Goal: Task Accomplishment & Management: Complete application form

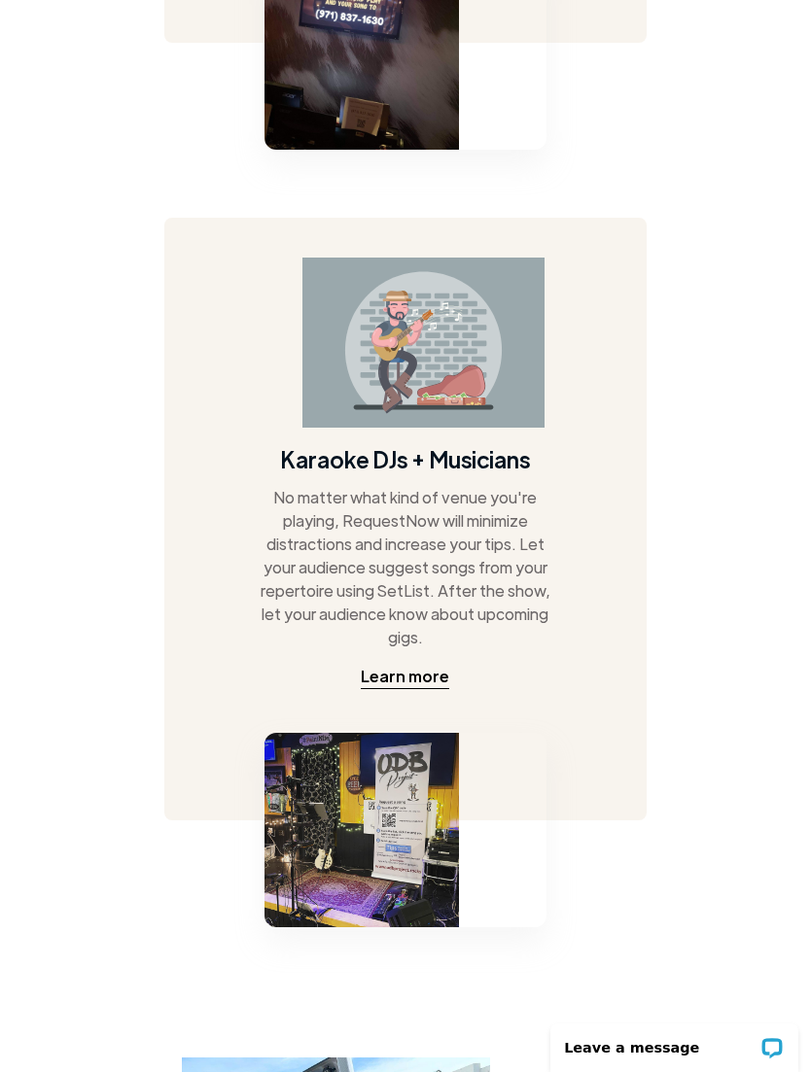
scroll to position [2762, 0]
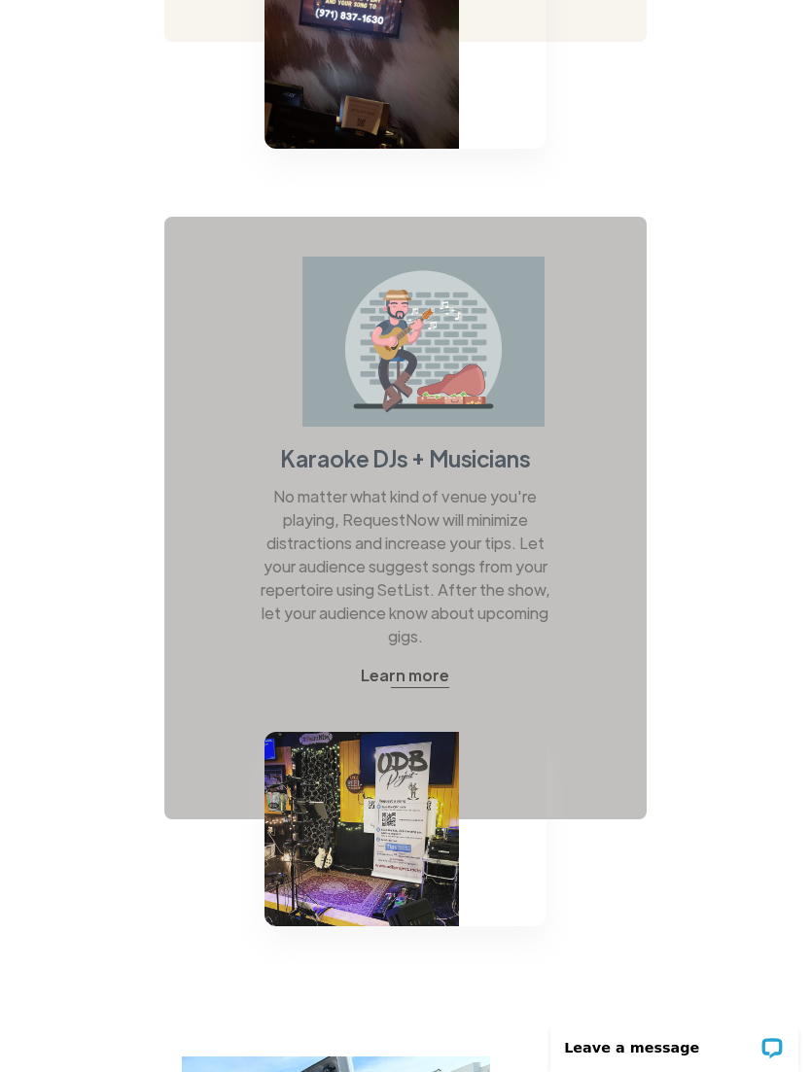
click at [418, 664] on div "Learn more" at bounding box center [405, 675] width 88 height 23
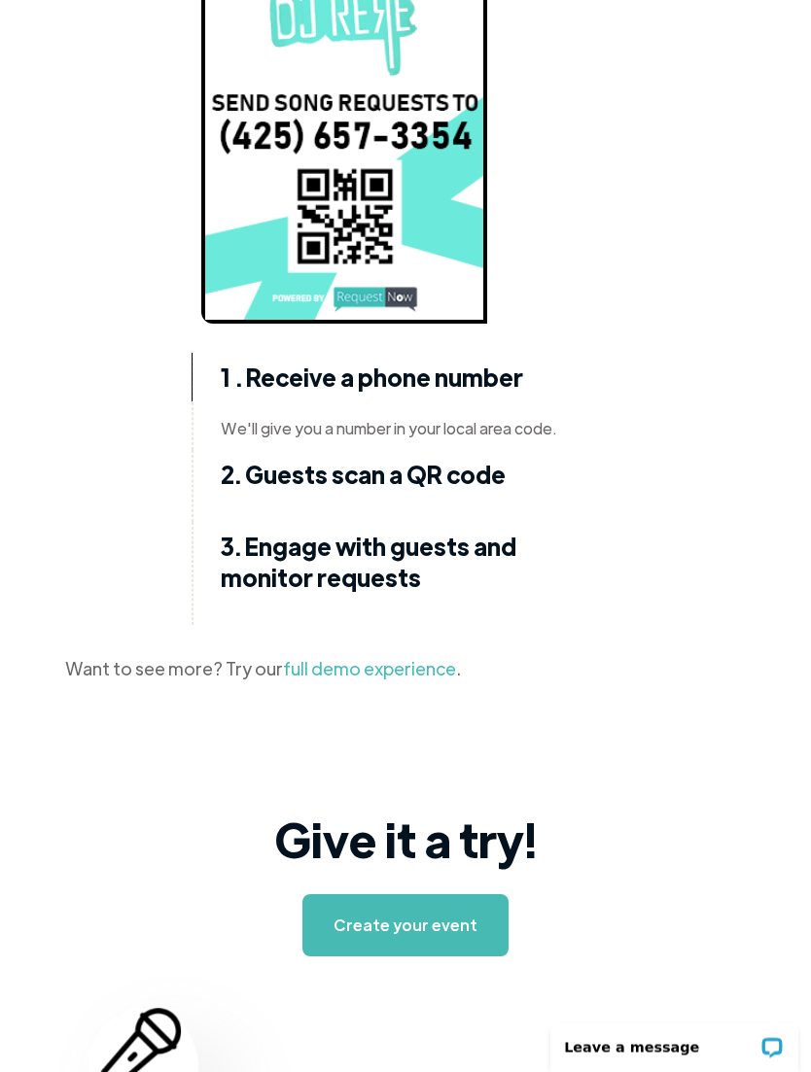
scroll to position [4909, 0]
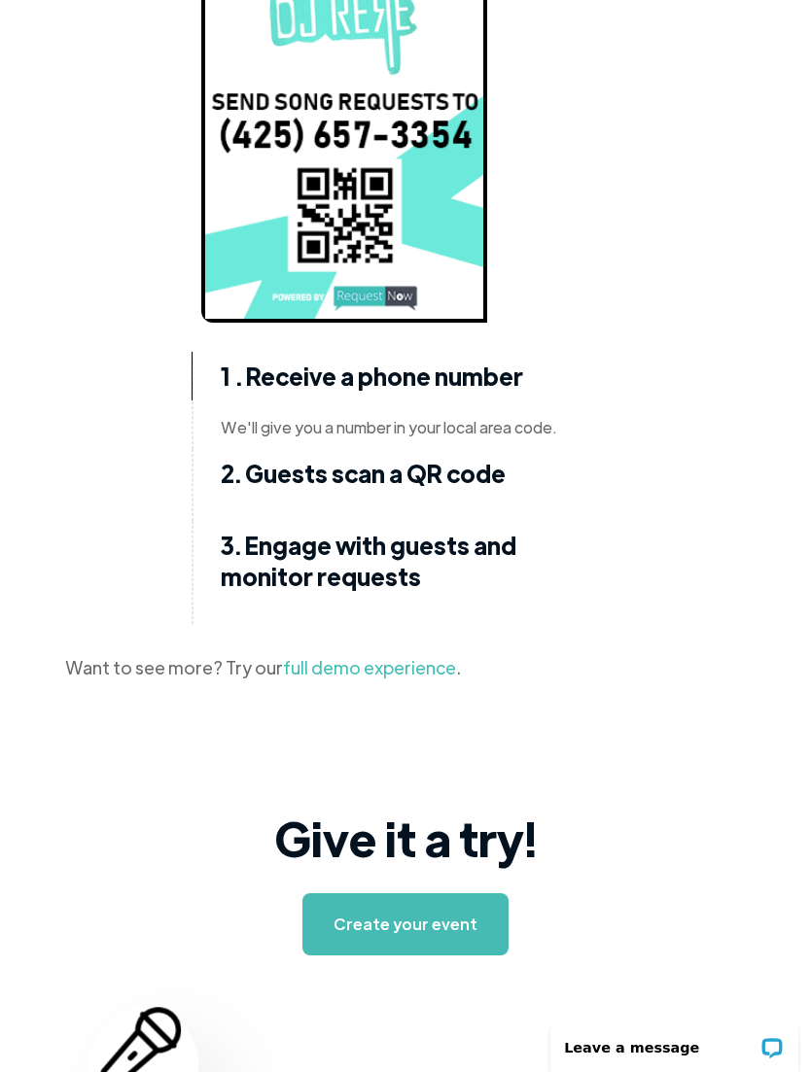
click at [393, 656] on link "full demo experience" at bounding box center [369, 667] width 173 height 22
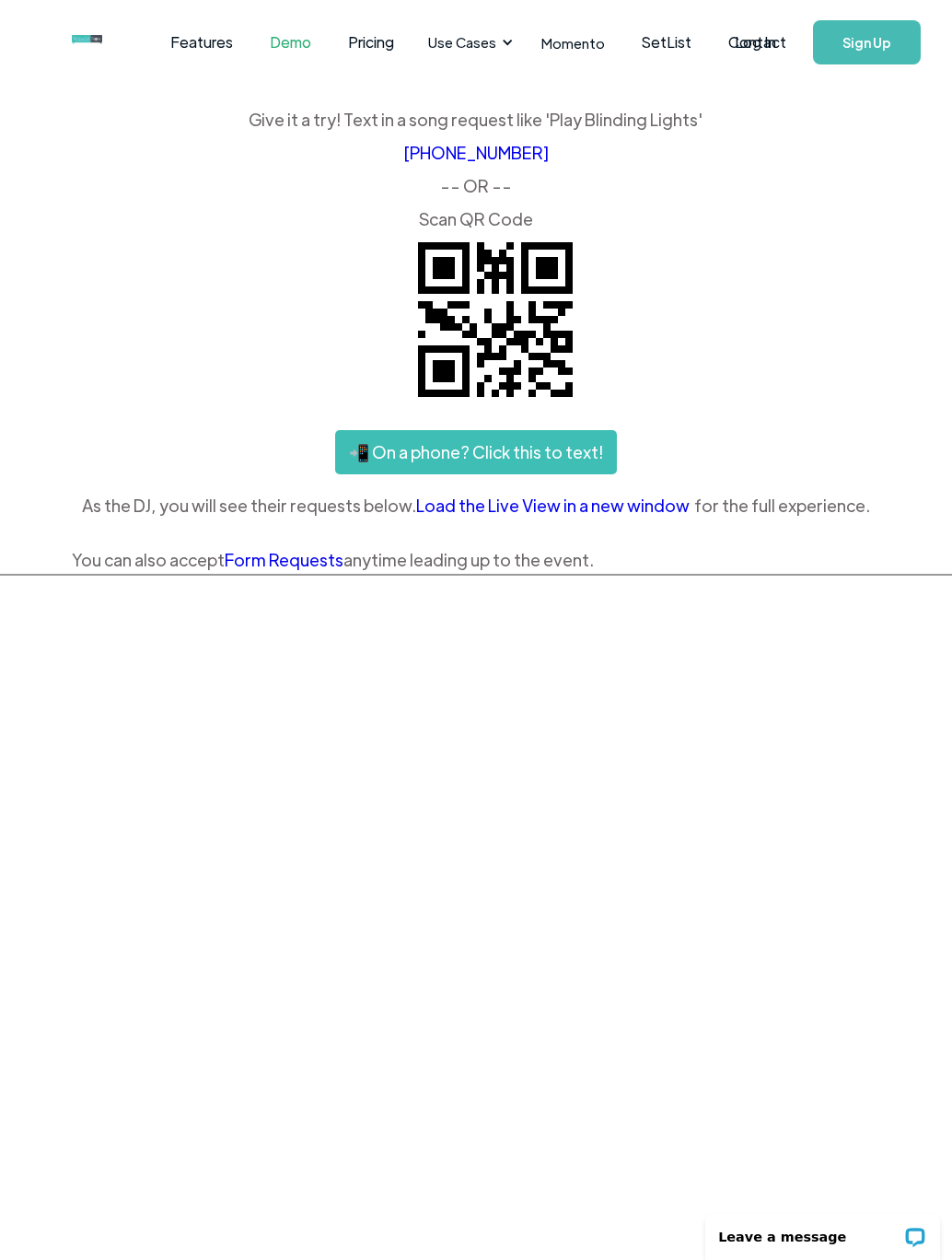
click at [660, 39] on link "SetList" at bounding box center [666, 43] width 86 height 57
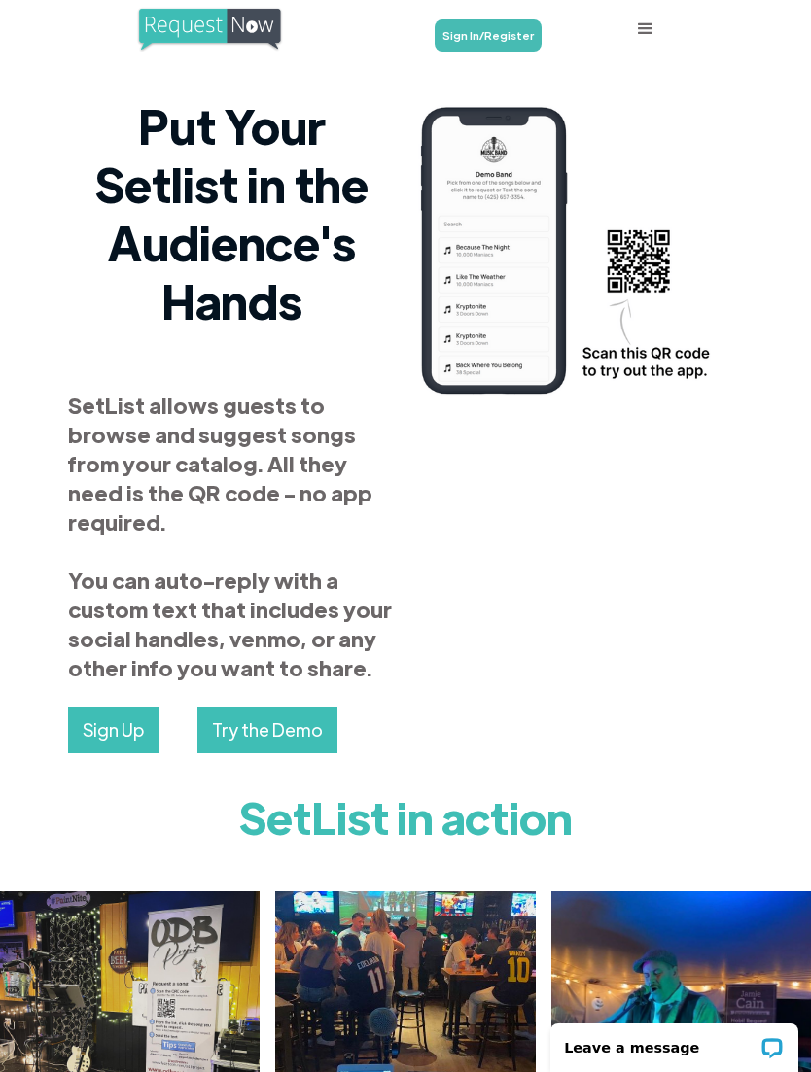
click at [655, 24] on div "menu" at bounding box center [645, 29] width 58 height 58
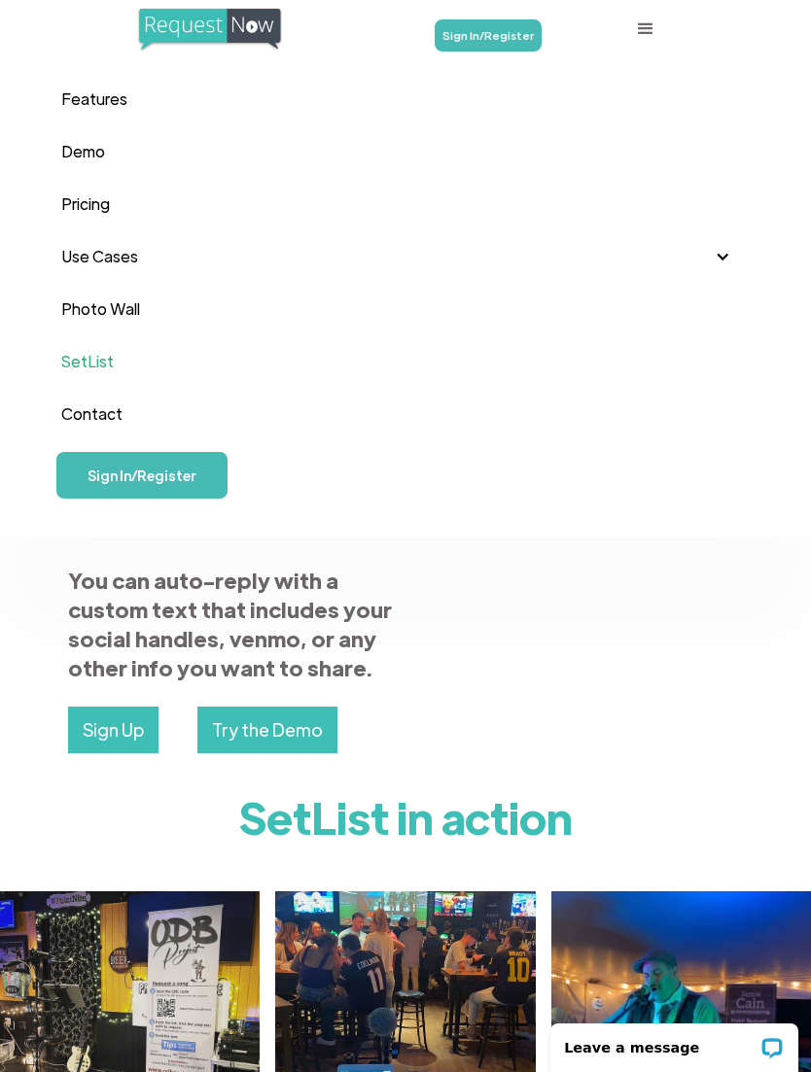
click at [99, 201] on link "Pricing" at bounding box center [405, 204] width 689 height 52
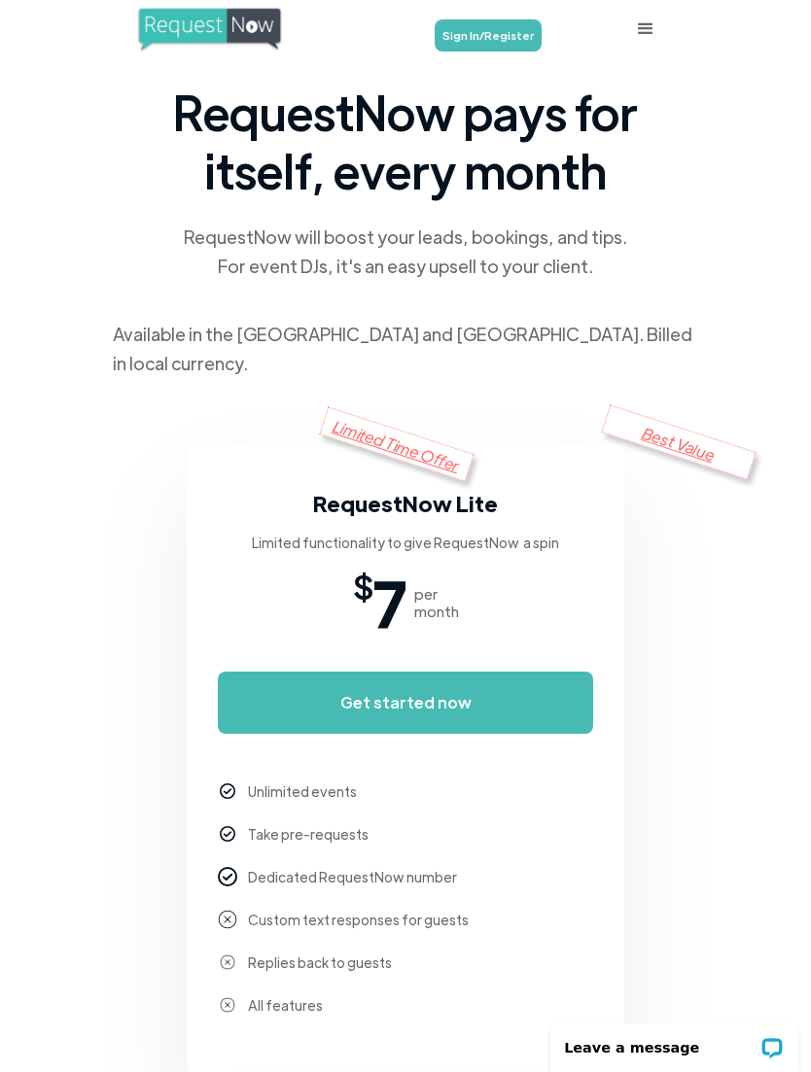
click at [519, 34] on link "Sign In/Register" at bounding box center [488, 35] width 107 height 32
click at [447, 672] on link "Get started now" at bounding box center [405, 703] width 375 height 62
click at [652, 21] on div "menu" at bounding box center [645, 28] width 23 height 23
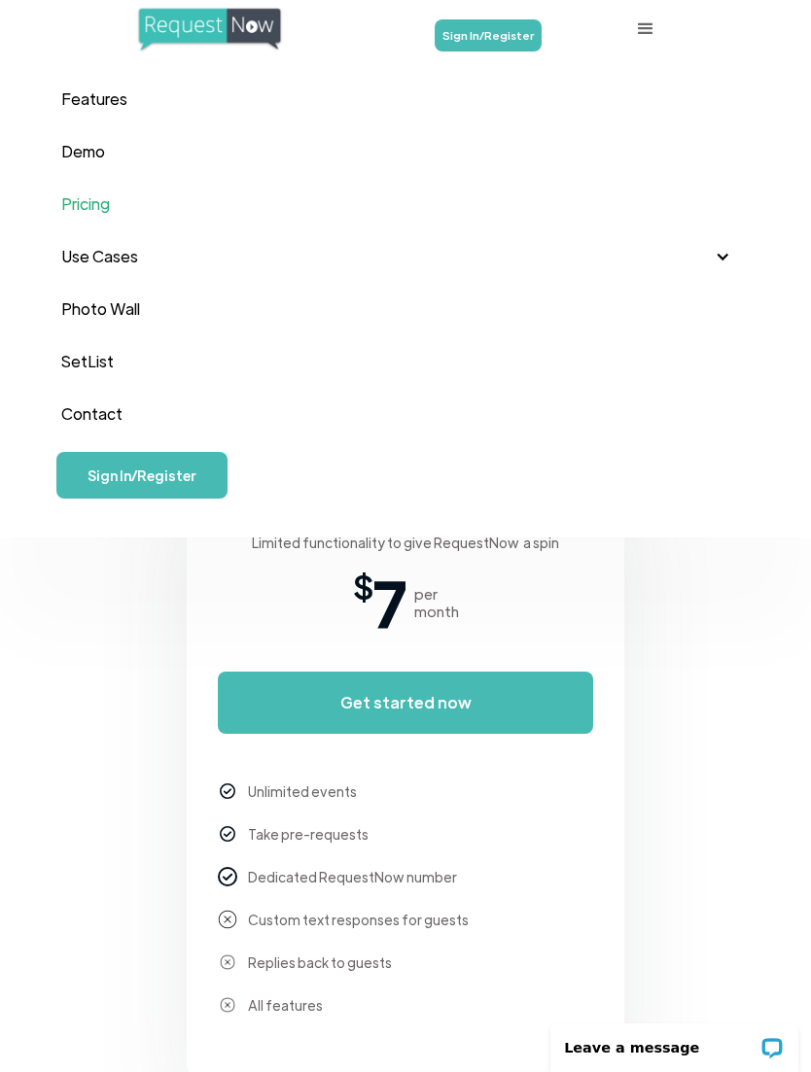
click at [98, 356] on link "SetList" at bounding box center [405, 361] width 689 height 52
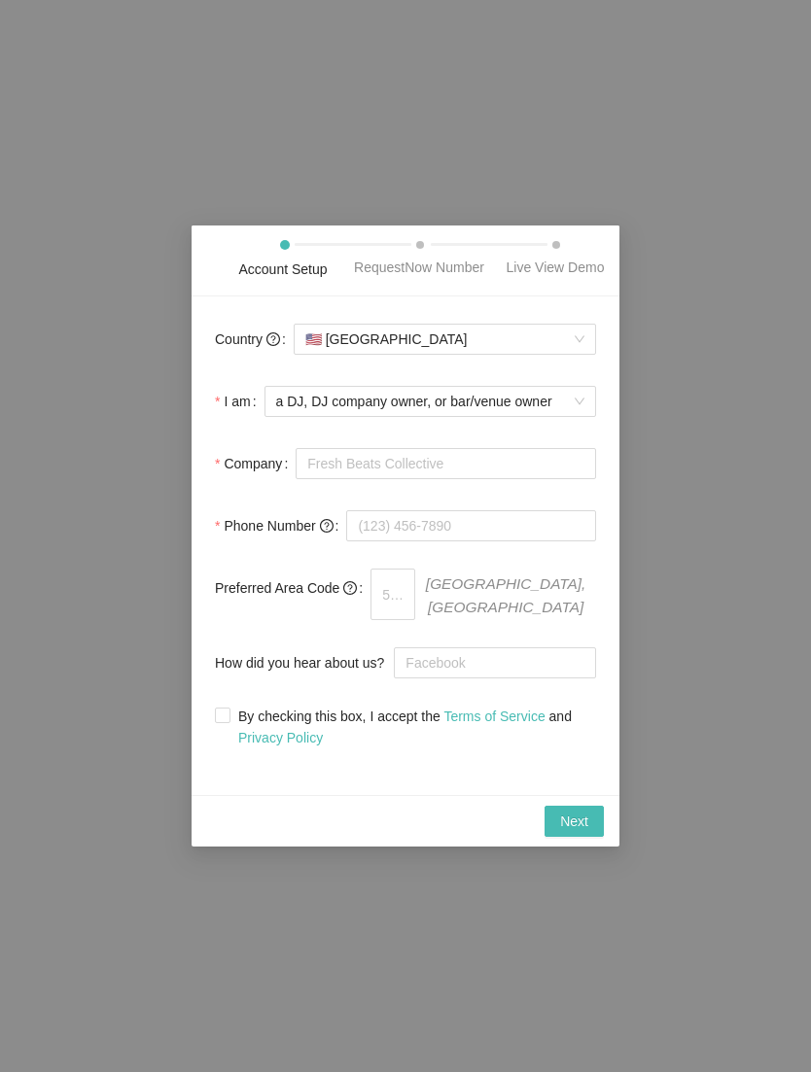
click at [525, 413] on span "a DJ, DJ company owner, or bar/venue owner" at bounding box center [430, 401] width 308 height 29
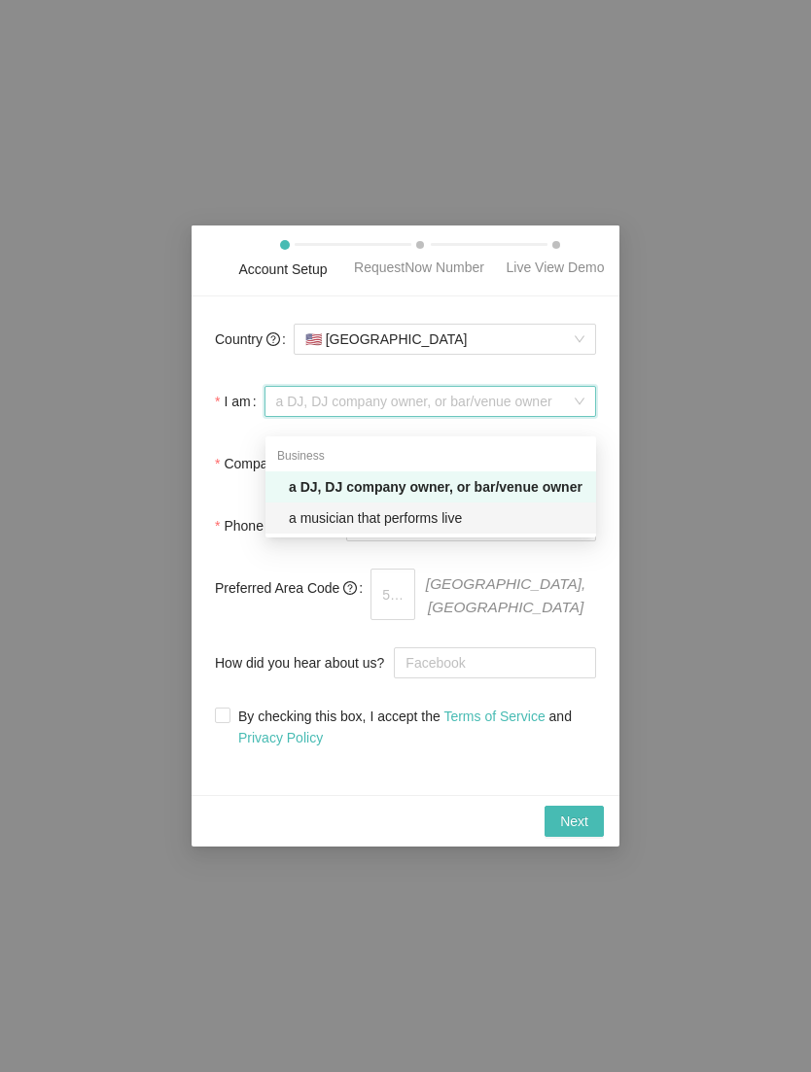
click at [478, 515] on div "a musician that performs live" at bounding box center [437, 517] width 296 height 21
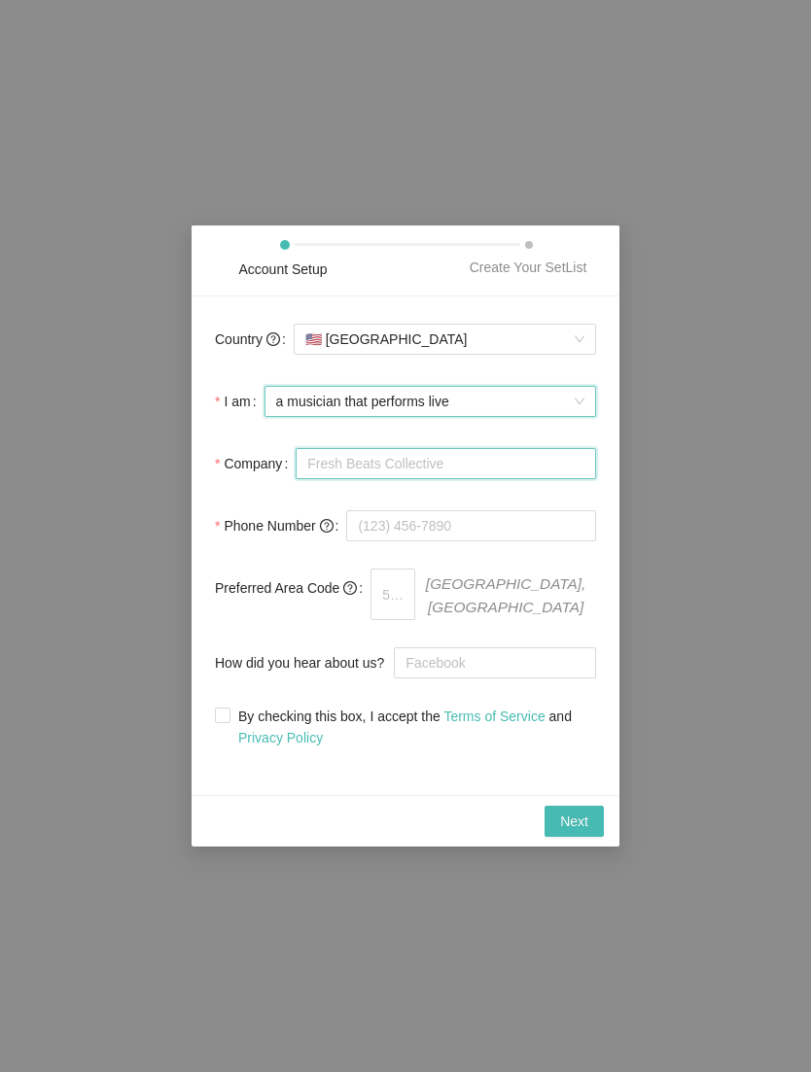
click at [371, 474] on input "Company" at bounding box center [446, 463] width 300 height 31
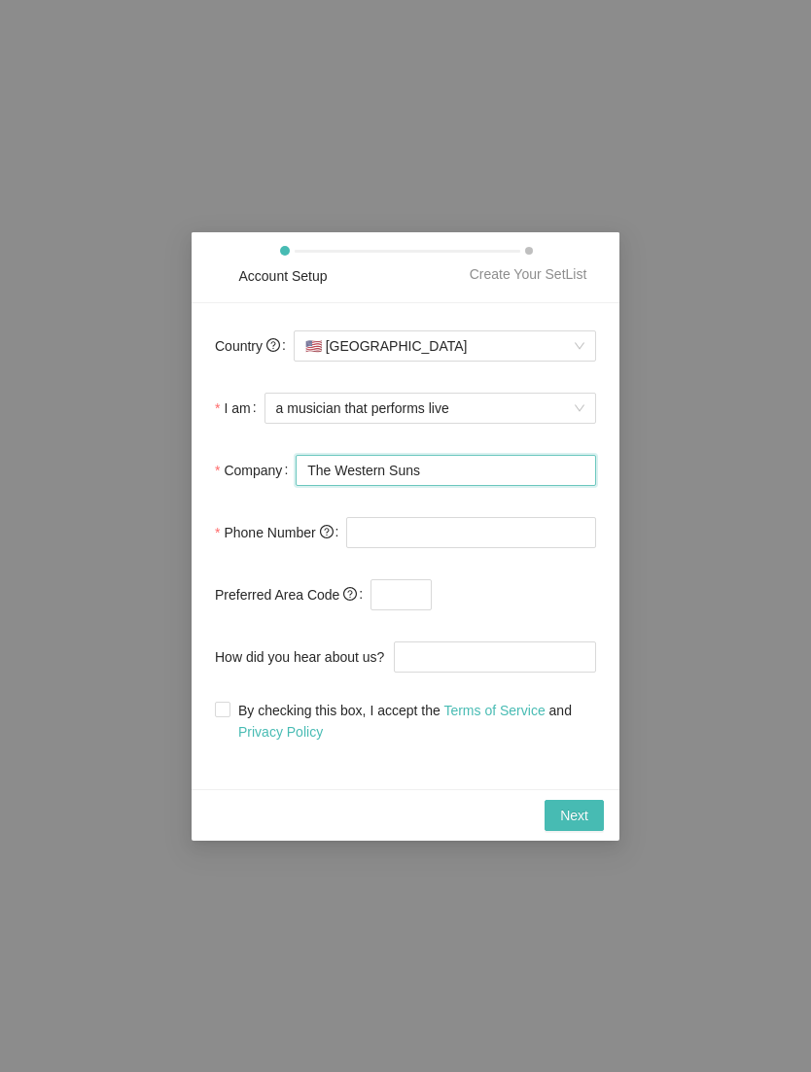
type input "The Western Suns"
click at [417, 534] on input "tel" at bounding box center [471, 532] width 250 height 31
type input "(805) 621-9282"
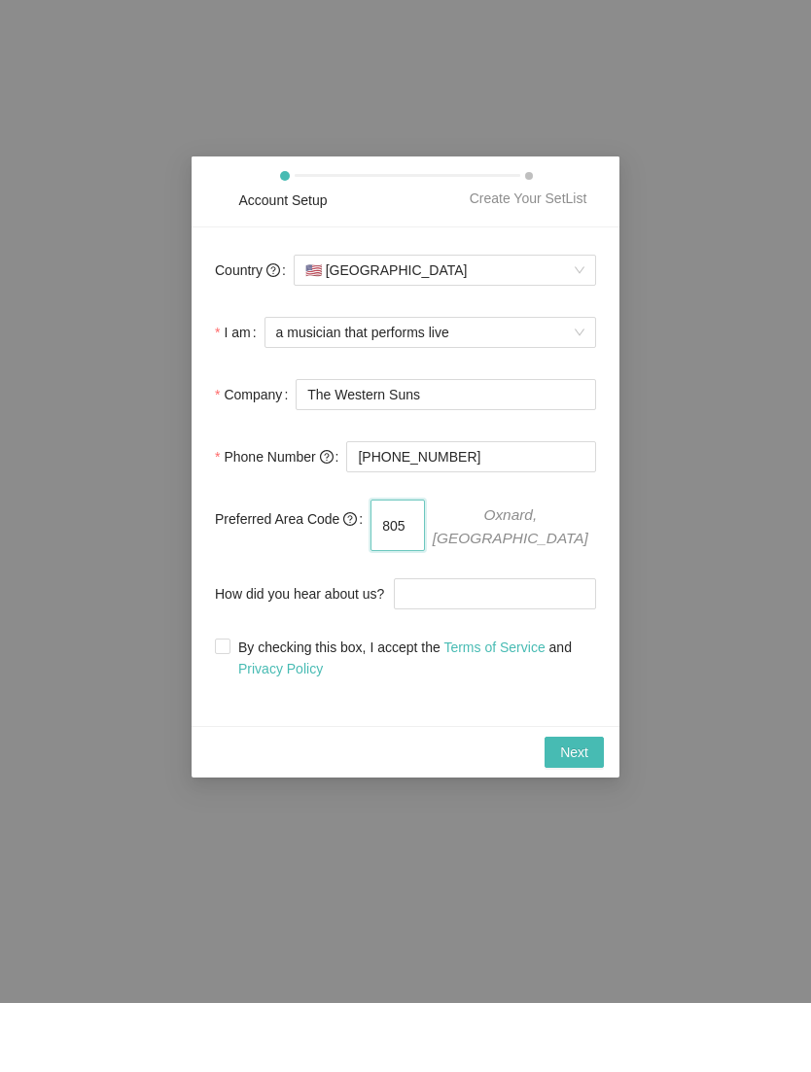
type input "805"
click at [456, 647] on input "How did you hear about us?" at bounding box center [495, 662] width 202 height 31
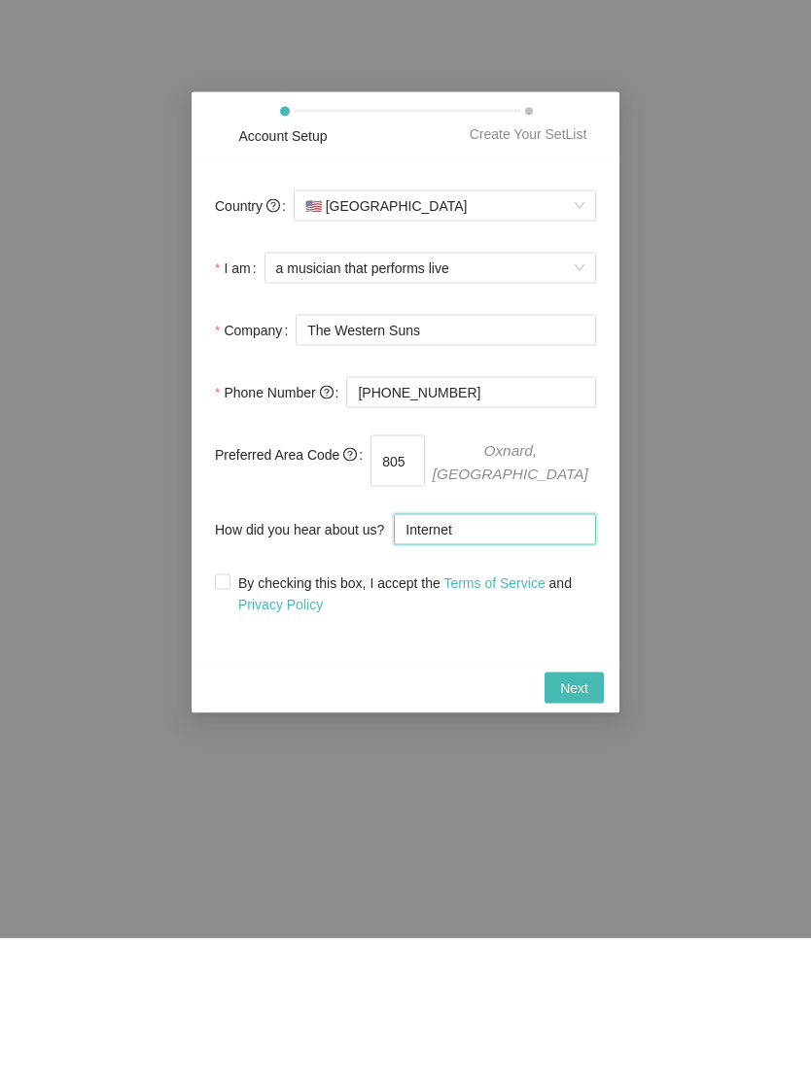
type input "Internet"
click at [236, 706] on span "By checking this box, I accept the Terms of Service and Privacy Policy" at bounding box center [413, 727] width 366 height 43
click at [228, 708] on input "By checking this box, I accept the Terms of Service and Privacy Policy" at bounding box center [222, 715] width 14 height 14
checkbox input "true"
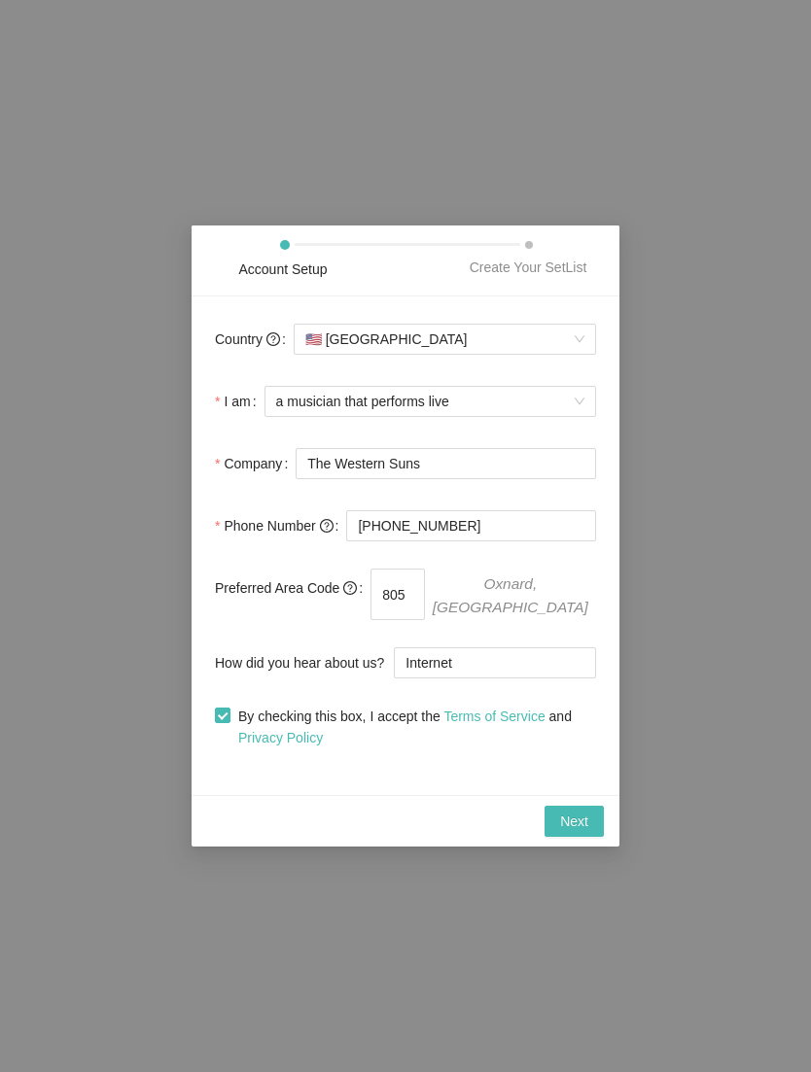
click at [577, 819] on span "Next" at bounding box center [574, 821] width 28 height 21
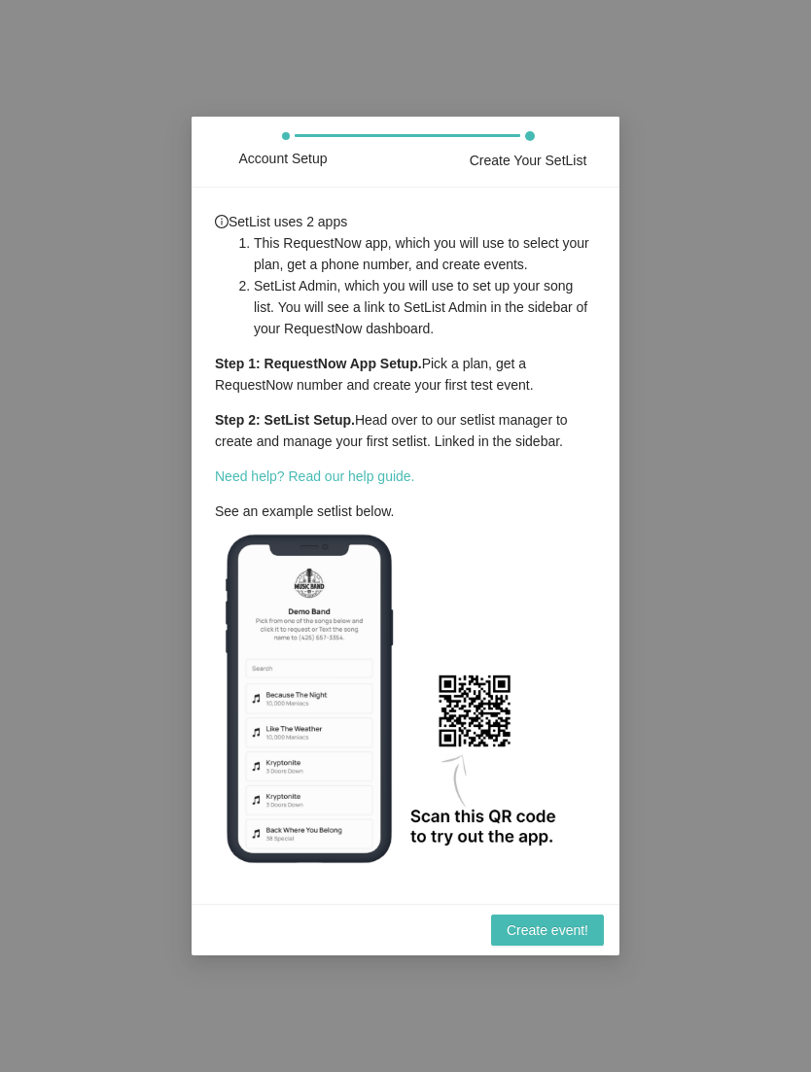
click at [700, 371] on div "Account Setup Create Your SetList SetList uses 2 apps This RequestNow app, whic…" at bounding box center [405, 536] width 811 height 1072
click at [556, 935] on span "Create event!" at bounding box center [548, 930] width 82 height 21
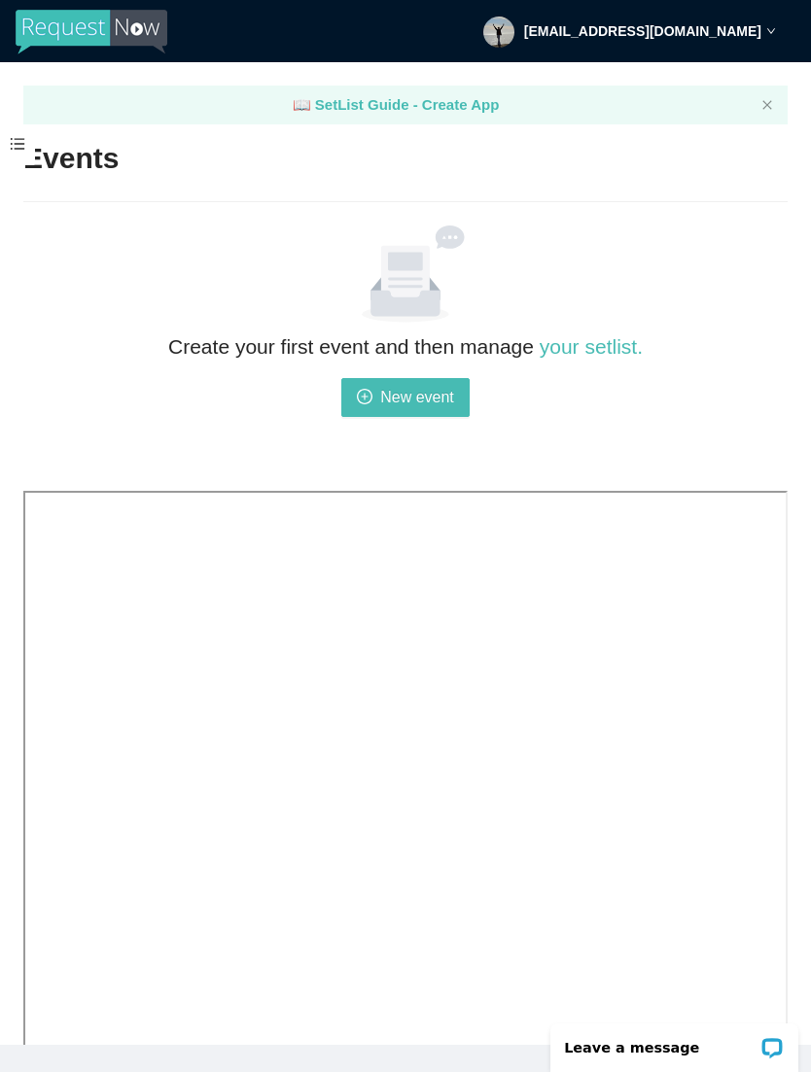
click at [402, 394] on span "New event" at bounding box center [417, 397] width 74 height 24
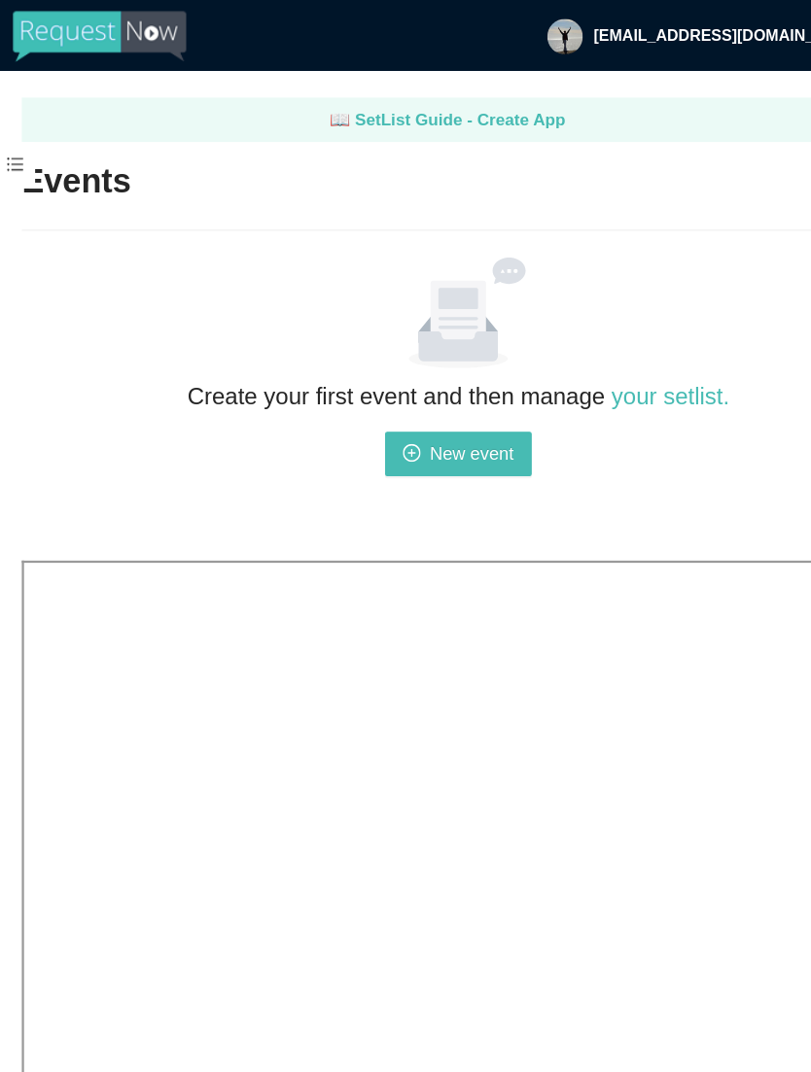
click at [588, 31] on strong "[EMAIL_ADDRESS][DOMAIN_NAME]" at bounding box center [642, 31] width 237 height 16
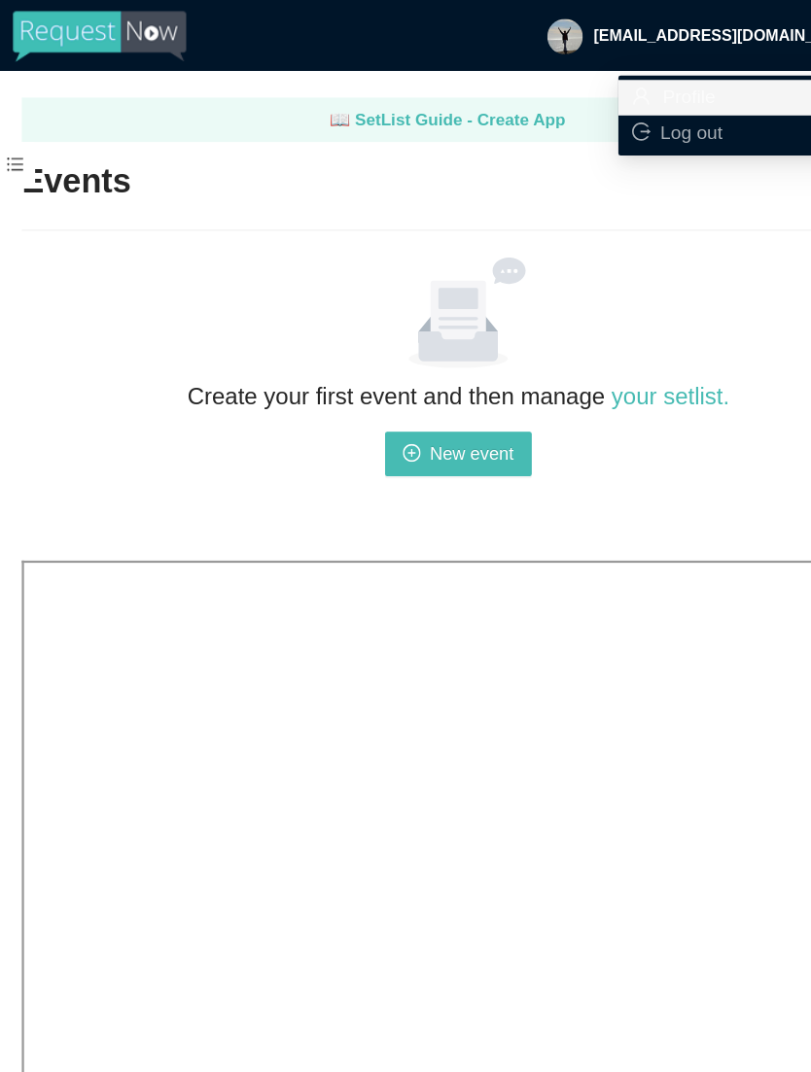
click at [611, 72] on li "Profile" at bounding box center [660, 85] width 230 height 31
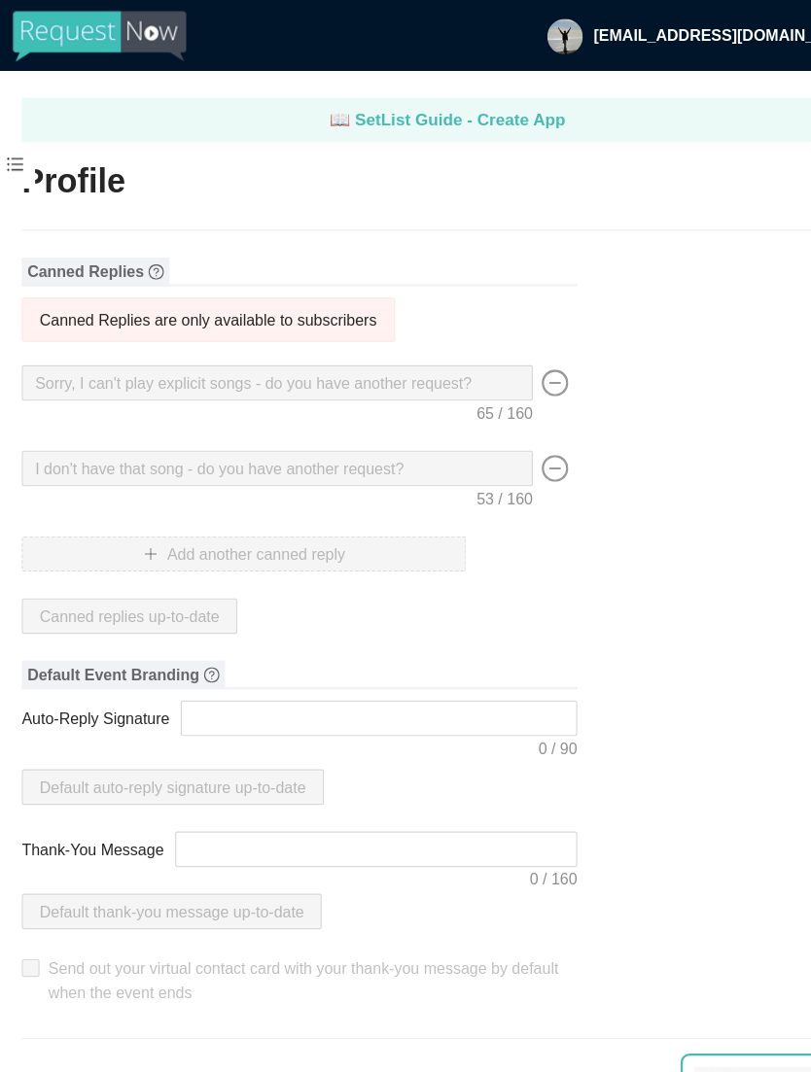
type input "The Western Suns"
type input "DJ"
type input "(805) 621-9282"
type input "mike4mus6@yahoo.com"
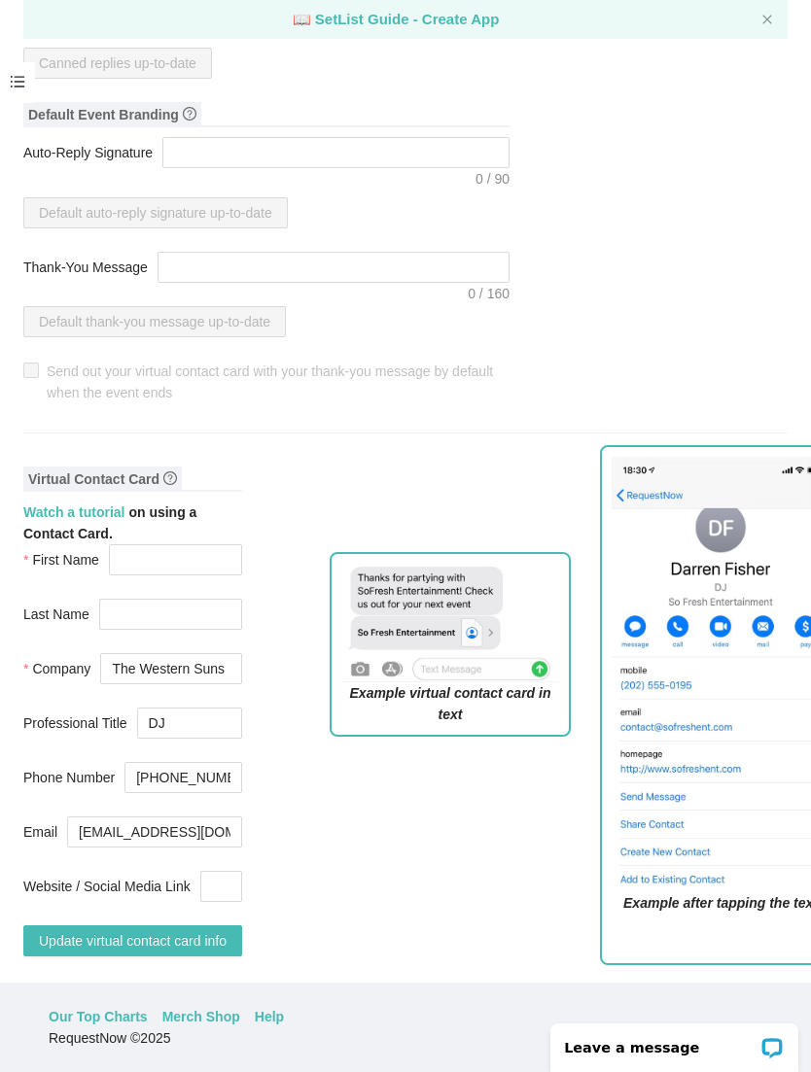
scroll to position [416, 2]
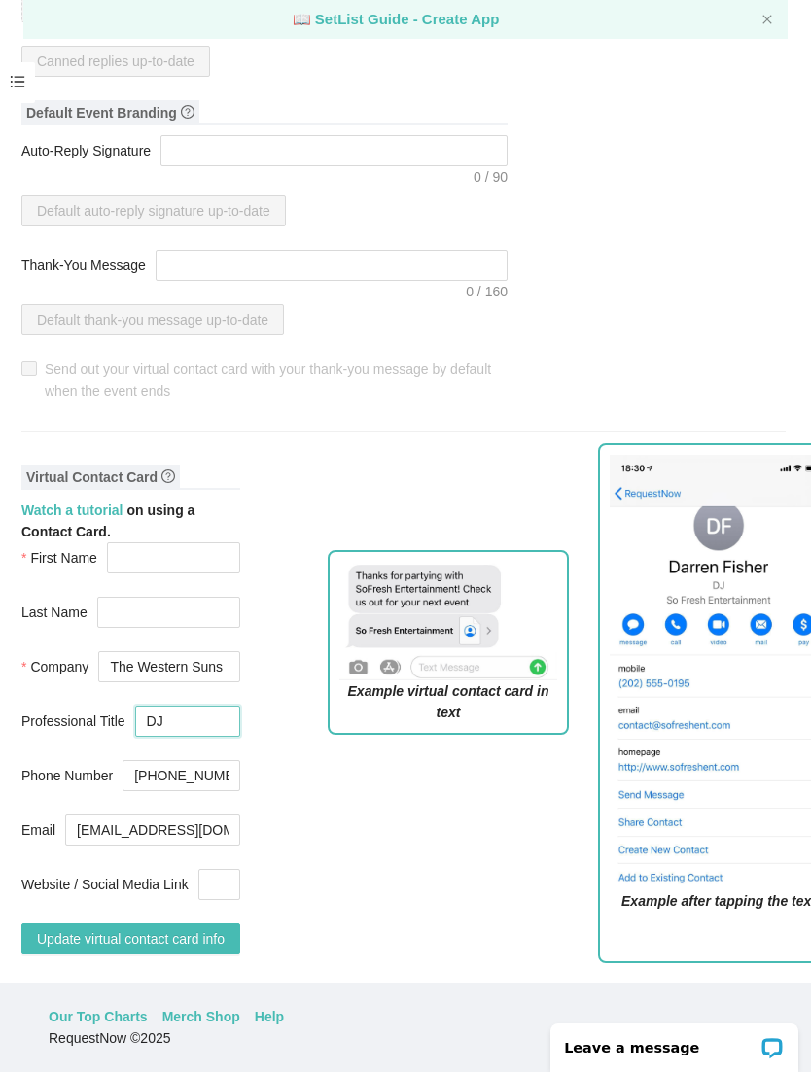
click at [211, 734] on input "DJ" at bounding box center [187, 721] width 105 height 31
type input "D"
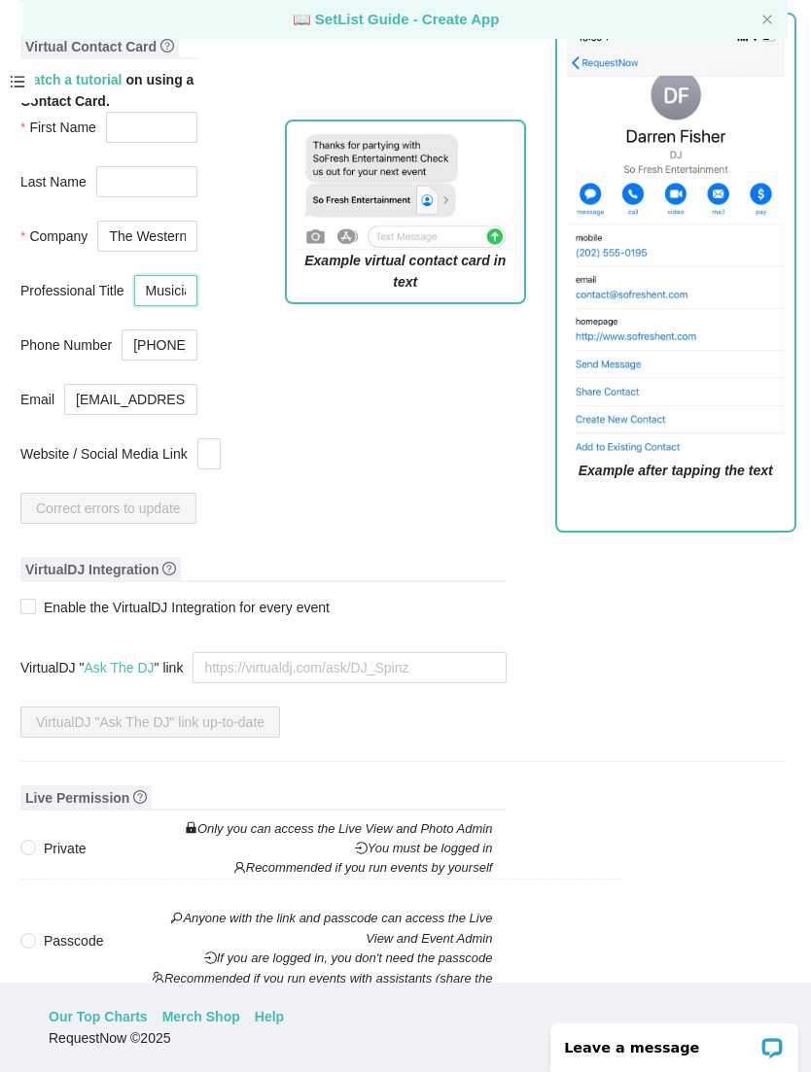
scroll to position [847, 13]
type input "Musician"
click at [218, 449] on input "Website / Social Media Link" at bounding box center [208, 453] width 23 height 31
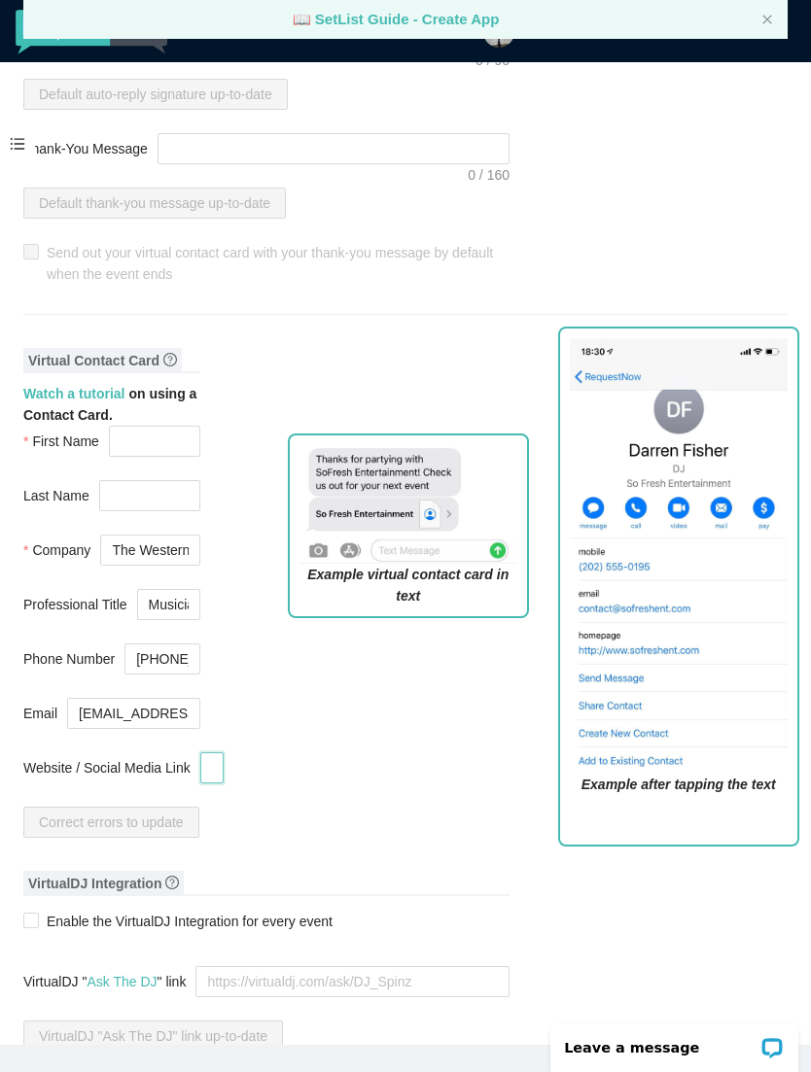
scroll to position [595, 0]
click at [224, 767] on input "Website / Social Media Link" at bounding box center [211, 767] width 23 height 31
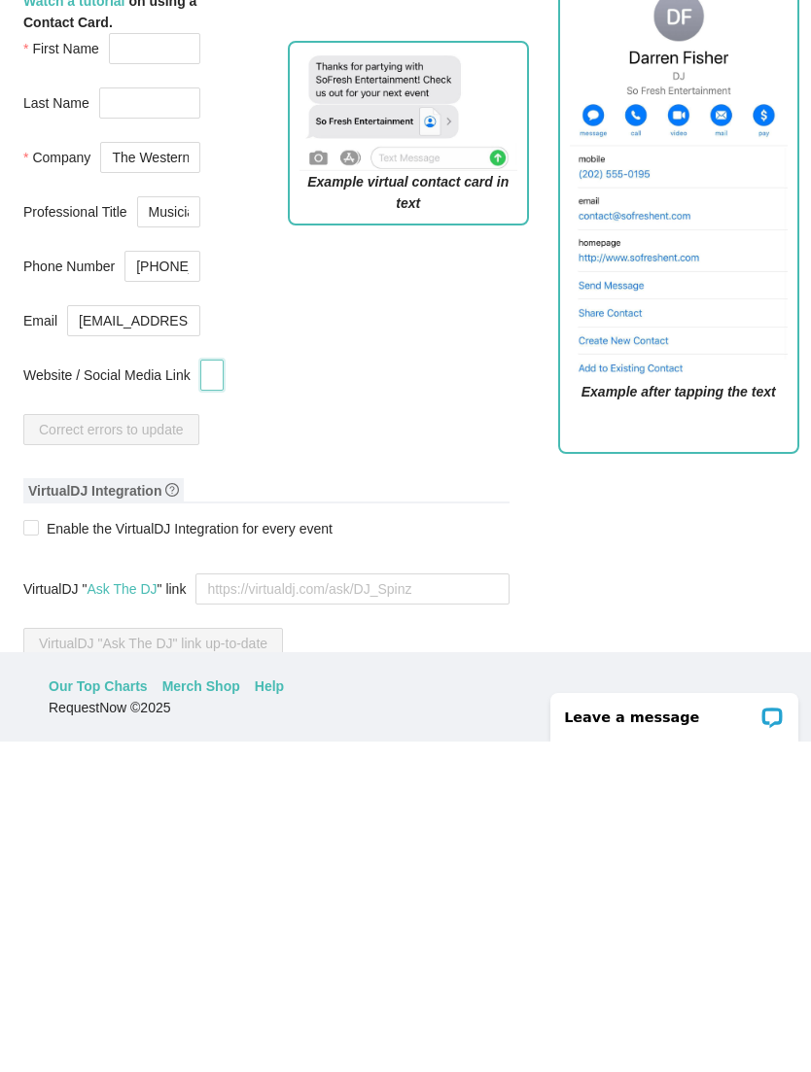
click at [224, 690] on input "Website / Social Media Link" at bounding box center [211, 705] width 23 height 31
paste input "https://thewesternsuns.com/"
type input "https://thewesternsuns.com/"
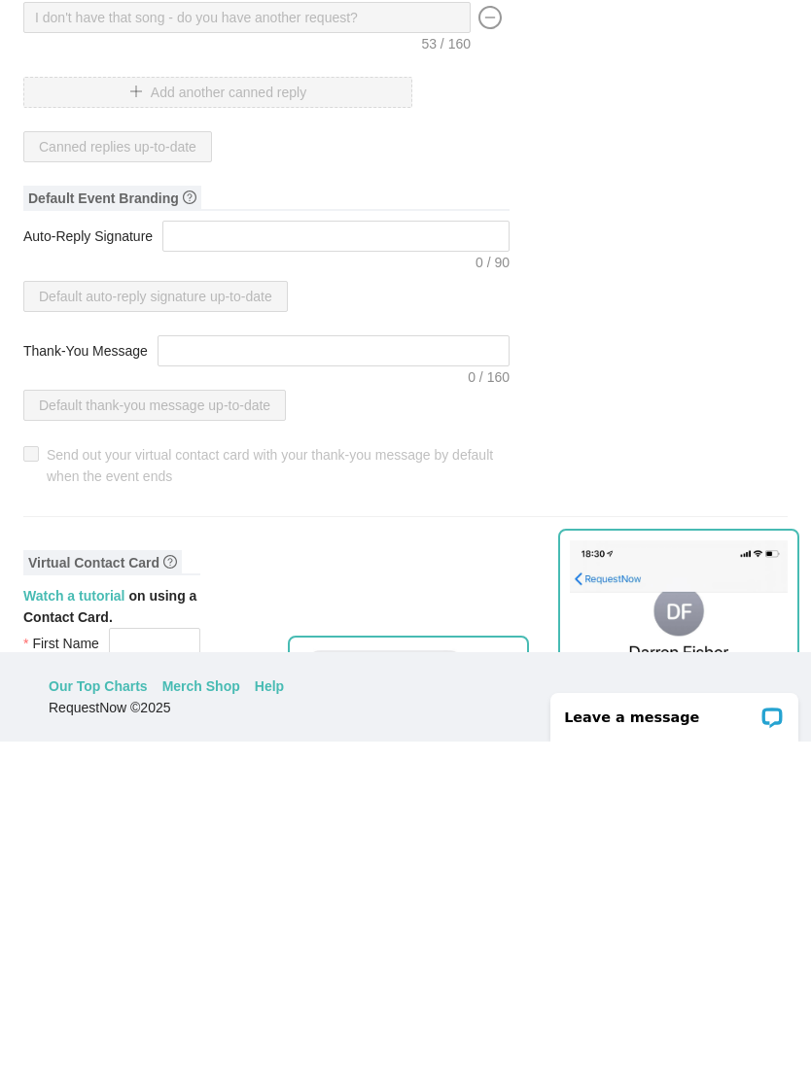
scroll to position [0, 0]
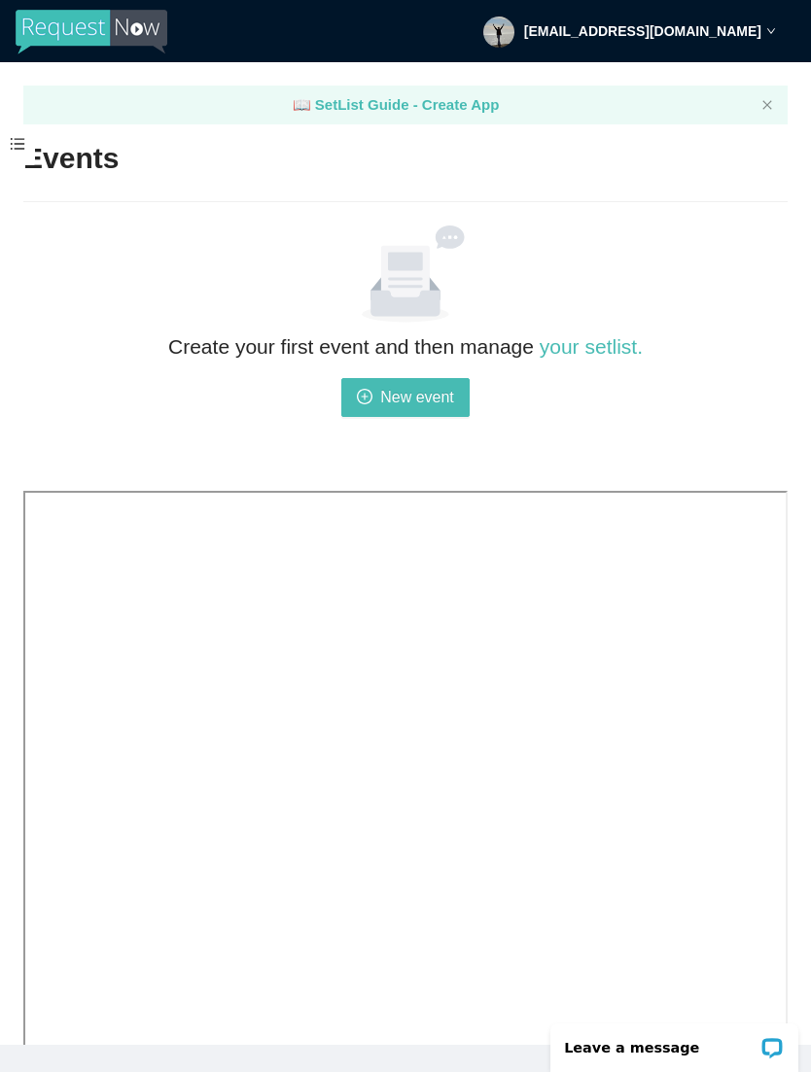
click at [427, 388] on span "New event" at bounding box center [417, 397] width 74 height 24
click at [430, 389] on span "New event" at bounding box center [417, 397] width 74 height 24
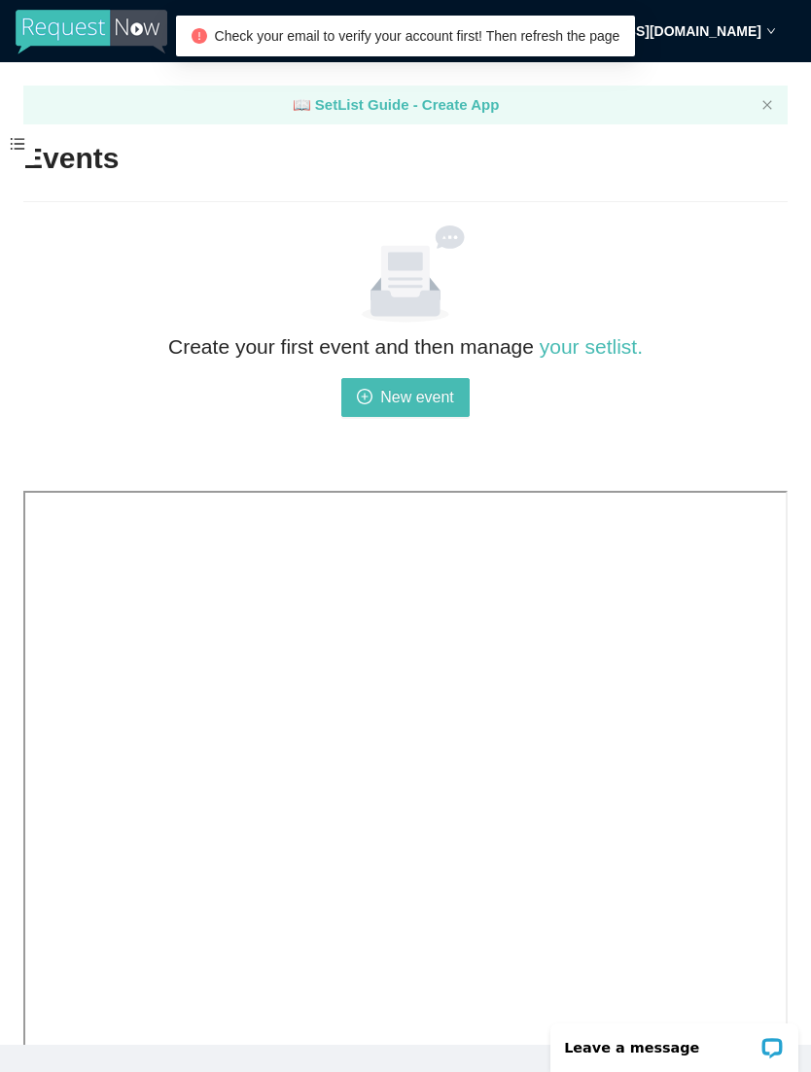
click at [617, 340] on link "your setlist." at bounding box center [591, 346] width 103 height 22
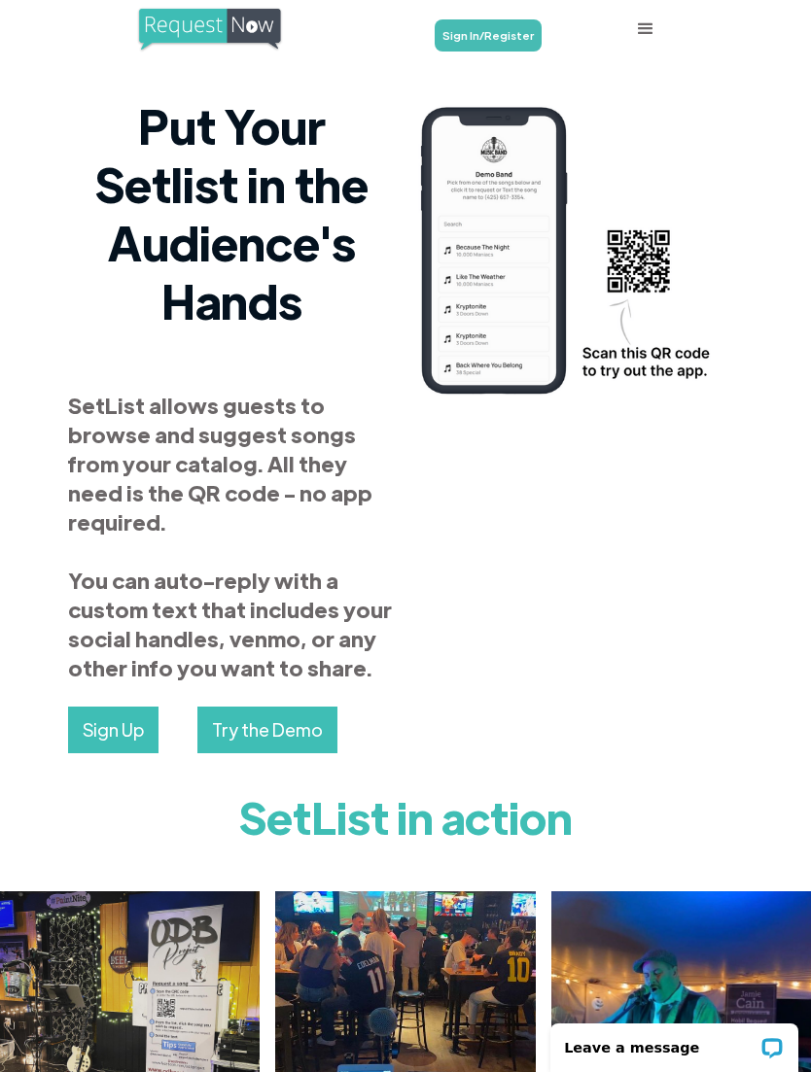
click at [117, 707] on link "Sign Up" at bounding box center [113, 730] width 90 height 47
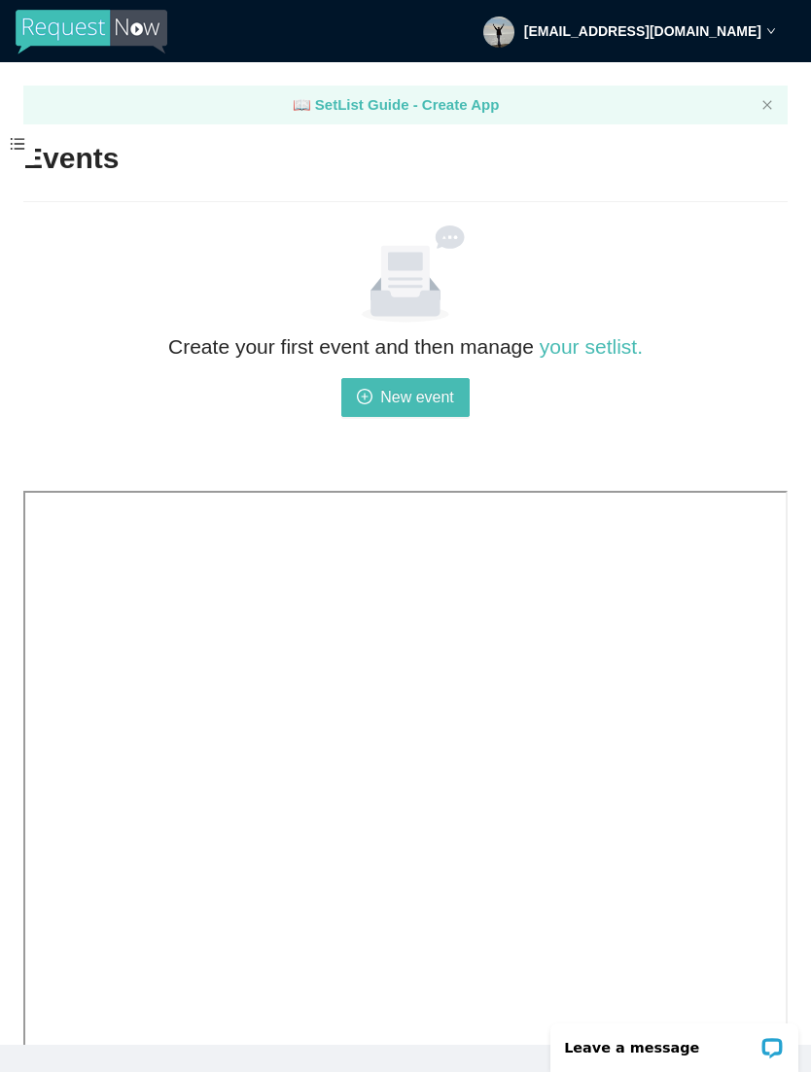
click at [375, 399] on button "New event" at bounding box center [405, 397] width 128 height 39
click at [769, 34] on icon "down" at bounding box center [771, 31] width 10 height 10
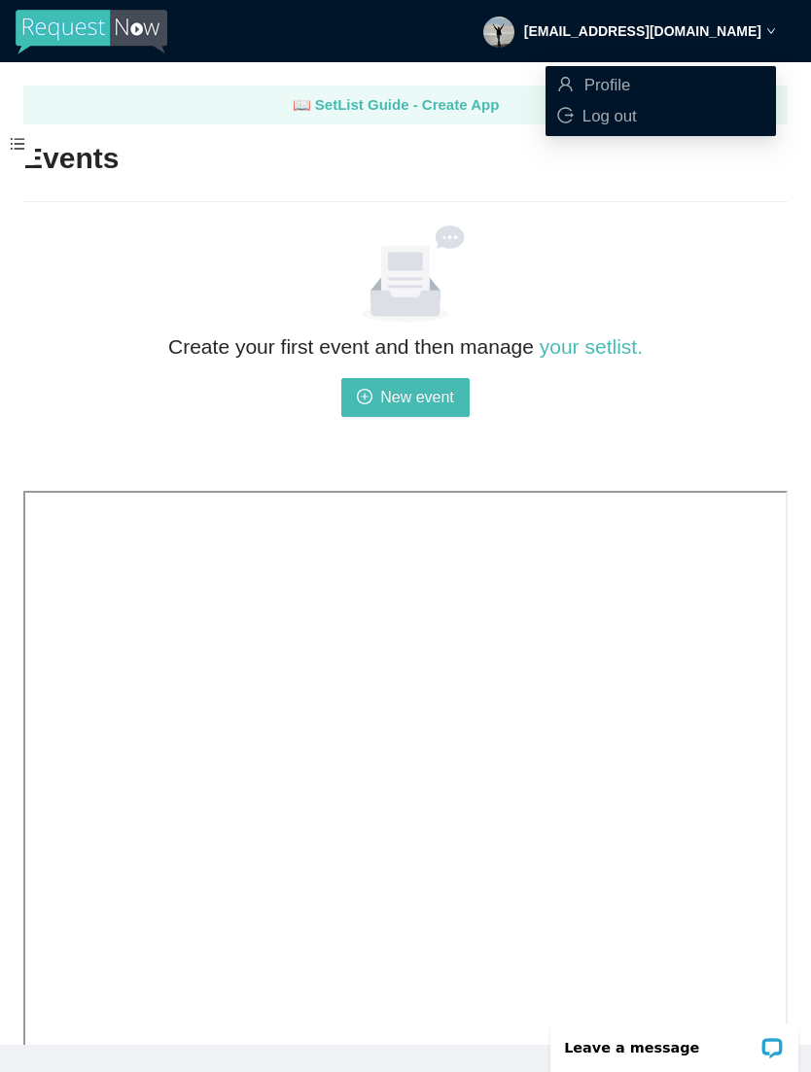
click at [742, 207] on main "📖 SetList Guide - Create App Events Create your first event and then manage you…" at bounding box center [405, 553] width 811 height 983
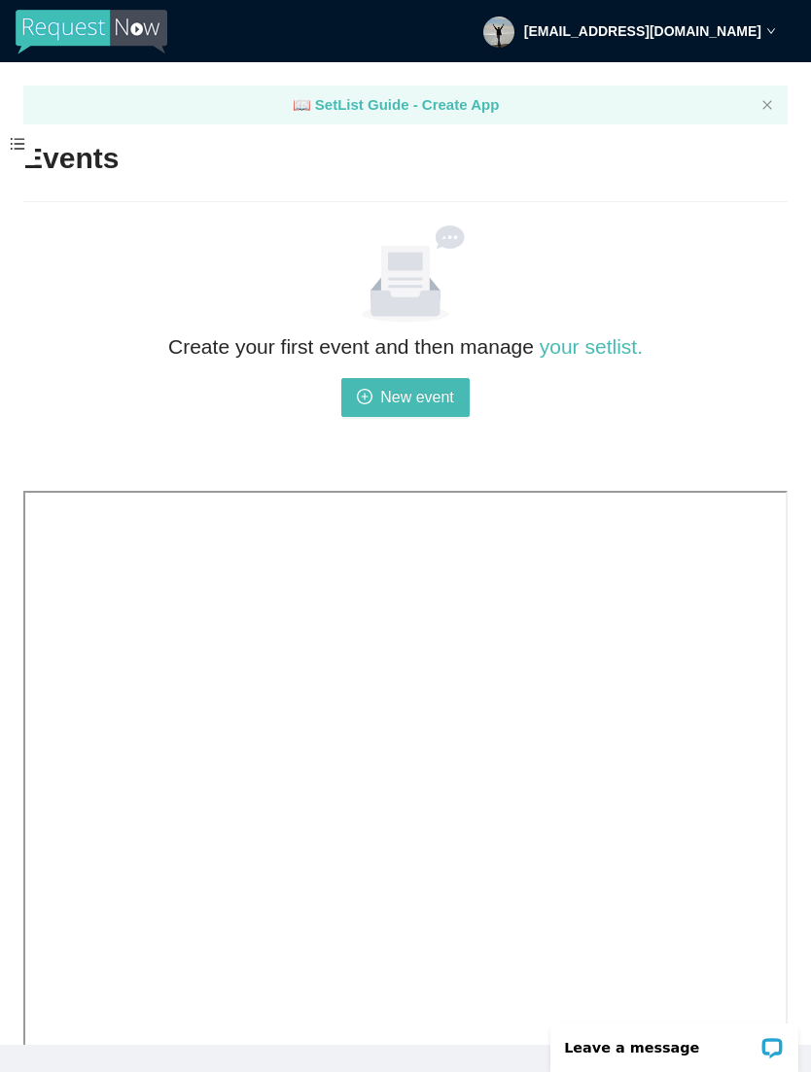
click at [424, 398] on span "New event" at bounding box center [417, 397] width 74 height 24
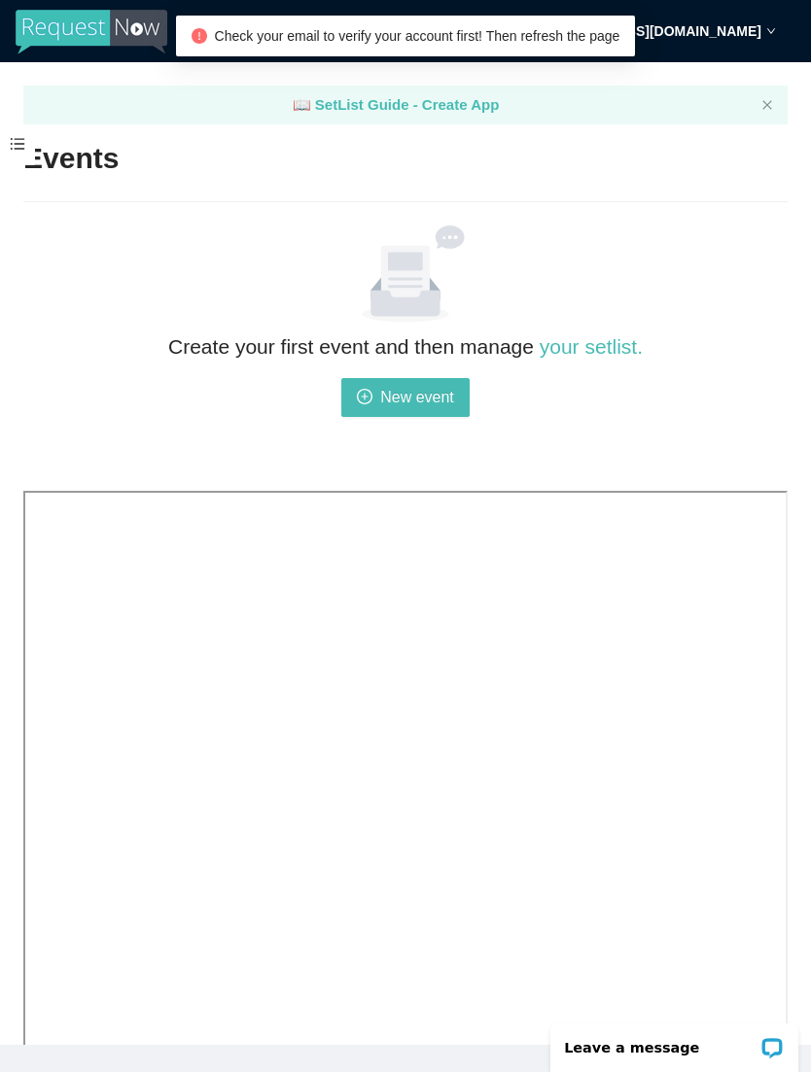
click at [439, 395] on span "New event" at bounding box center [417, 397] width 74 height 24
click at [429, 401] on span "New event" at bounding box center [417, 397] width 74 height 24
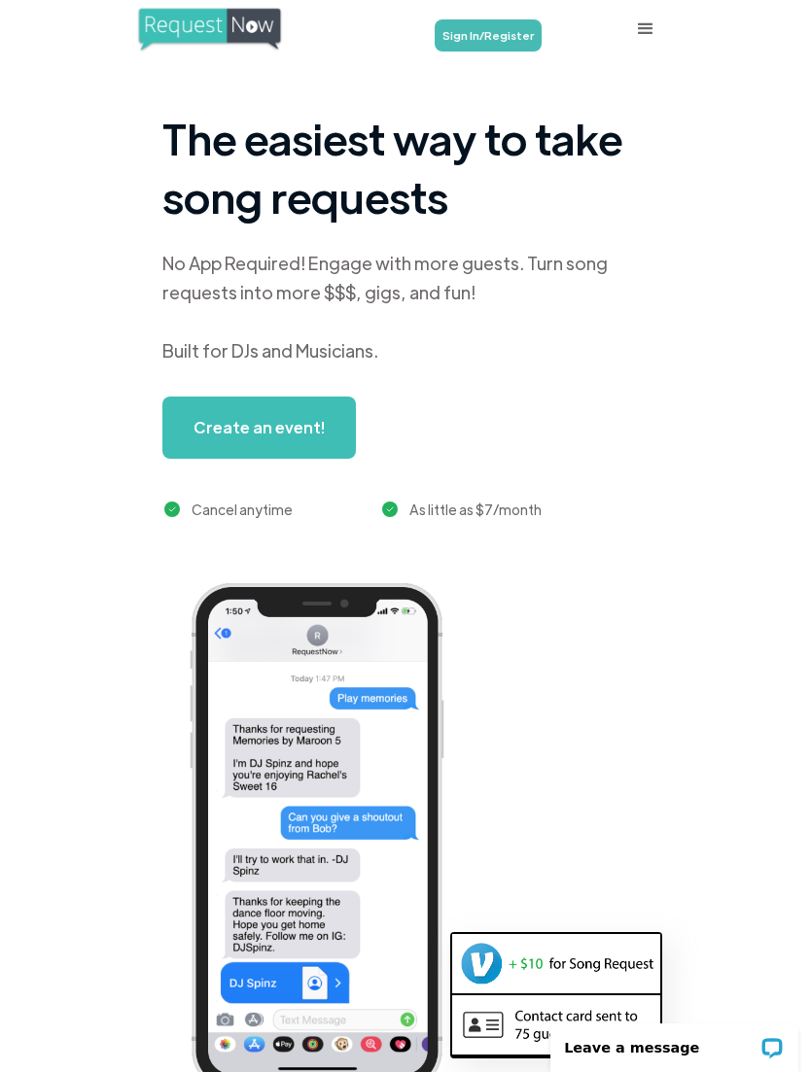
click at [492, 36] on link "Sign In/Register" at bounding box center [488, 35] width 107 height 32
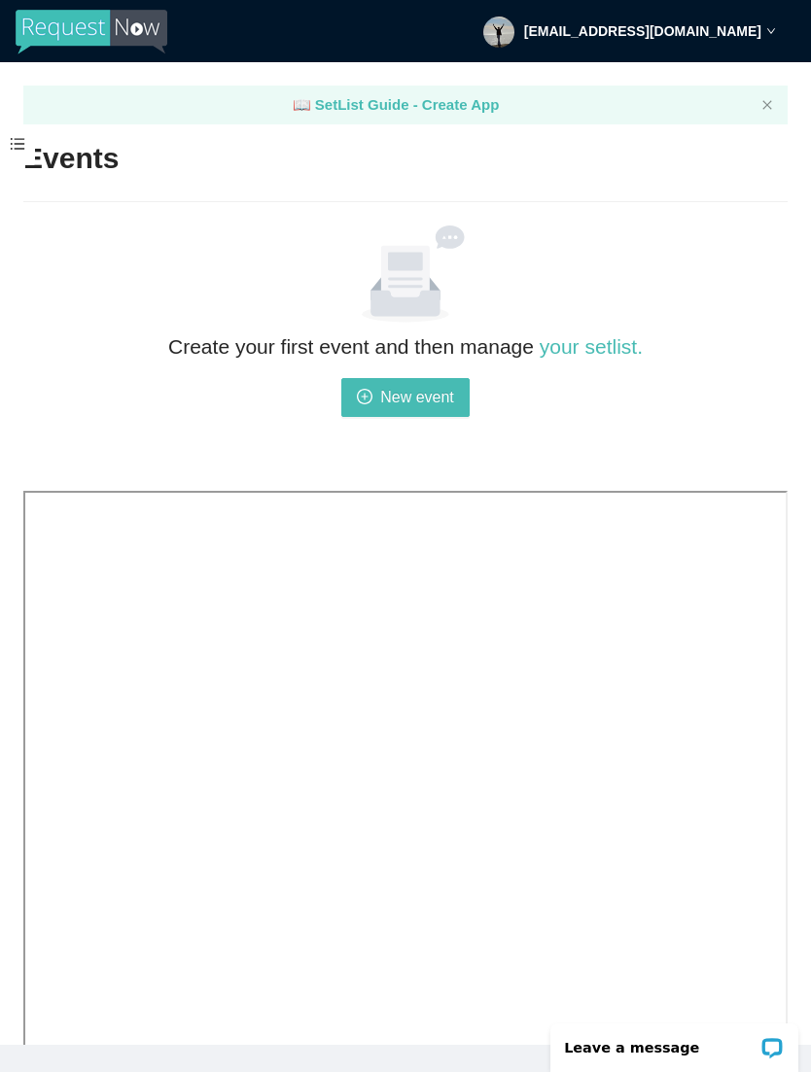
click at [437, 396] on span "New event" at bounding box center [417, 397] width 74 height 24
click at [783, 1044] on div "Open LiveChat chat widget" at bounding box center [772, 1046] width 23 height 23
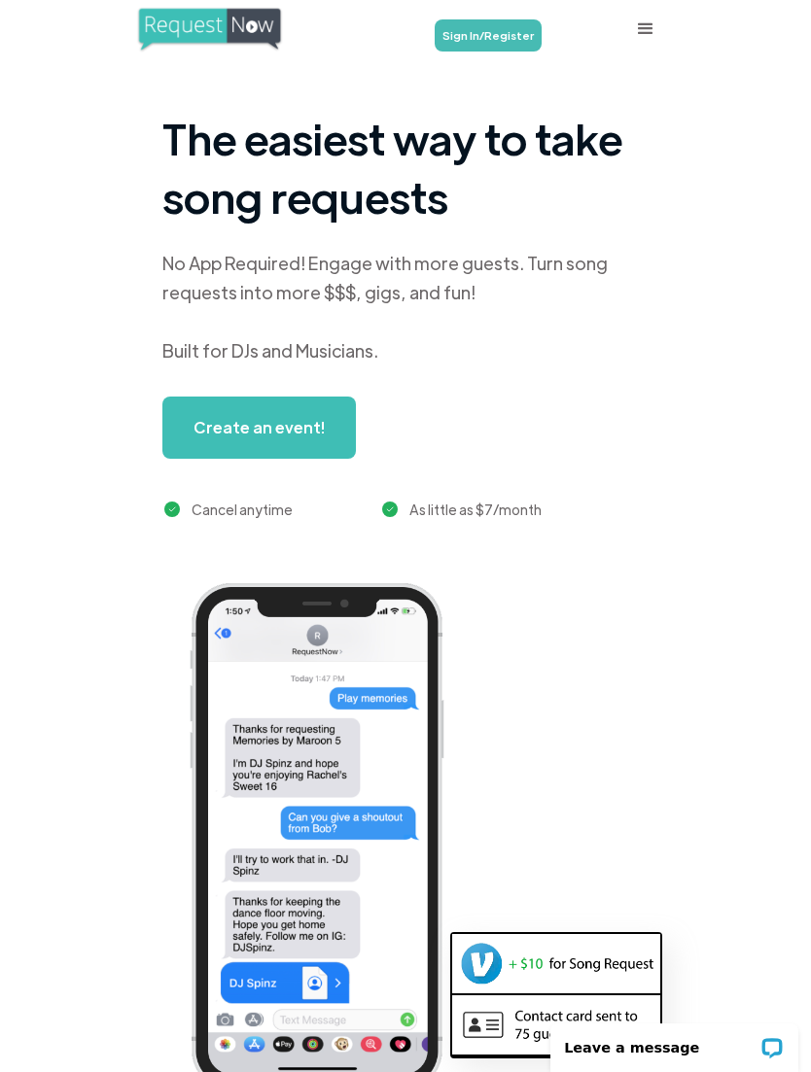
click at [490, 30] on link "Sign In/Register" at bounding box center [488, 35] width 107 height 32
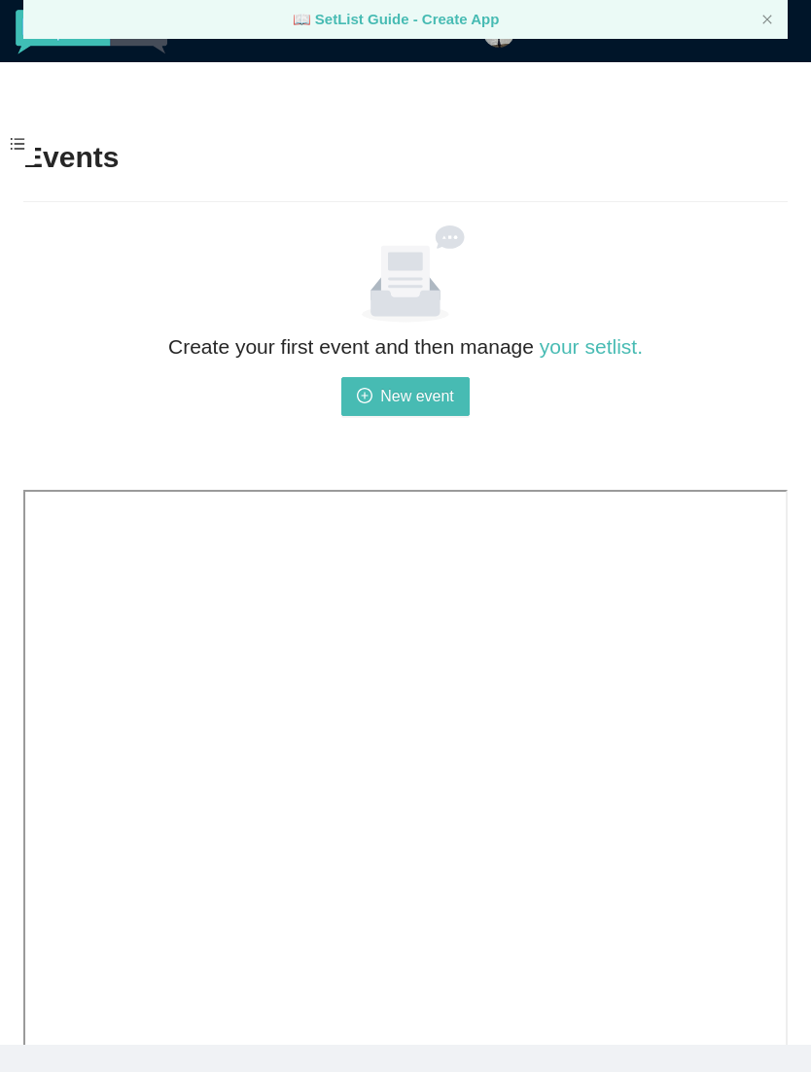
scroll to position [124, 0]
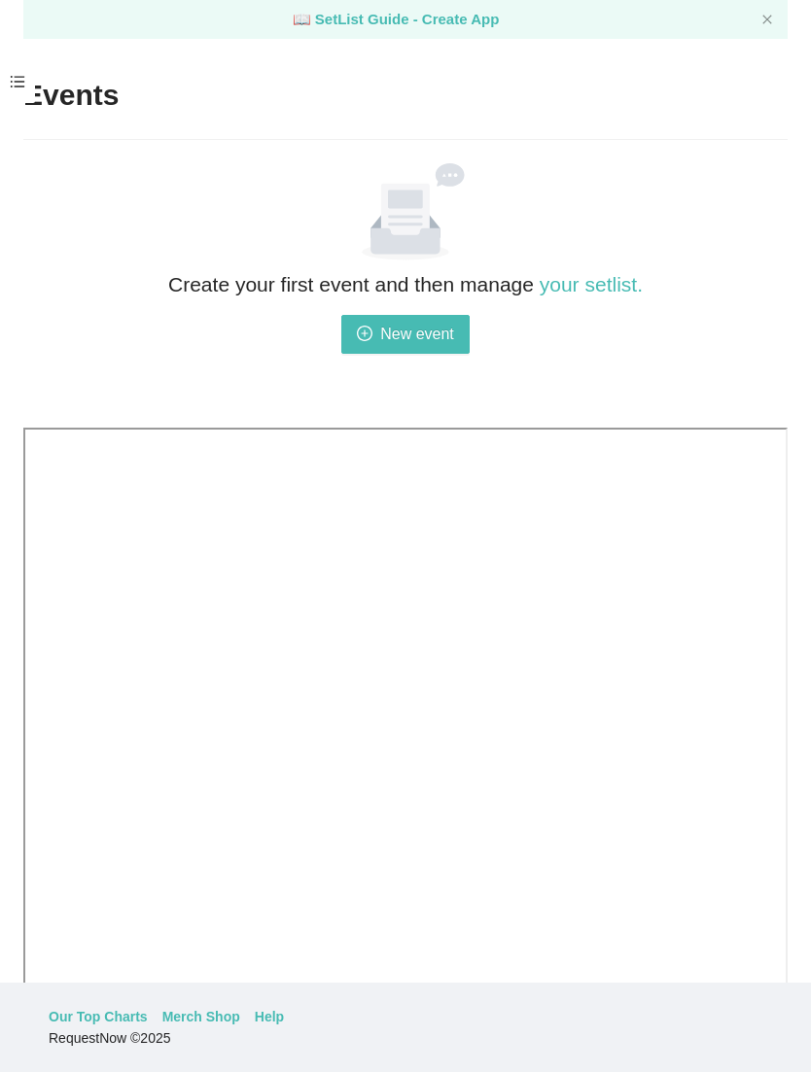
click at [425, 322] on span "New event" at bounding box center [417, 334] width 74 height 24
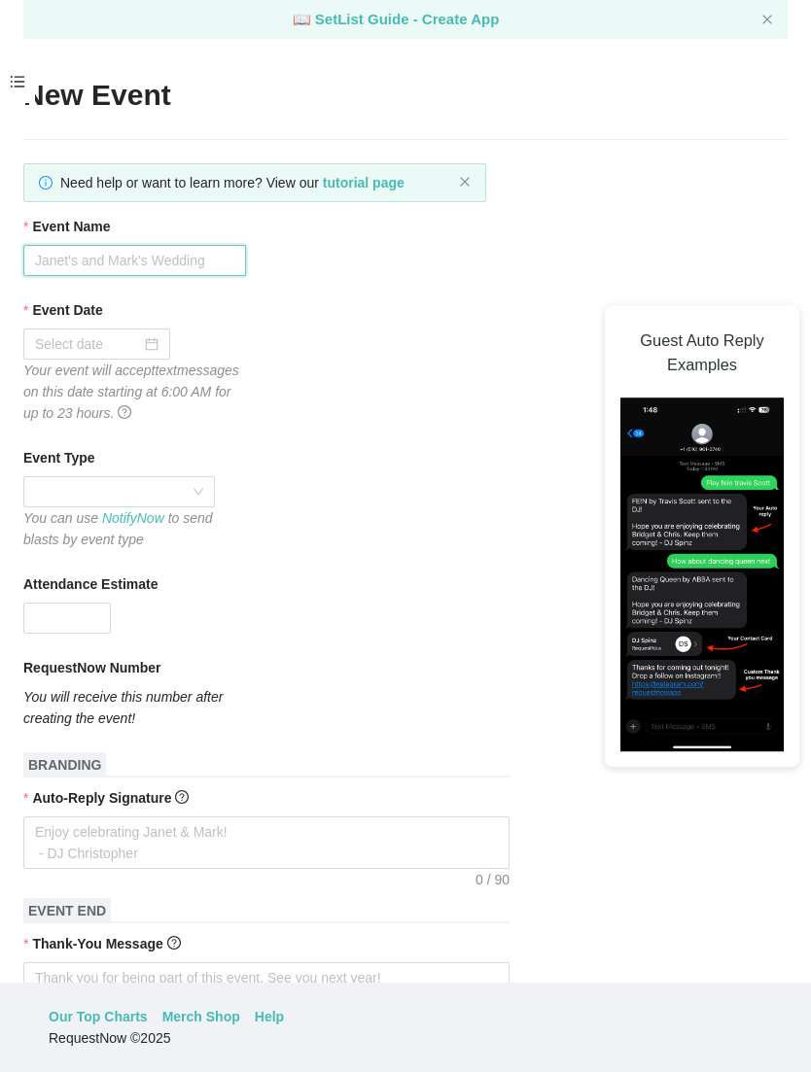
click at [93, 245] on input "Event Name" at bounding box center [134, 260] width 223 height 31
type input "Camarillo Farmers Market"
click at [141, 333] on input "Event Date" at bounding box center [88, 343] width 106 height 21
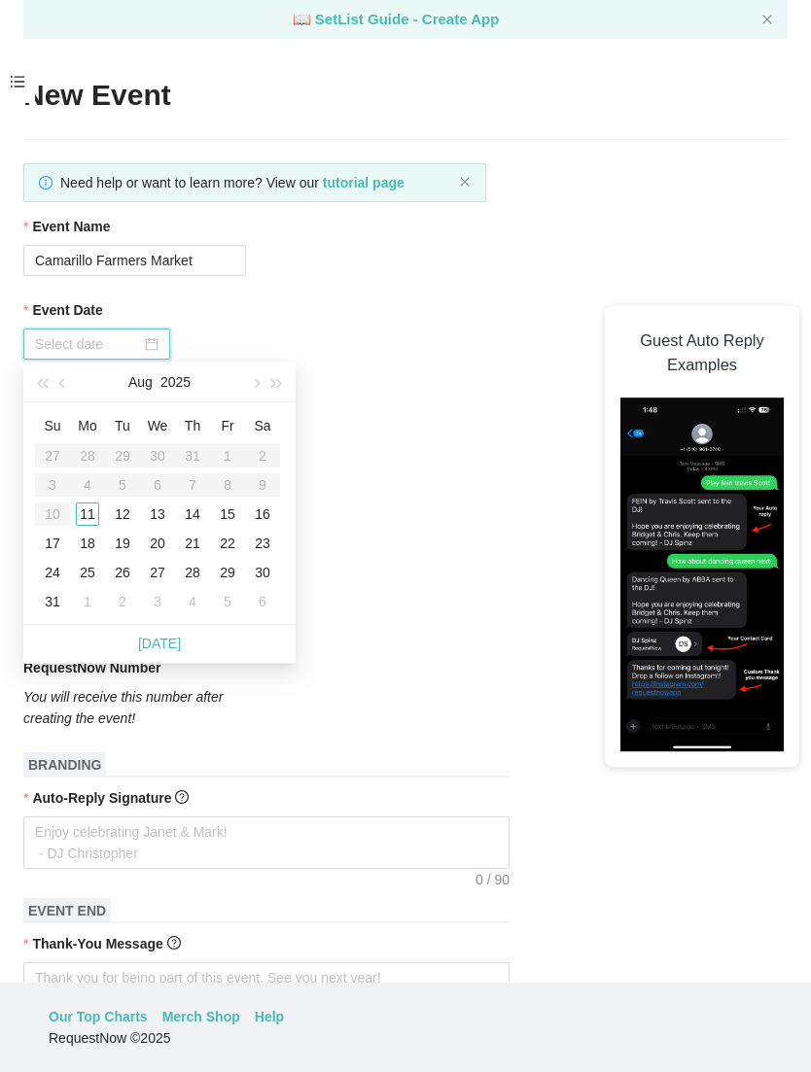
type input "[DATE]"
click at [271, 503] on div "16" at bounding box center [262, 514] width 23 height 23
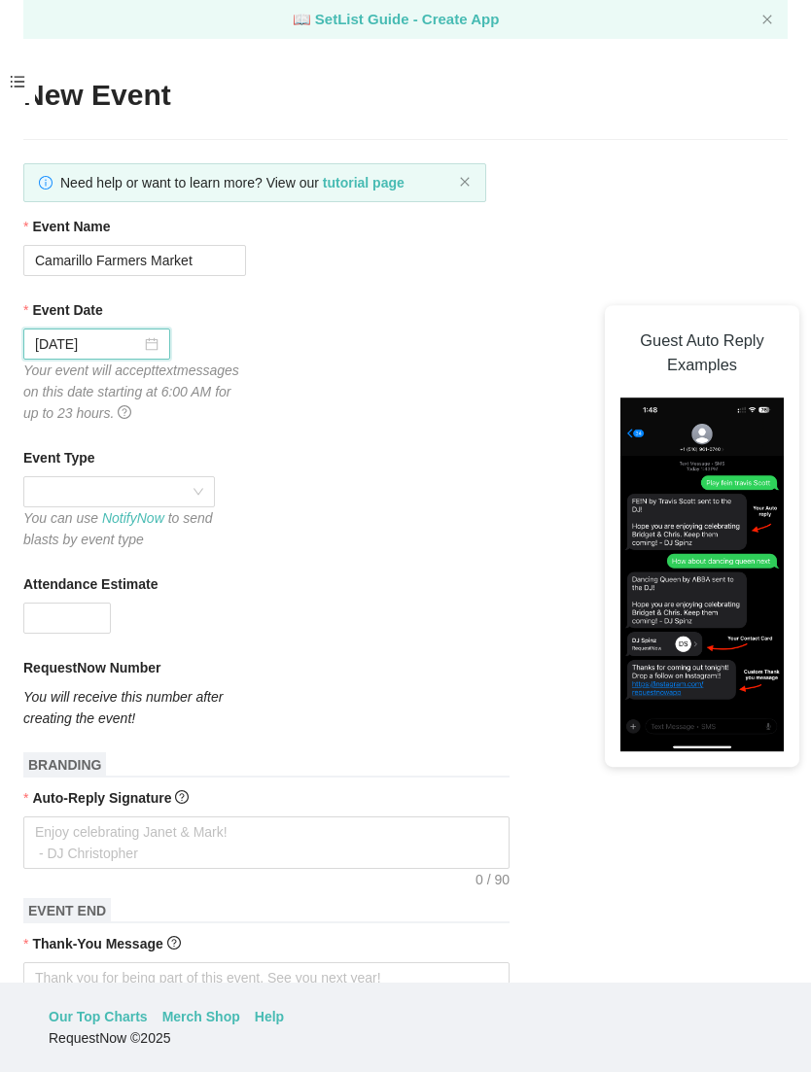
click at [199, 477] on span at bounding box center [119, 491] width 168 height 29
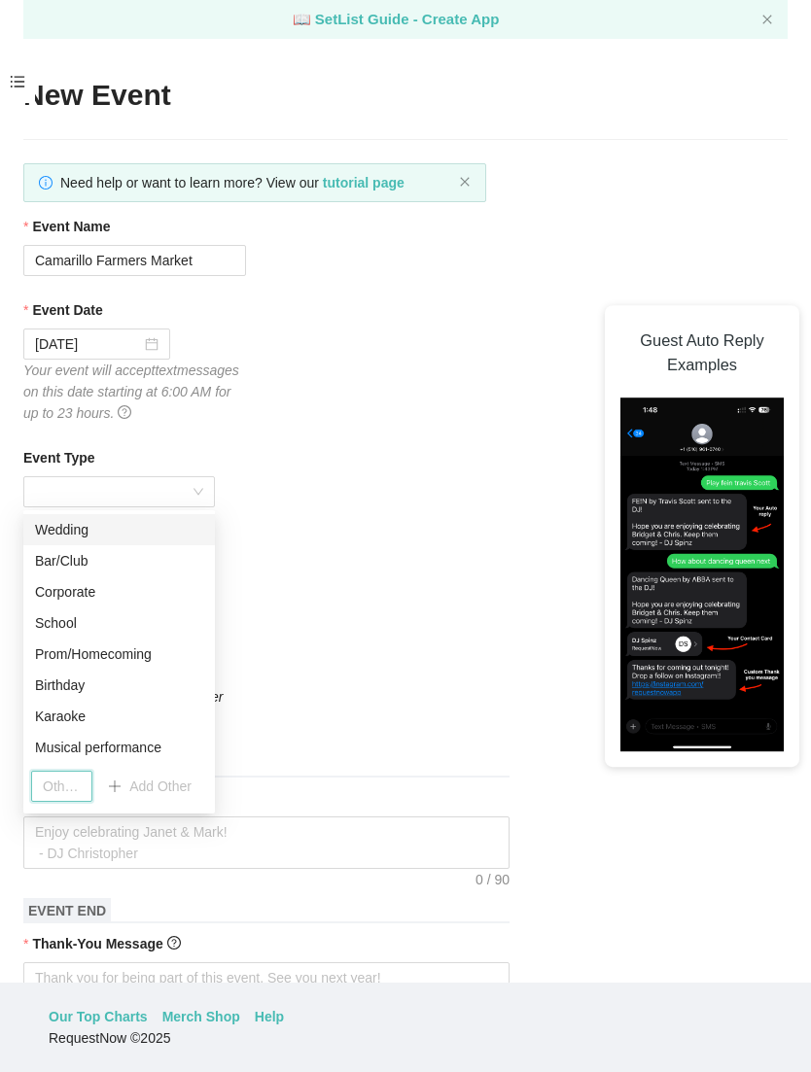
click at [65, 771] on input "text" at bounding box center [61, 786] width 61 height 31
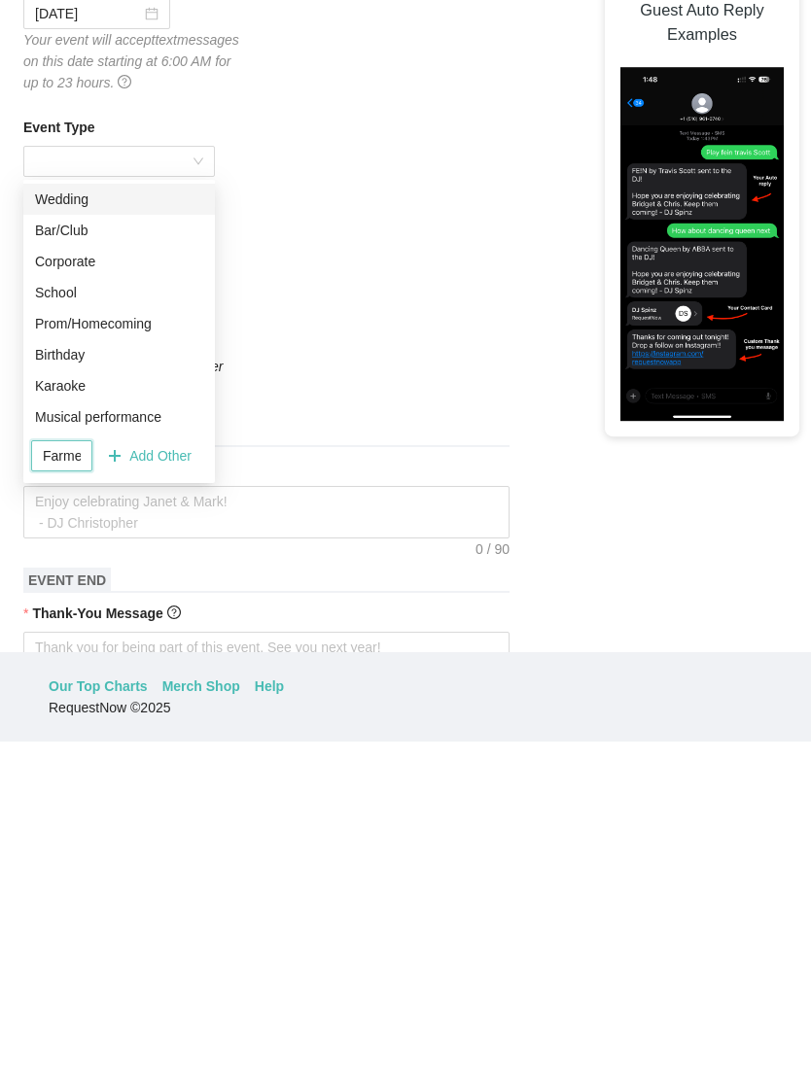
type input "Farmers Market"
click at [160, 776] on span "Add Other" at bounding box center [160, 786] width 62 height 21
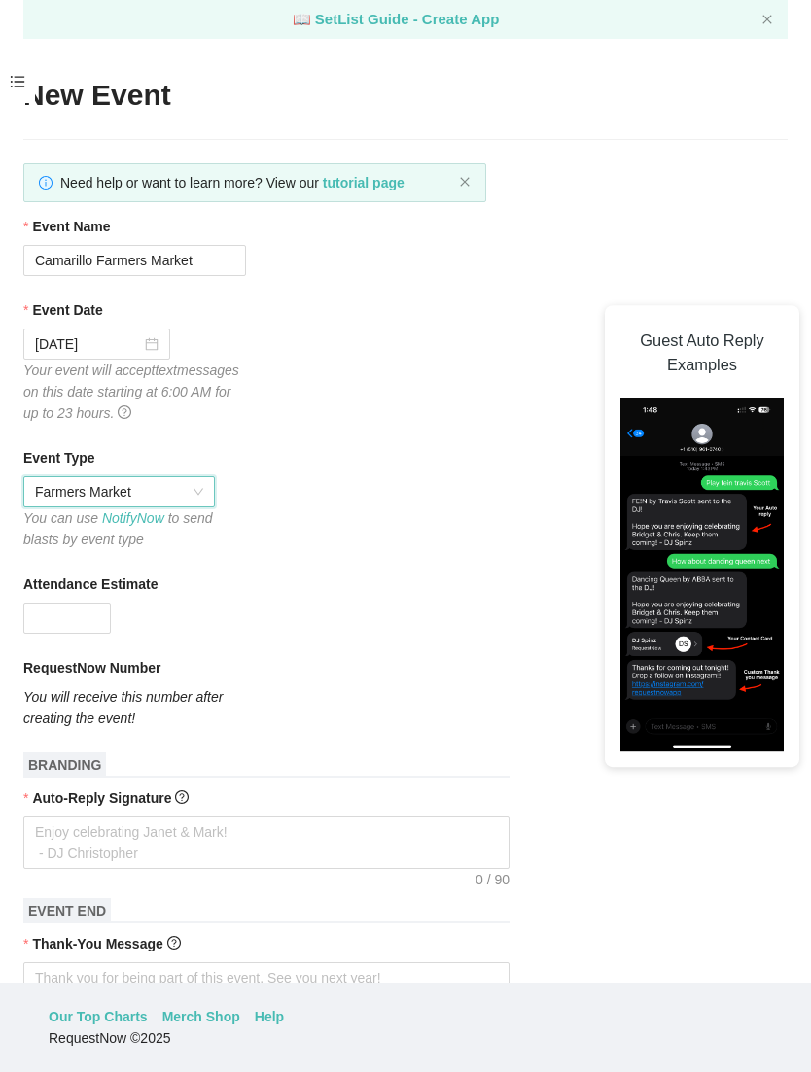
click at [71, 604] on input "Attendance Estimate" at bounding box center [67, 618] width 86 height 29
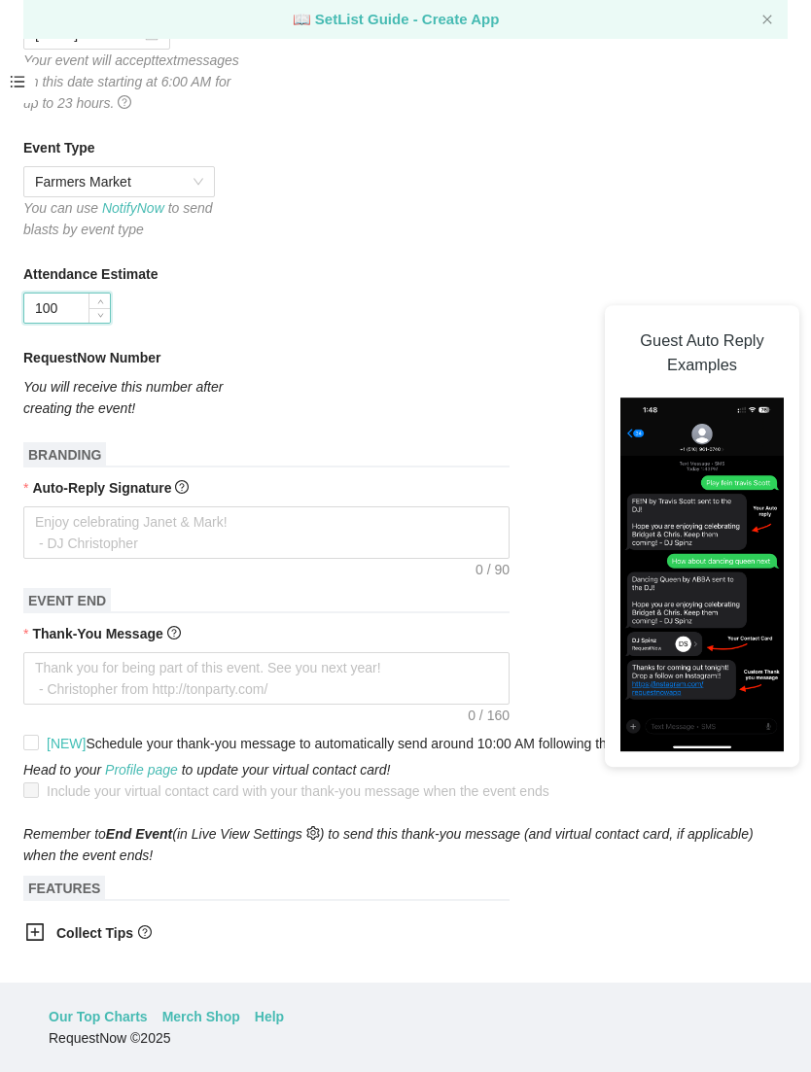
scroll to position [325, 0]
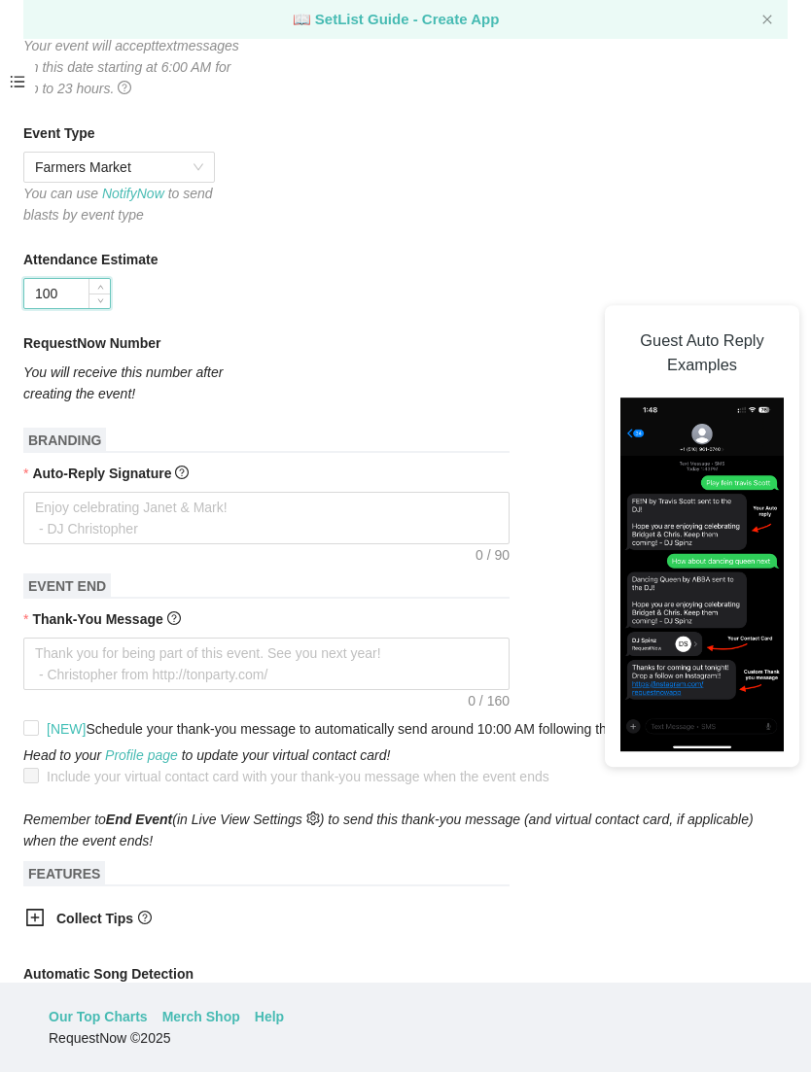
type input "100"
click at [87, 492] on textarea "Auto-Reply Signature" at bounding box center [266, 518] width 486 height 52
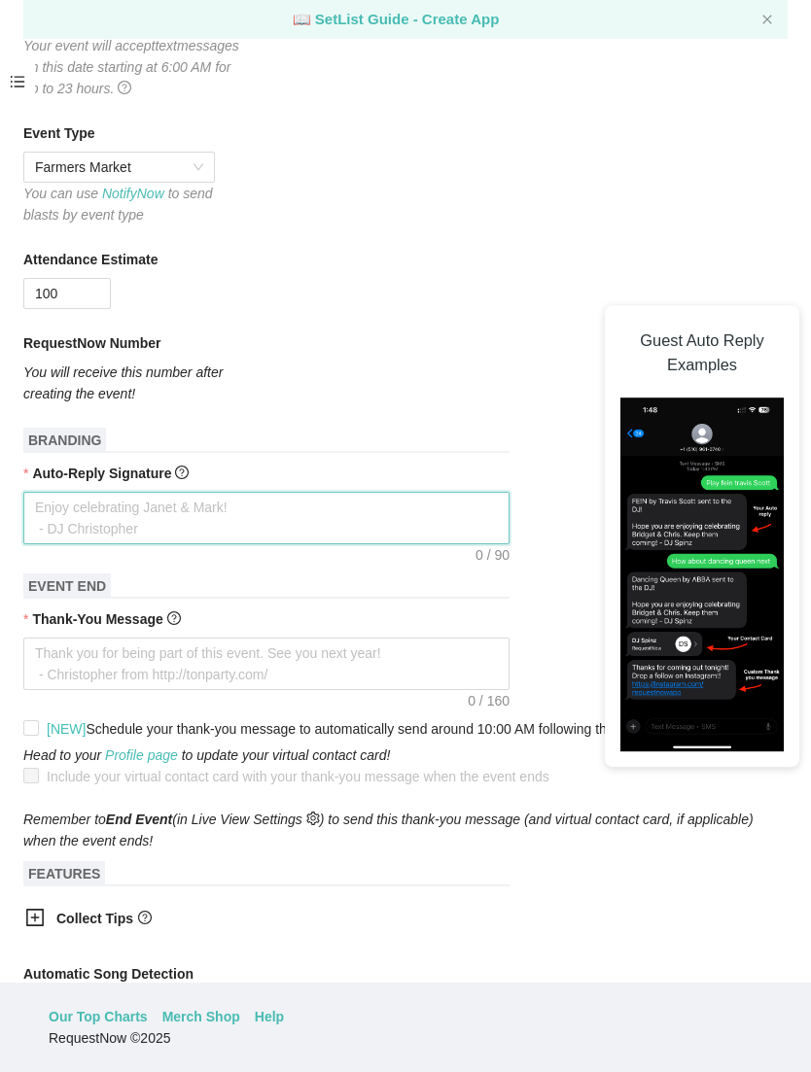
type textarea "E"
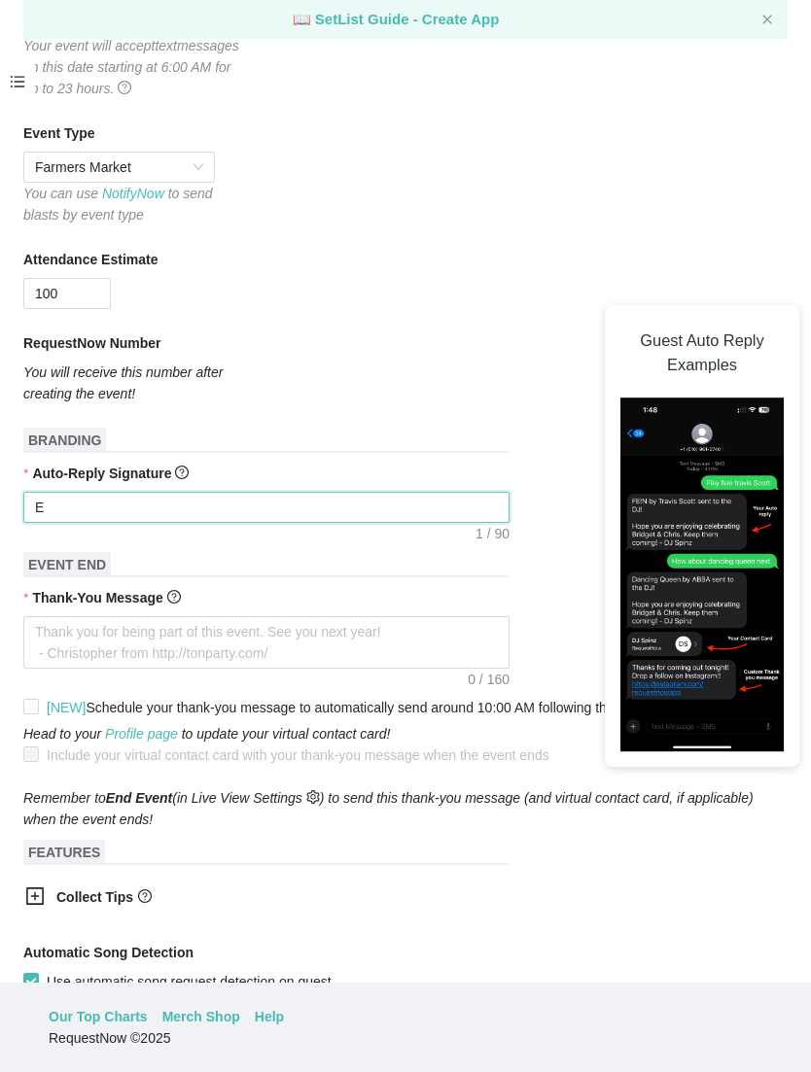
type textarea "En"
type textarea "Enj"
type textarea "Enjoy"
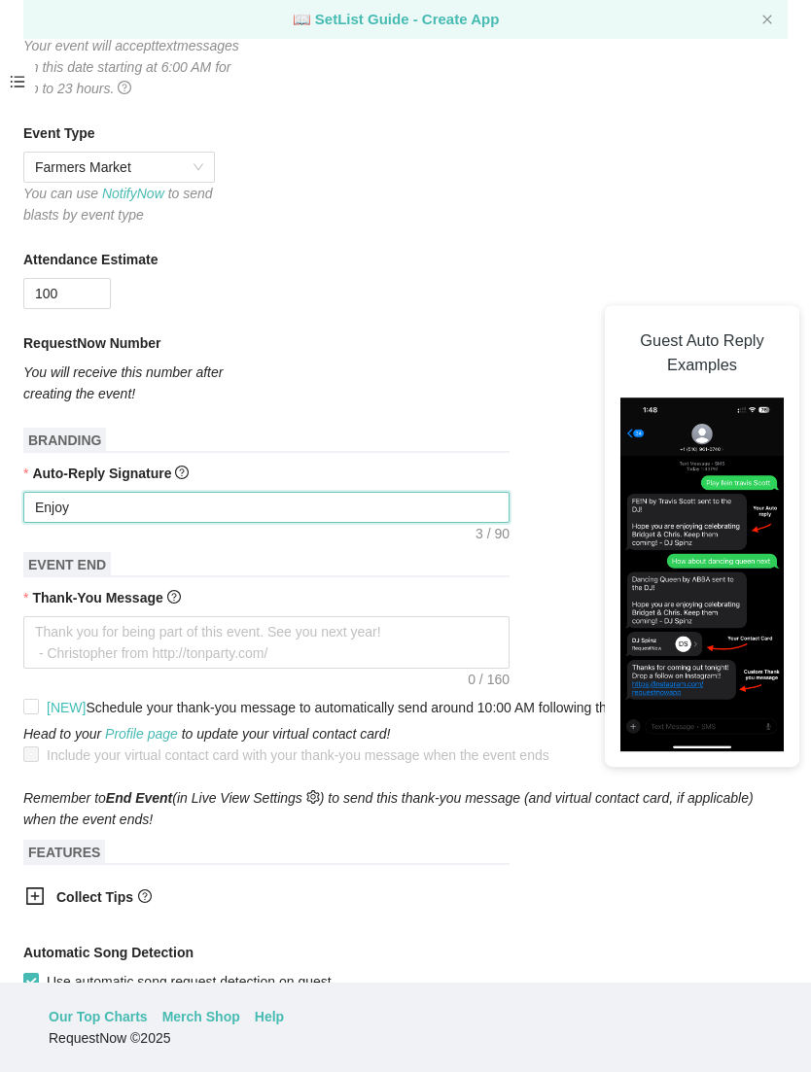
type textarea "Enjoy"
type textarea "Enjoy t"
type textarea "Enjoy th"
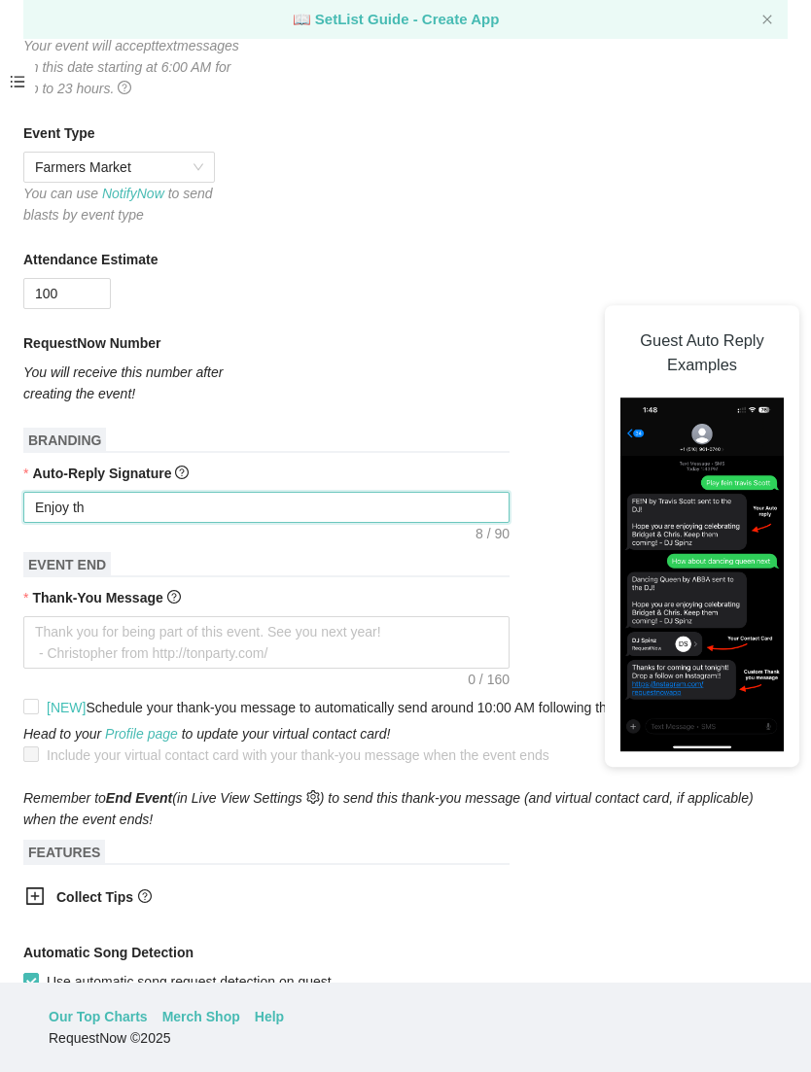
type textarea "Enjoy the"
type textarea "Enjoy the m"
type textarea "Enjoy the mu"
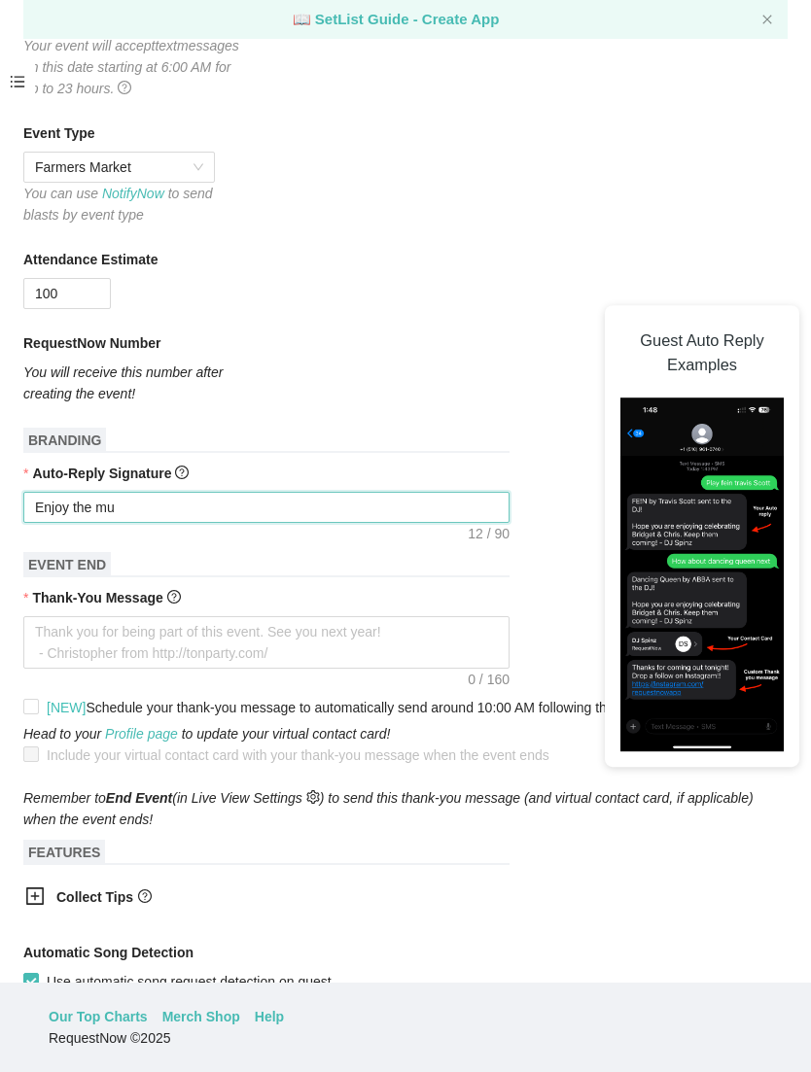
type textarea "Enjoy the mus"
type textarea "Enjoy the music"
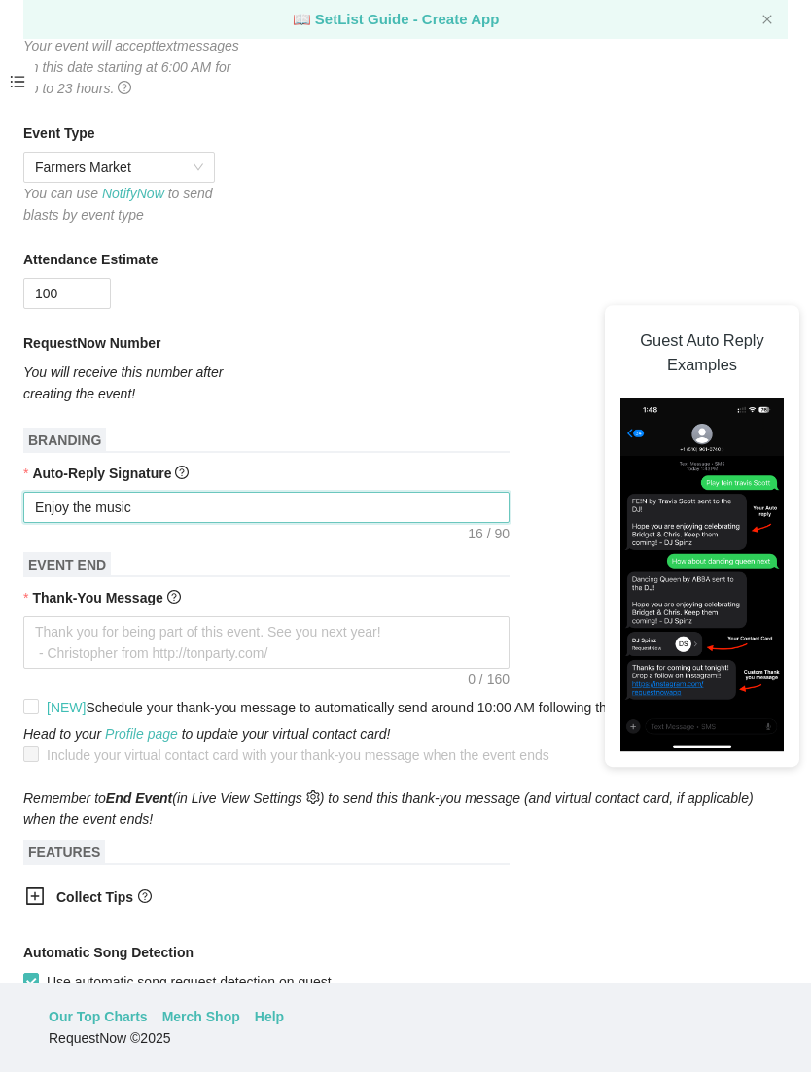
type textarea "Enjoy the music w"
type textarea "Enjoy the music wh"
type textarea "Enjoy the music whi"
type textarea "Enjoy the music whil"
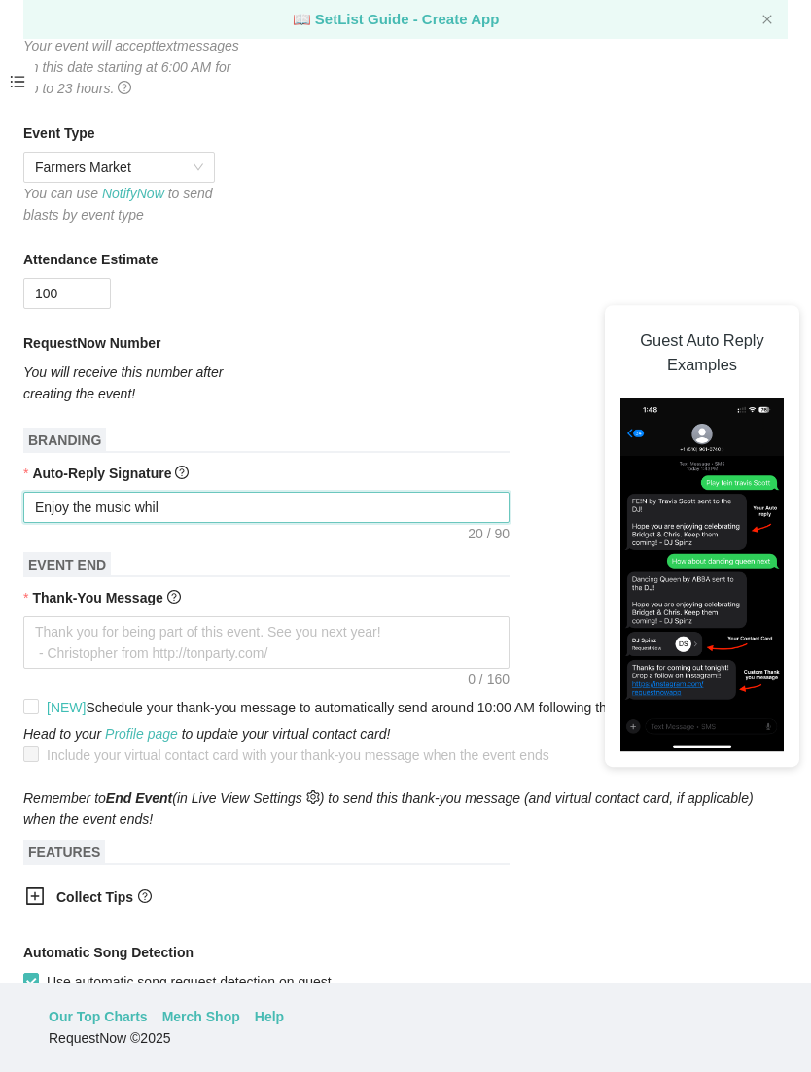
type textarea "Enjoy the music while"
type textarea "Enjoy the music while p"
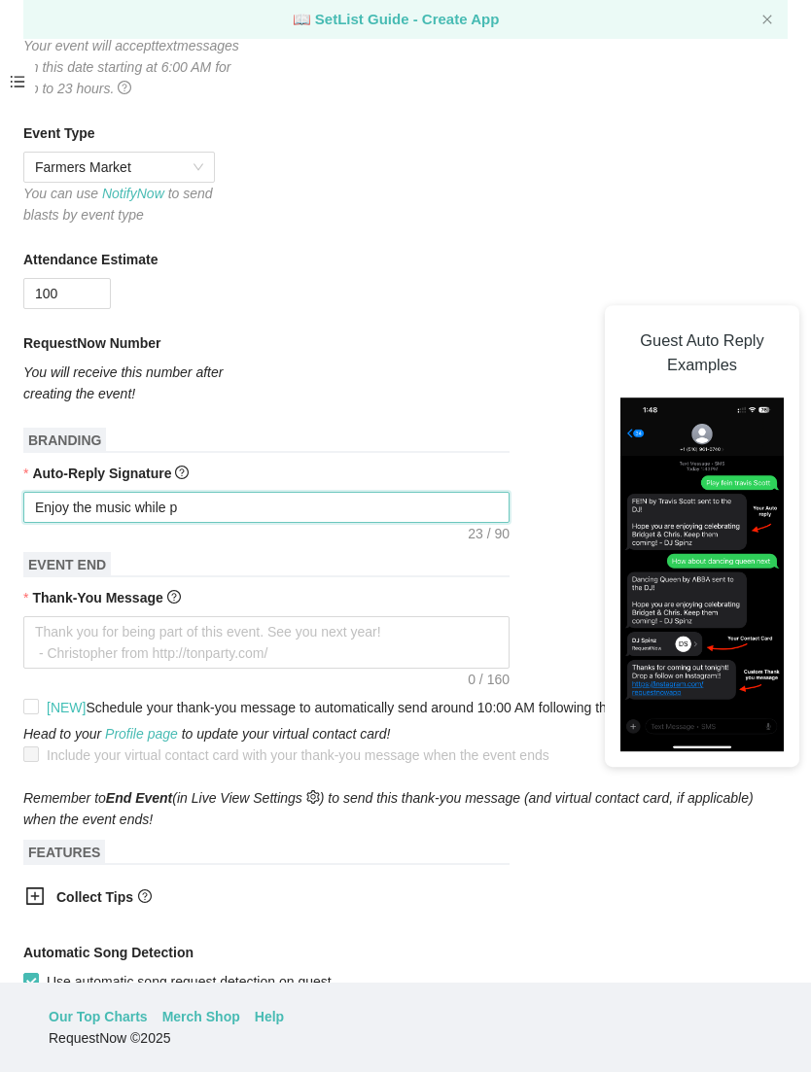
type textarea "Enjoy the music while pe"
type textarea "Enjoy the music while per"
type textarea "Enjoy the music while peru"
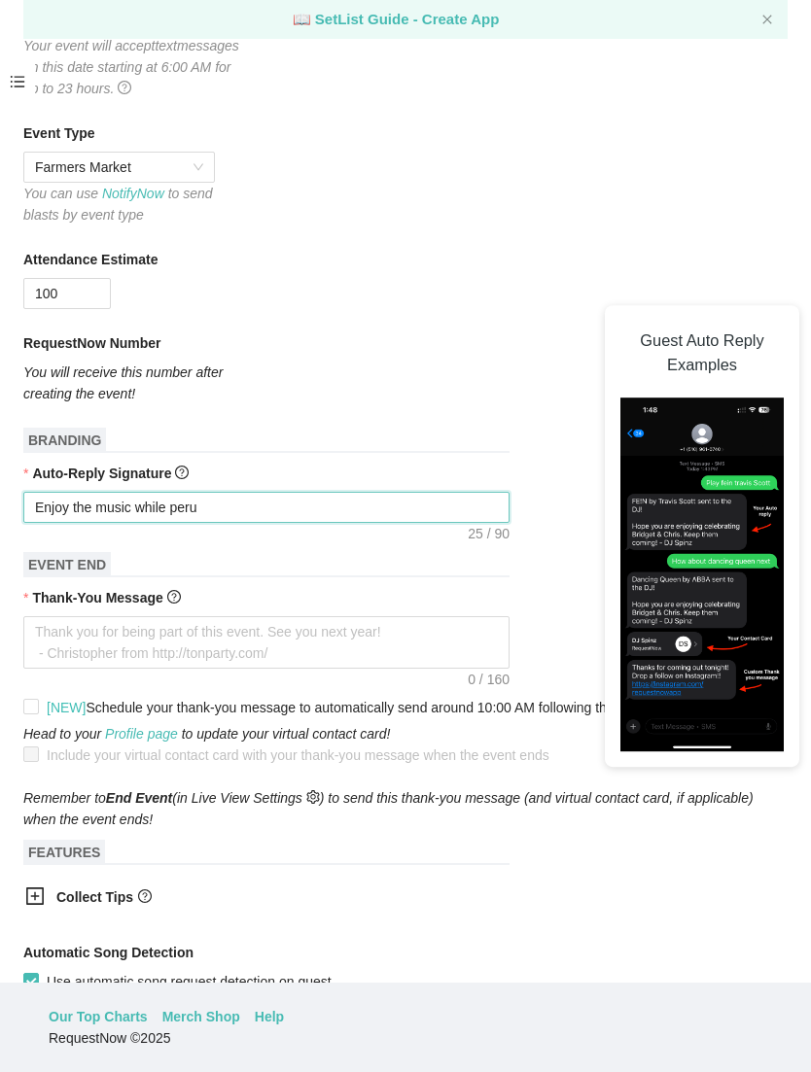
type textarea "Enjoy the music while peru"
type textarea "Enjoy the music while perus"
type textarea "Enjoy the music while perusing"
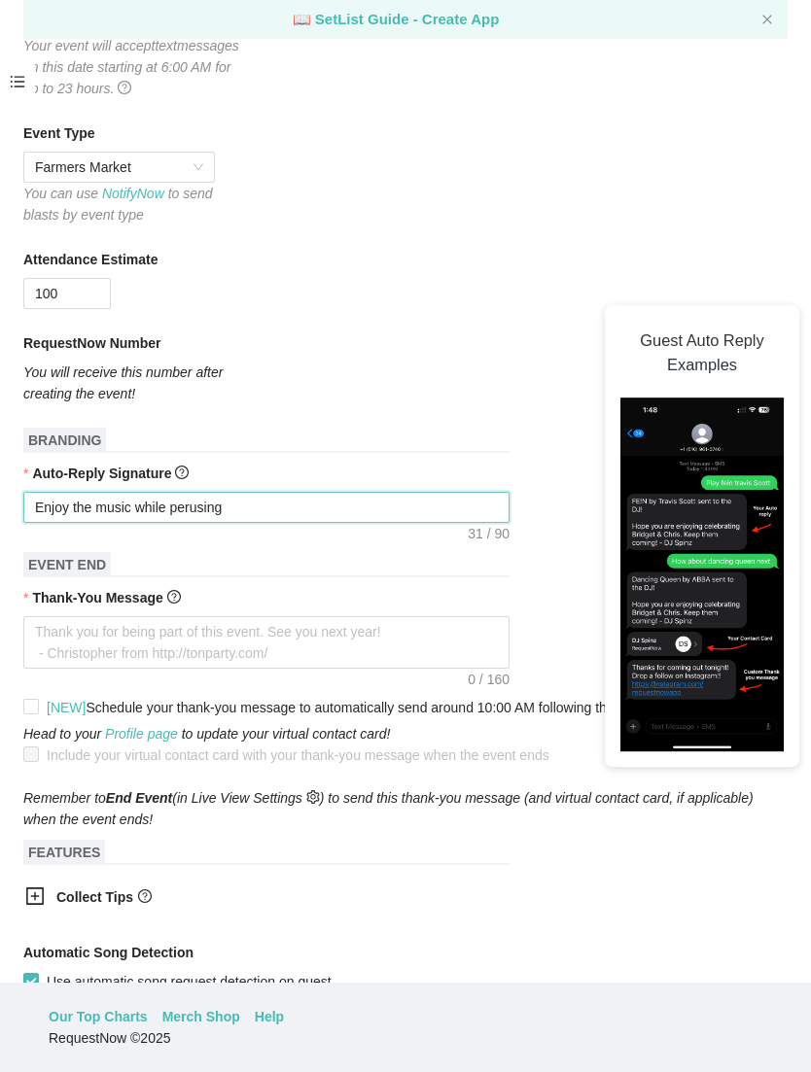
type textarea "Enjoy the music while perusing t"
type textarea "Enjoy the music while perusing th"
type textarea "Enjoy the music while perusing the"
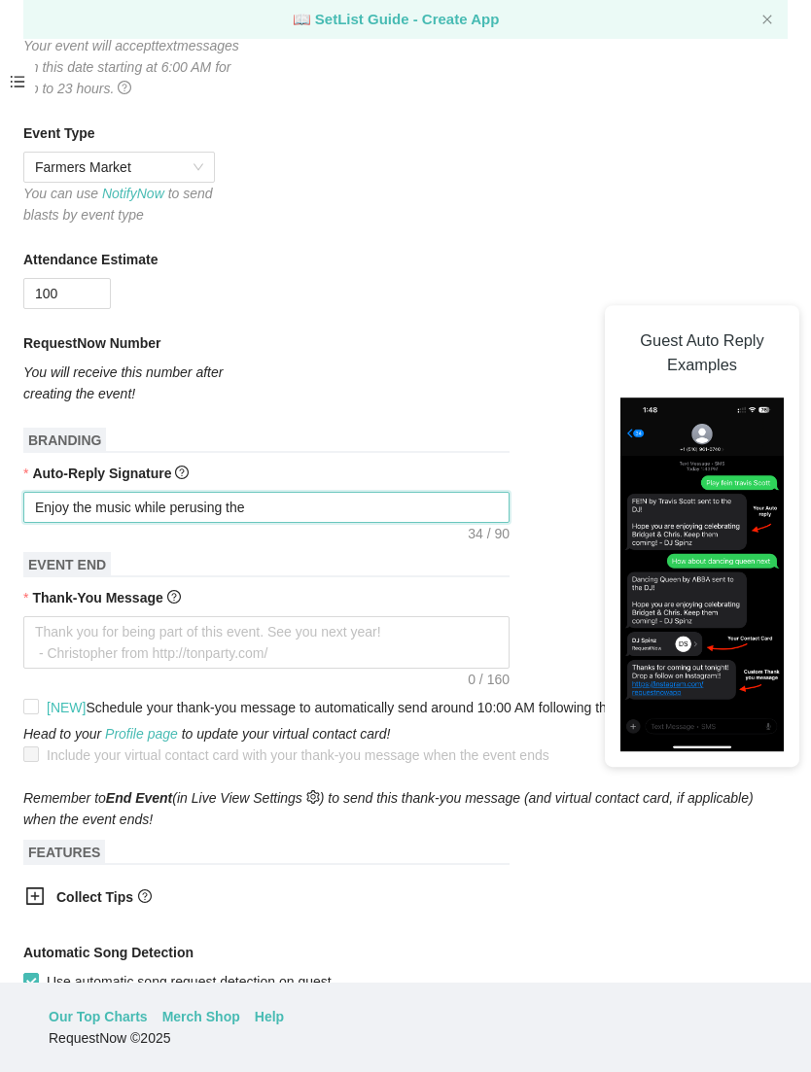
type textarea "Enjoy the music while perusing the"
type textarea "Enjoy the music while perusing the F"
type textarea "Enjoy the music while perusing the Fa"
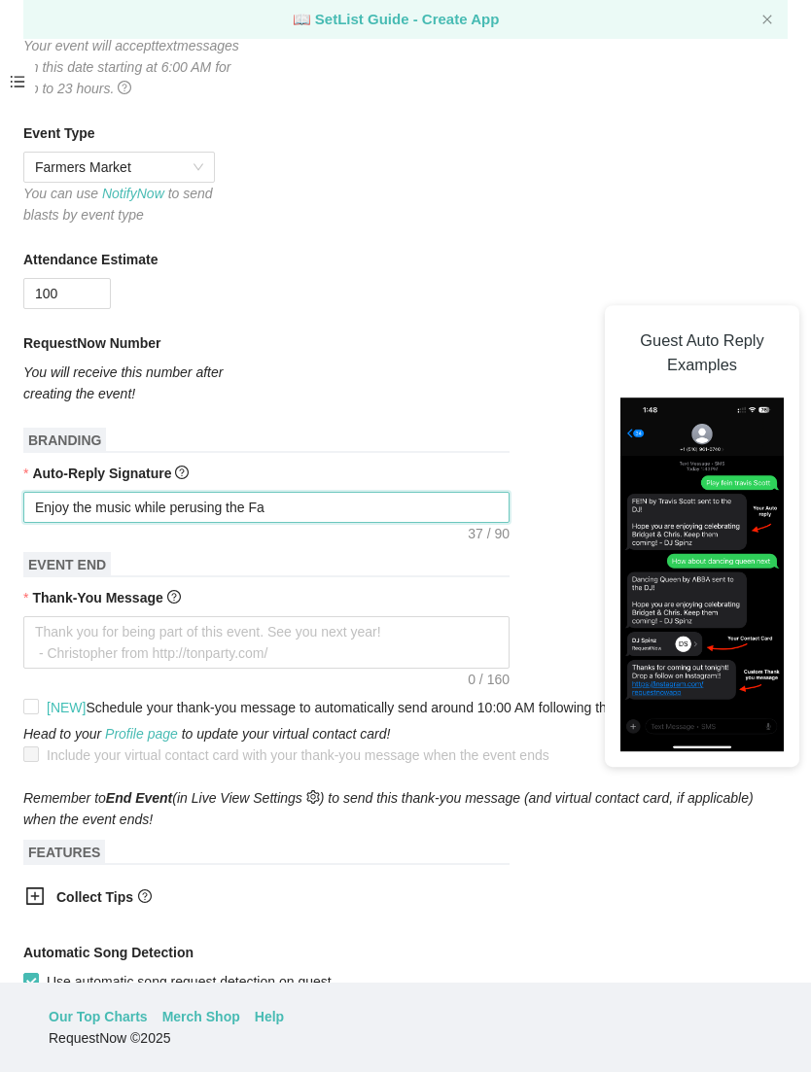
type textarea "Enjoy the music while perusing the Far"
type textarea "Enjoy the music while perusing the Farm"
type textarea "Enjoy the music while perusing the Farme"
type textarea "Enjoy the music while perusing the Farmer"
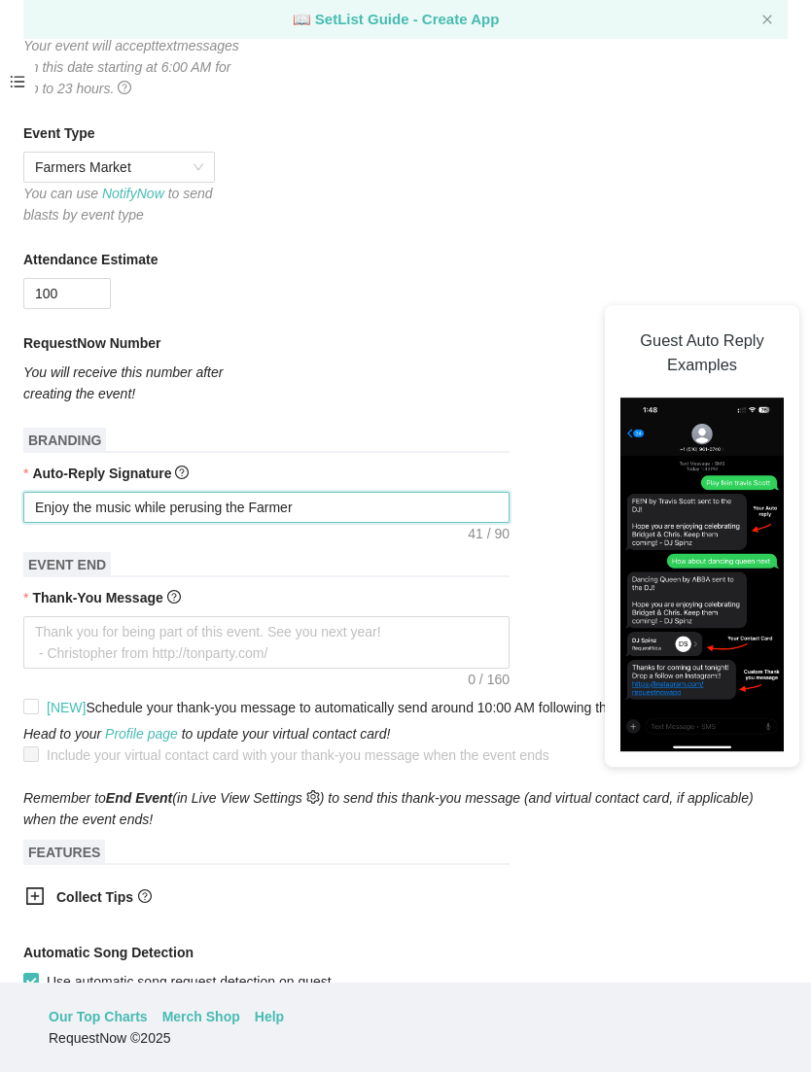
type textarea "Enjoy the music while perusing the Farmers"
type textarea "Enjoy the music while perusing the Farmers M"
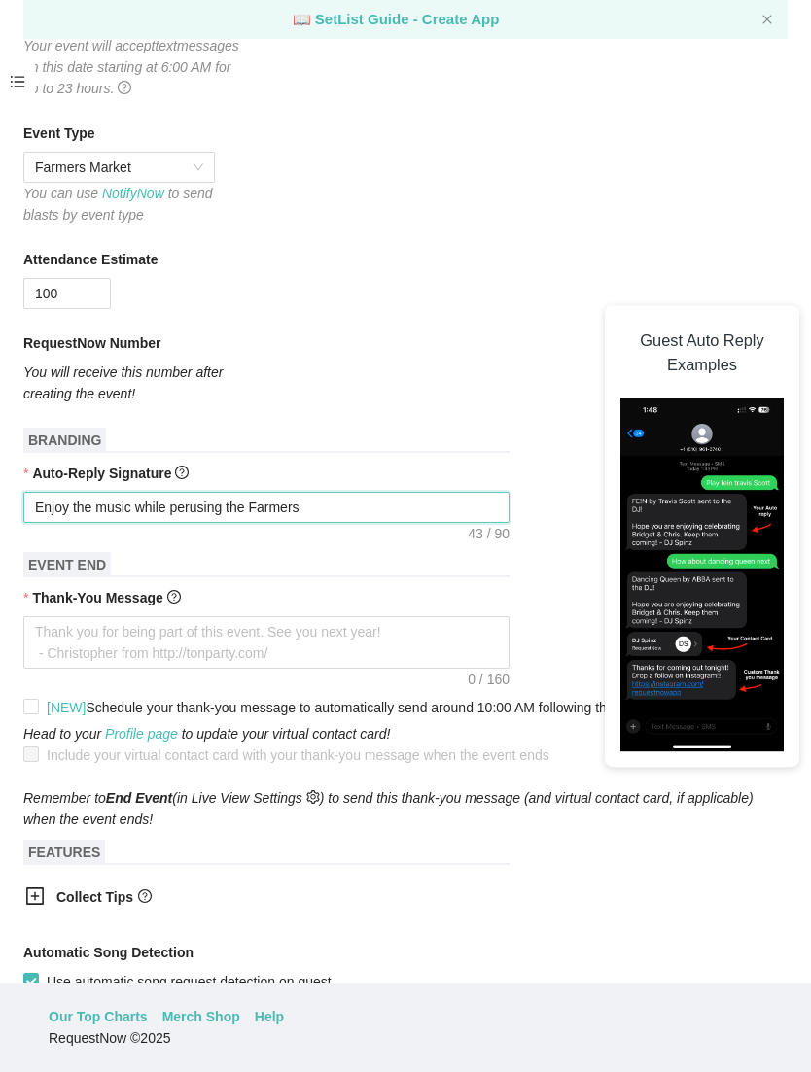
type textarea "Enjoy the music while perusing the Farmers M"
type textarea "Enjoy the music while perusing the Farmers [PERSON_NAME]"
type textarea "Enjoy the music while perusing the Farmers Mar"
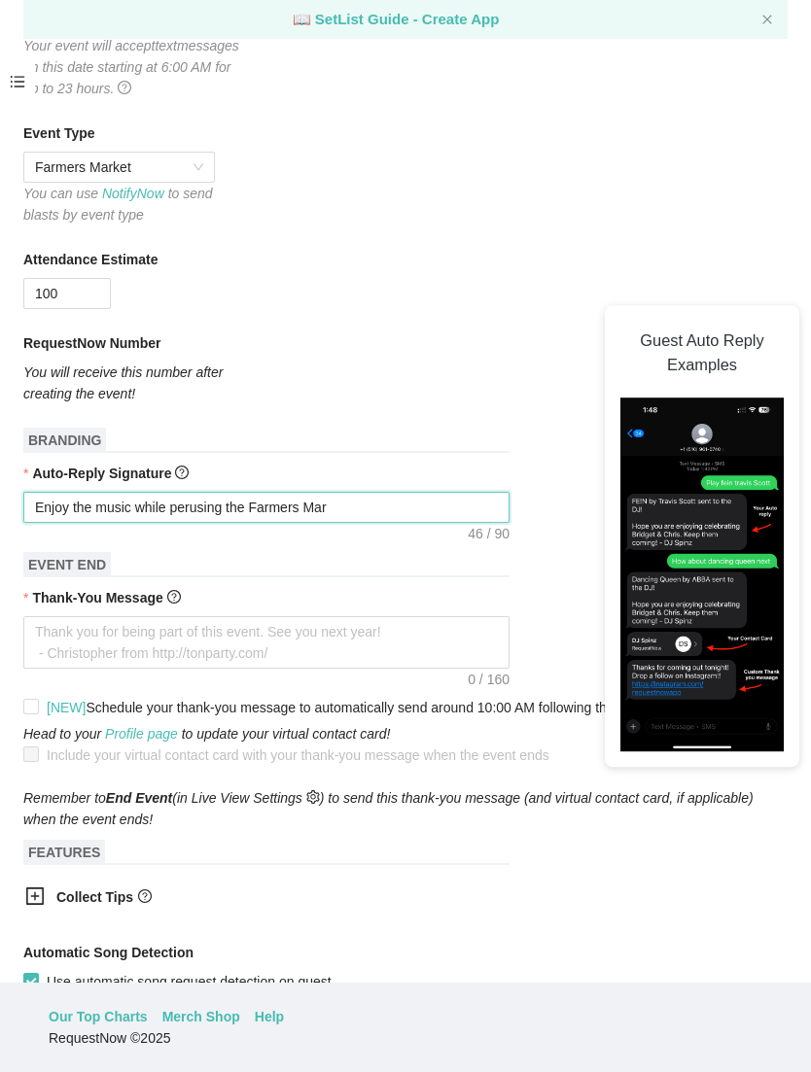
type textarea "Enjoy the music while perusing the Farmers Market"
type textarea "Enjoy the music while perusing the Farmers Market in"
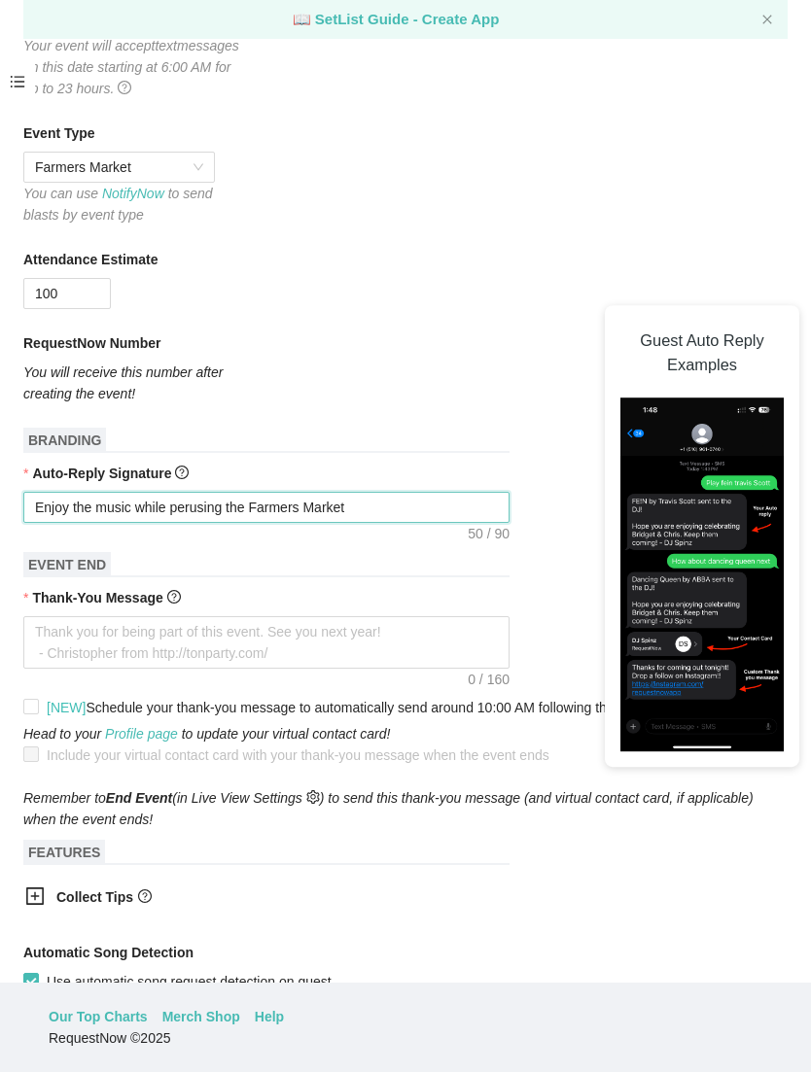
type textarea "Enjoy the music while perusing the Farmers Market in"
type textarea "Enjoy the music while perusing the Farmers Market i"
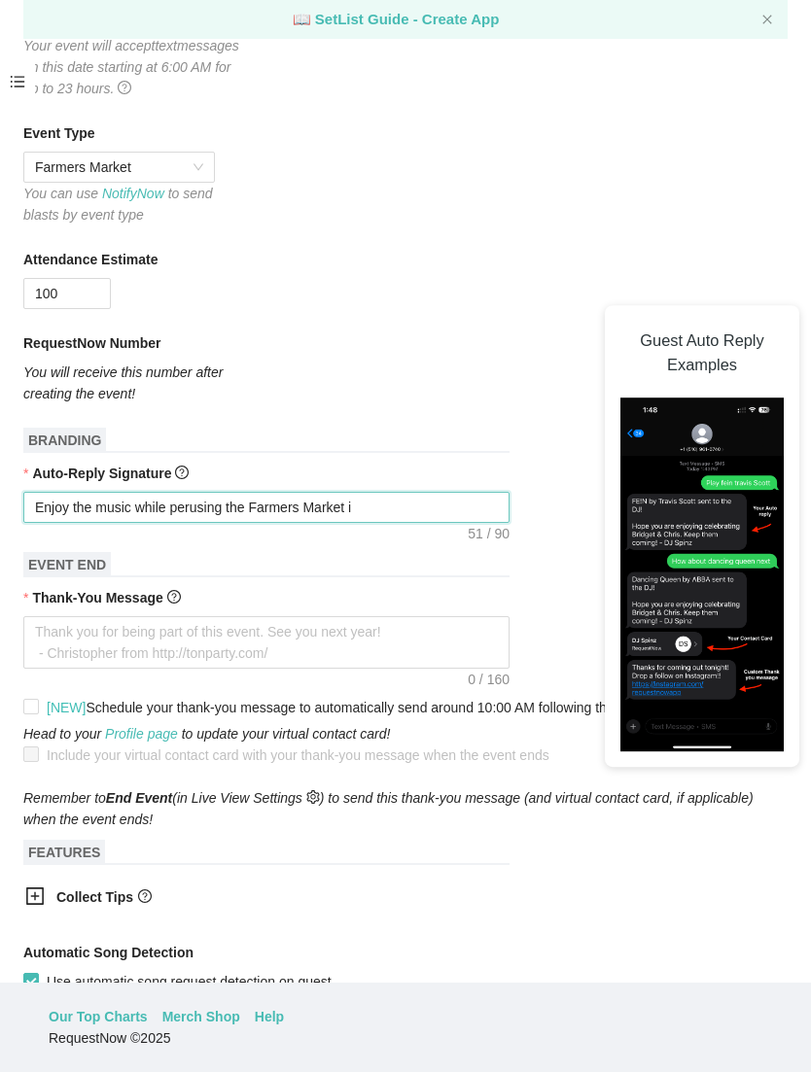
type textarea "Enjoy the music while perusing the Farmers Market"
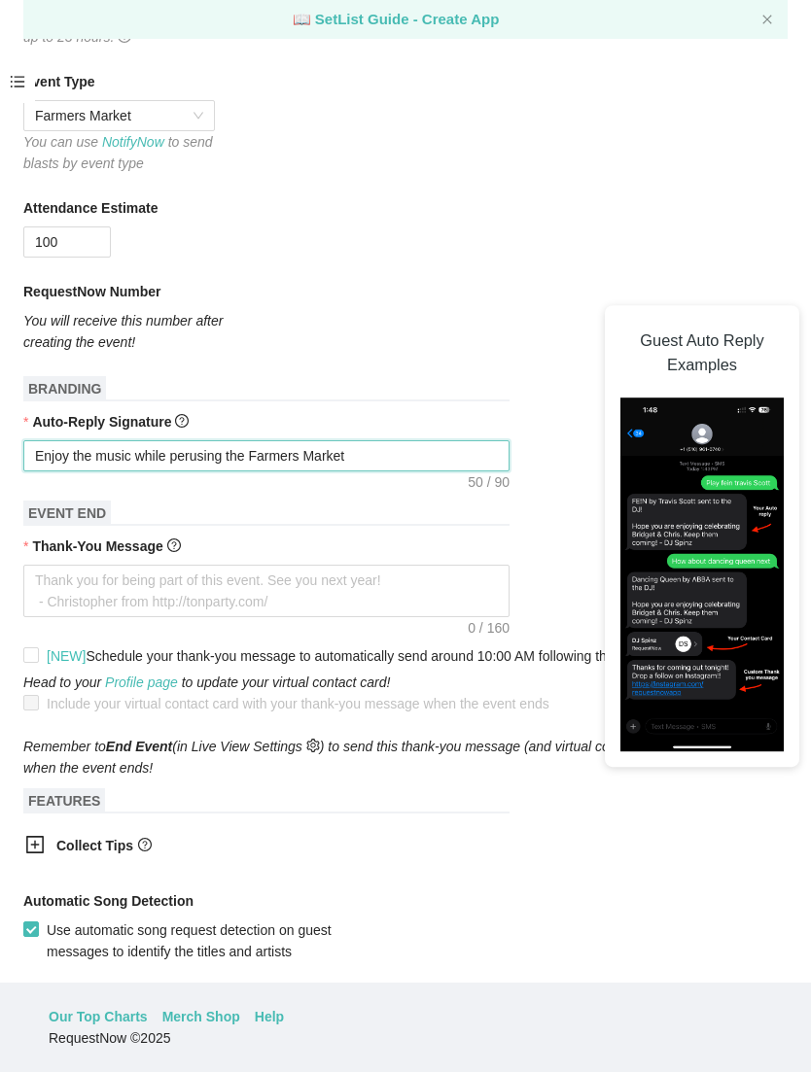
scroll to position [377, 0]
type textarea "Enjoy the music while perusing the Farmers Market"
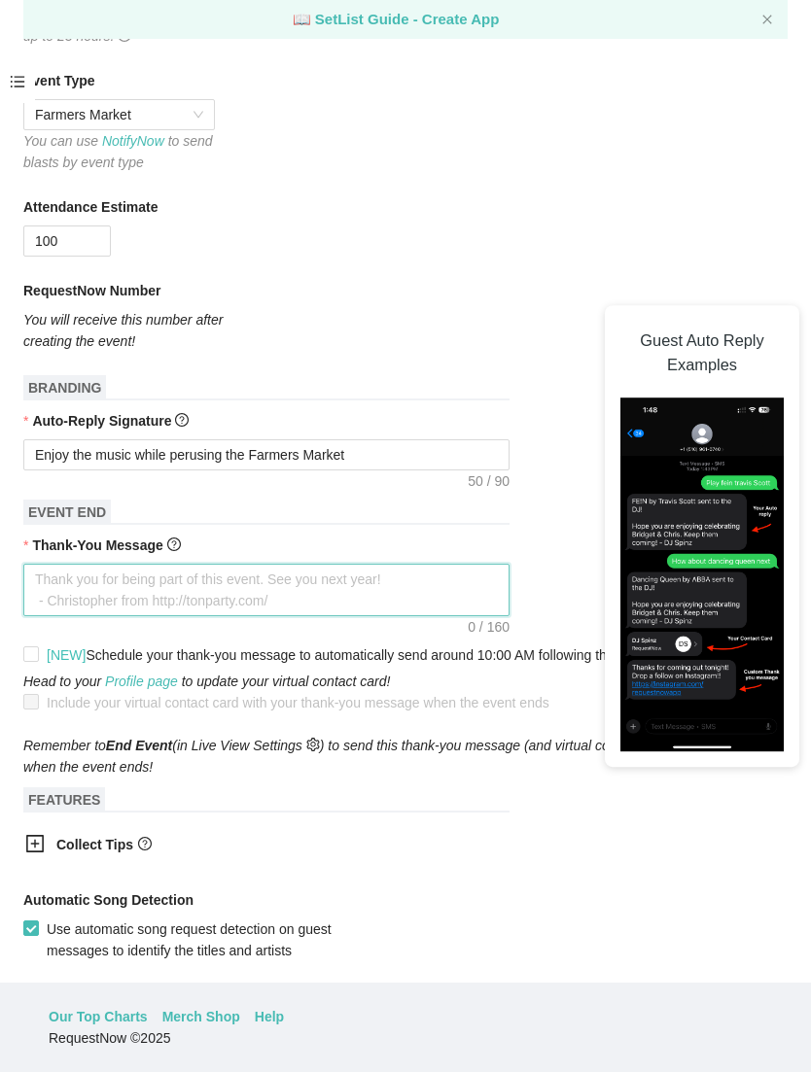
click at [153, 564] on textarea "Thank-You Message" at bounding box center [266, 590] width 486 height 52
type textarea "T"
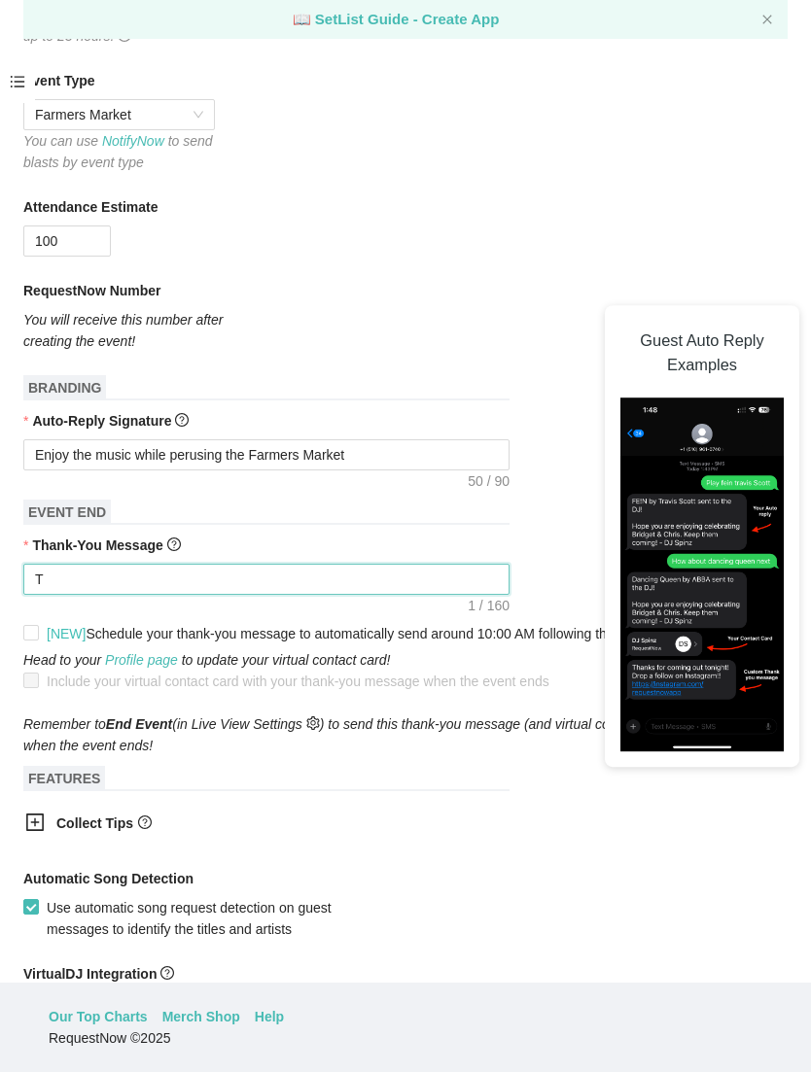
type textarea "Th"
type textarea "Tha"
type textarea "Than"
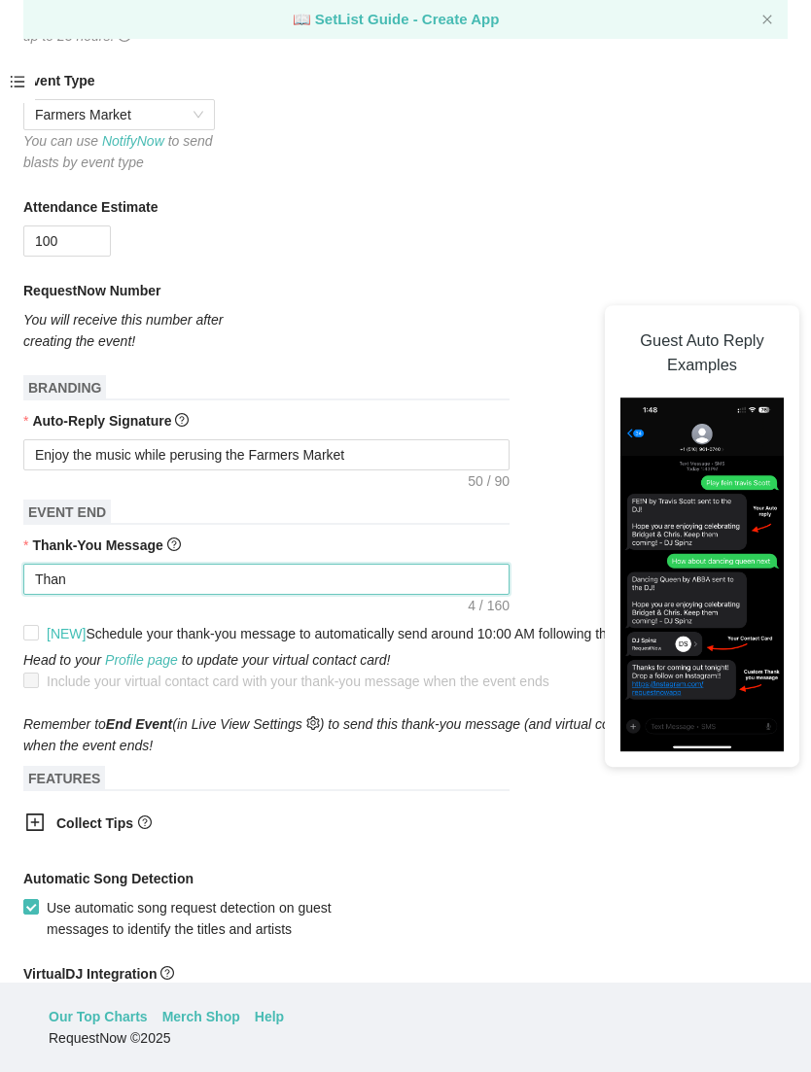
type textarea "Thank"
type textarea "Thank y"
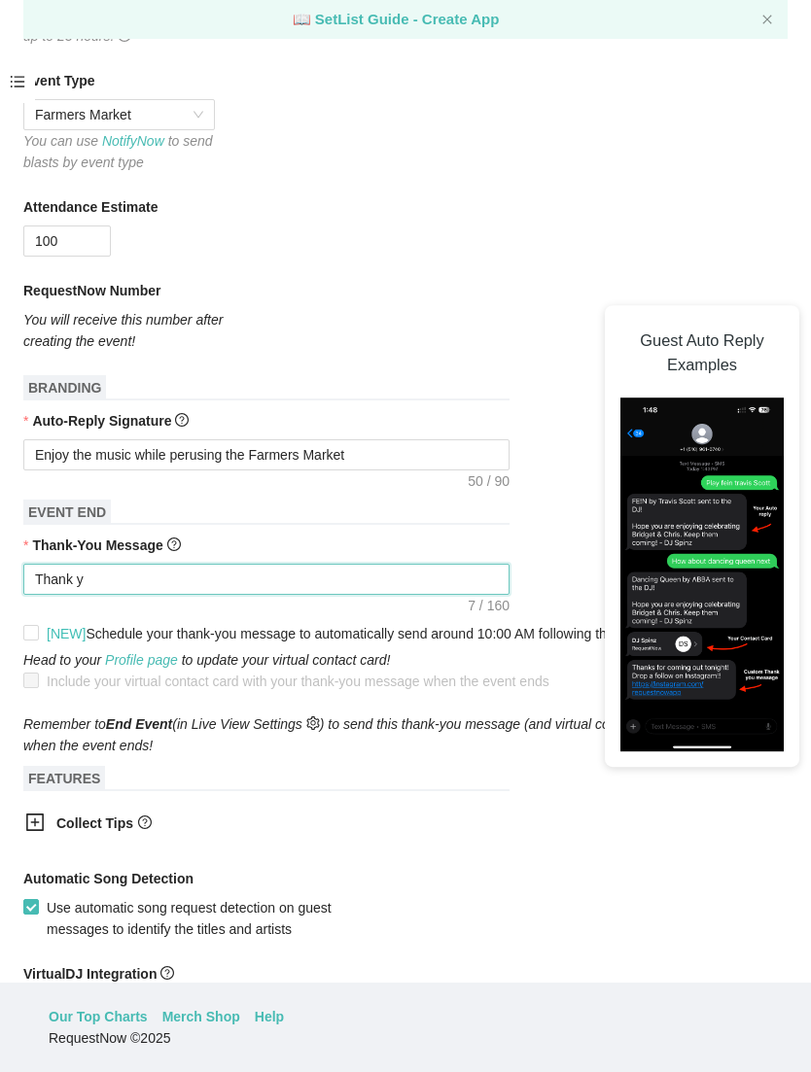
type textarea "Thank yo"
type textarea "Thank you"
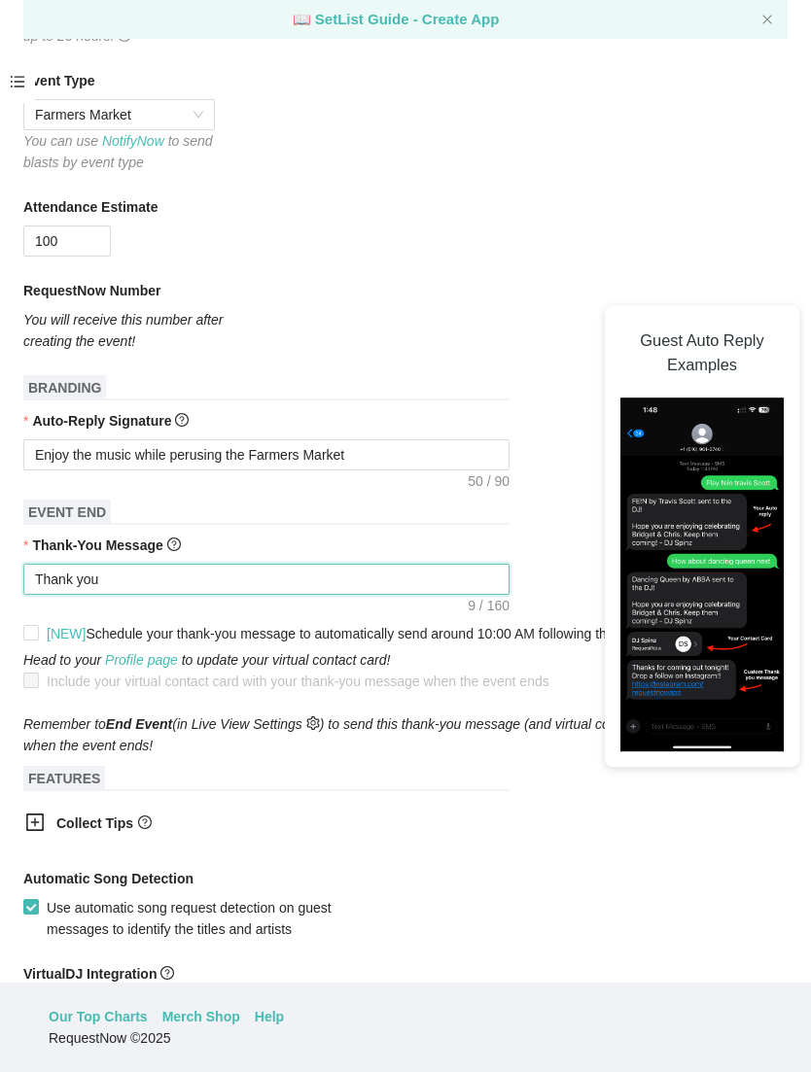
type textarea "Thank you"
type textarea "Thank you f"
type textarea "Thank you fo"
type textarea "Thank you for"
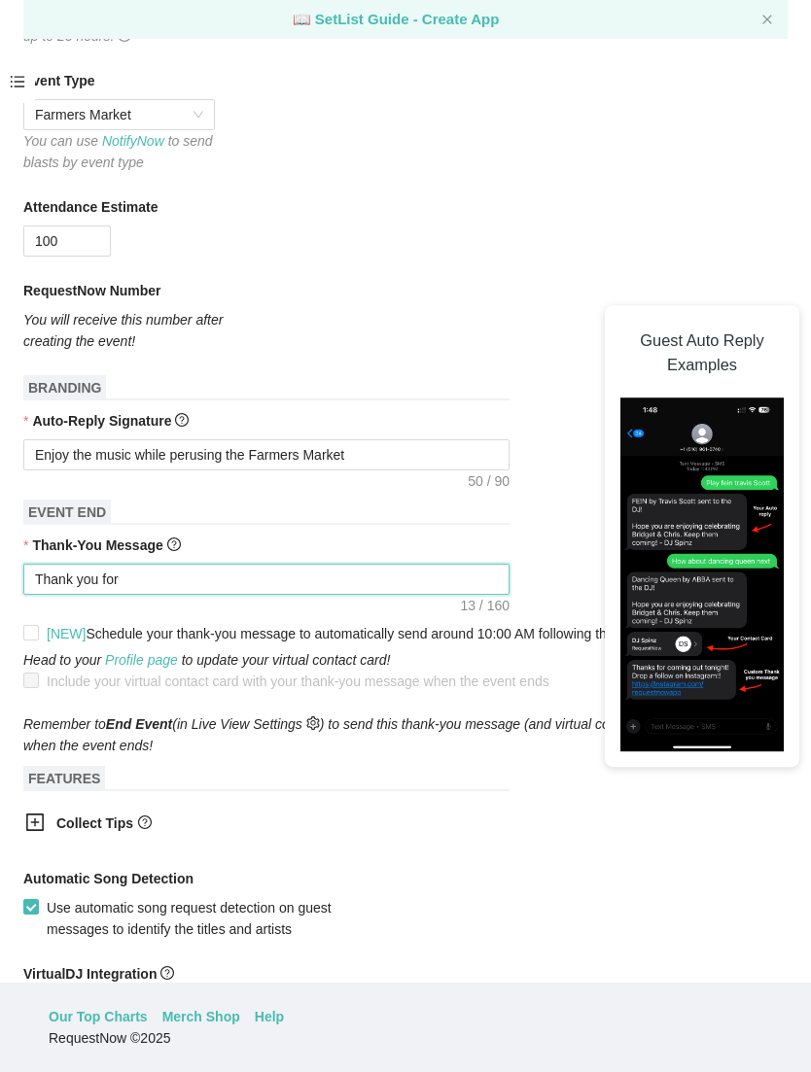
type textarea "Thank you forb"
type textarea "Thank you forbb"
type textarea "Thank you forbbe"
type textarea "Thank you forbb"
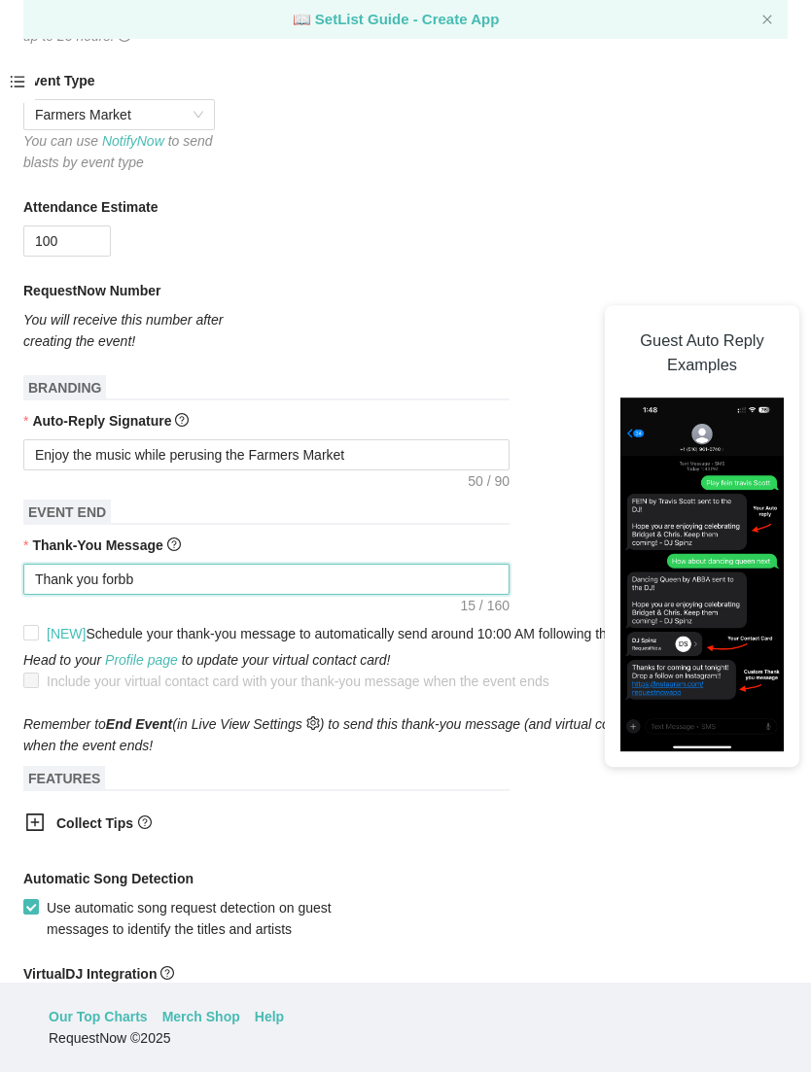
type textarea "Thank you forb"
type textarea "Thank you for"
type textarea "Thank you fo"
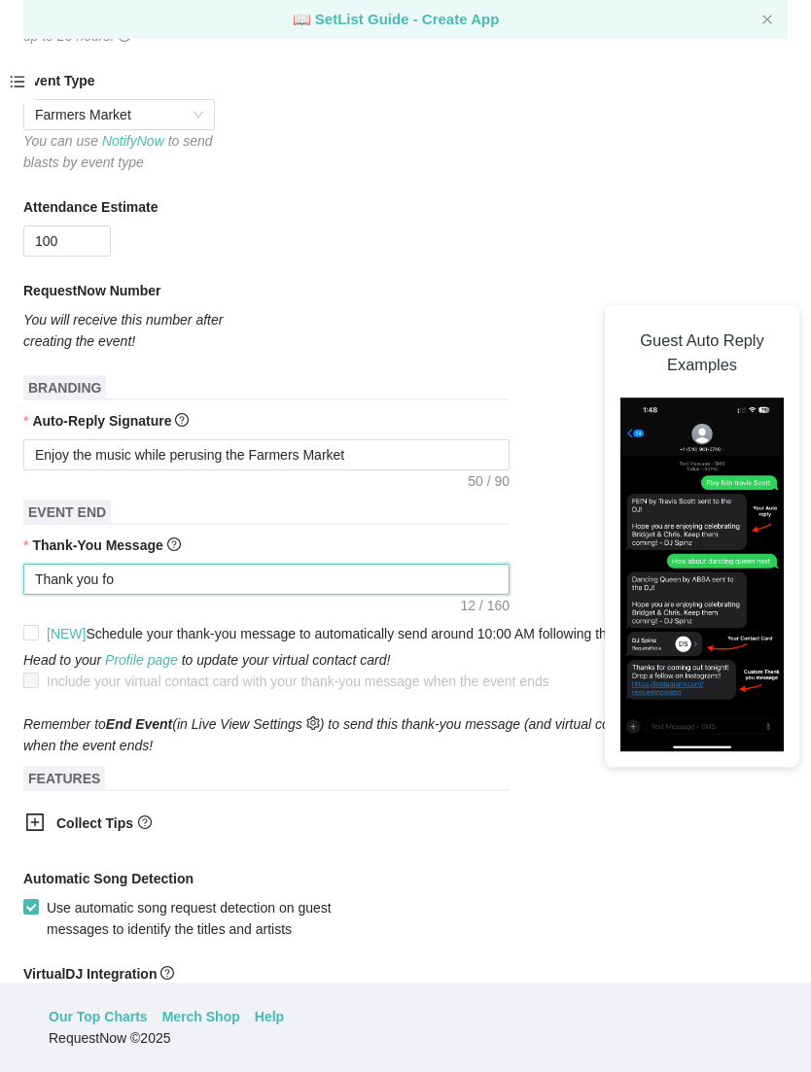
type textarea "Thank you for"
type textarea "Thank you for l"
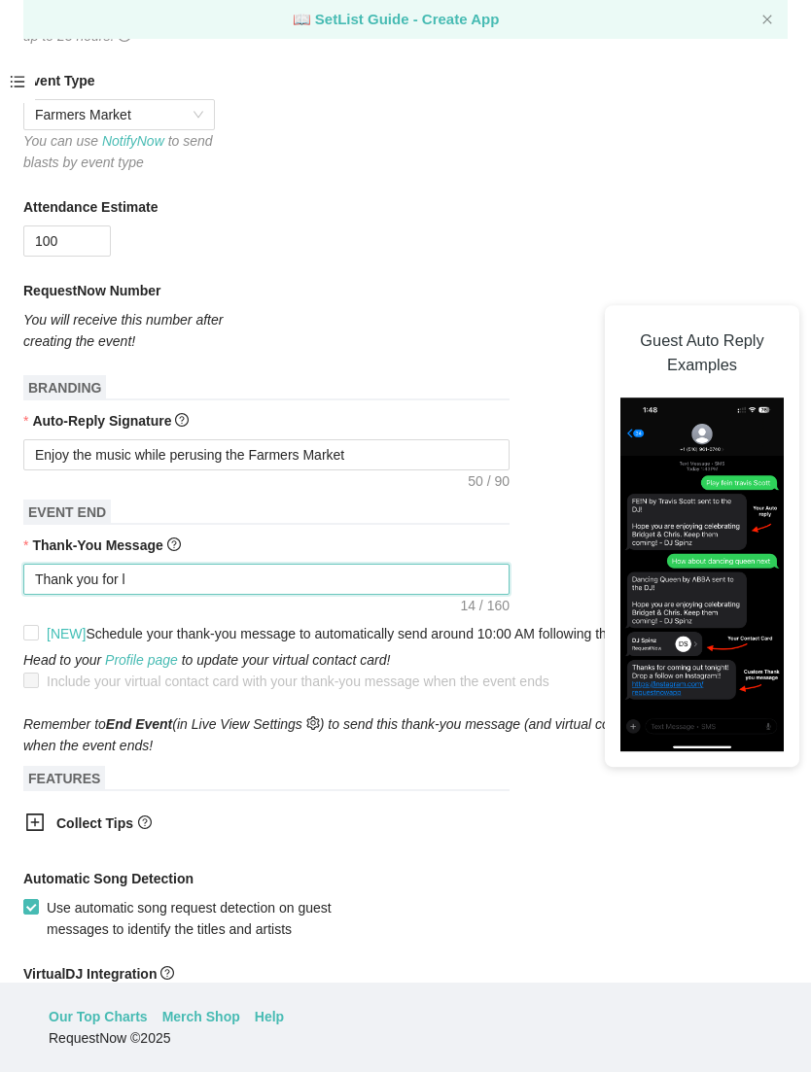
type textarea "Thank you for l"
type textarea "Thank you for [PERSON_NAME]"
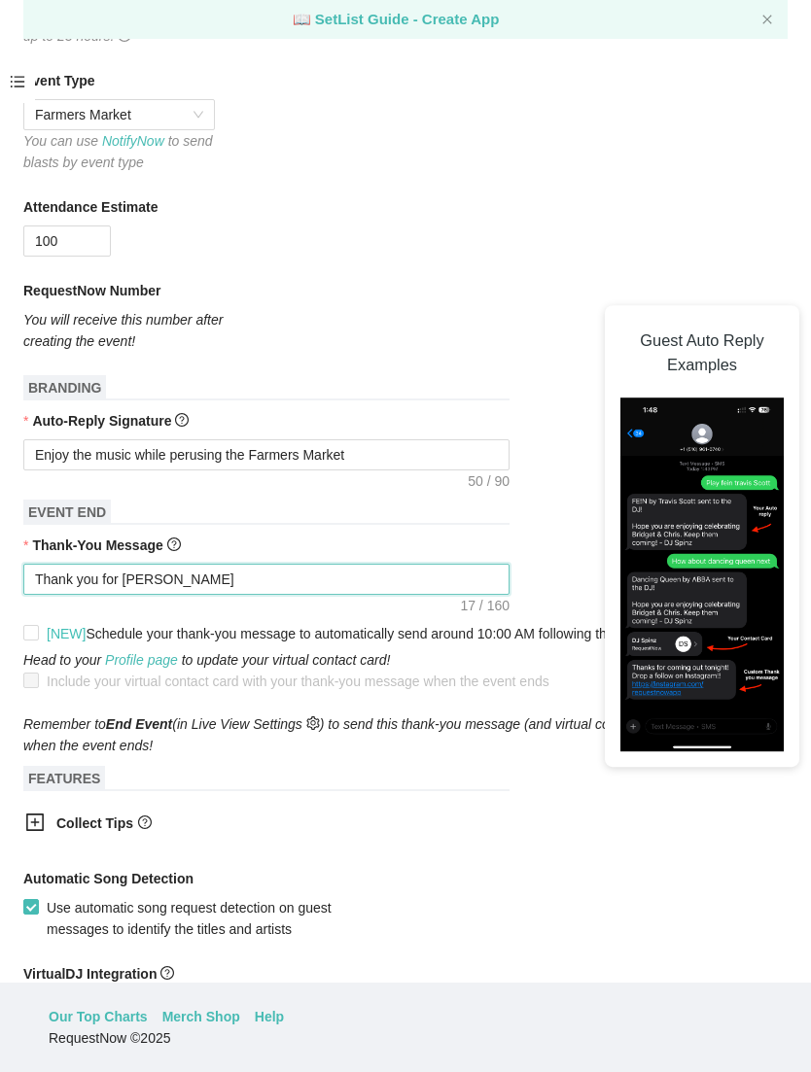
type textarea "Thank you for [PERSON_NAME]"
type textarea "Thank you for l"
type textarea "Thank you for"
type textarea "Thank you for e"
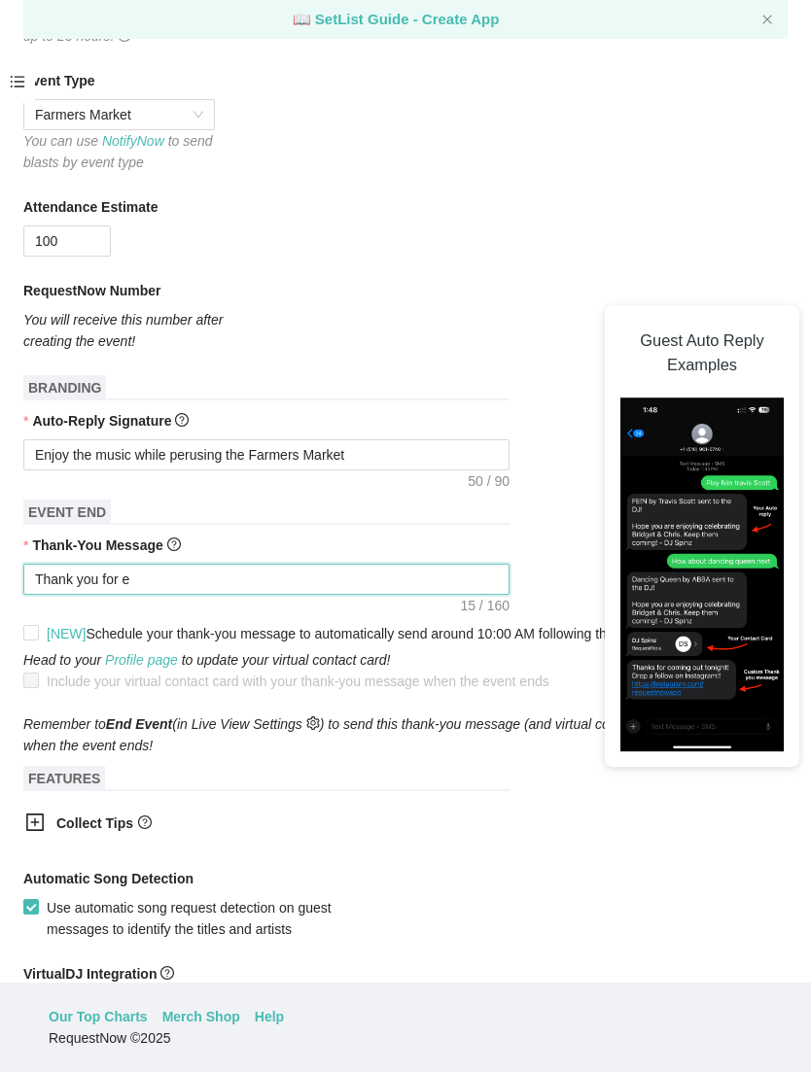
type textarea "Thank you for en"
type textarea "Thank you for enj"
type textarea "Thank you for enjoying"
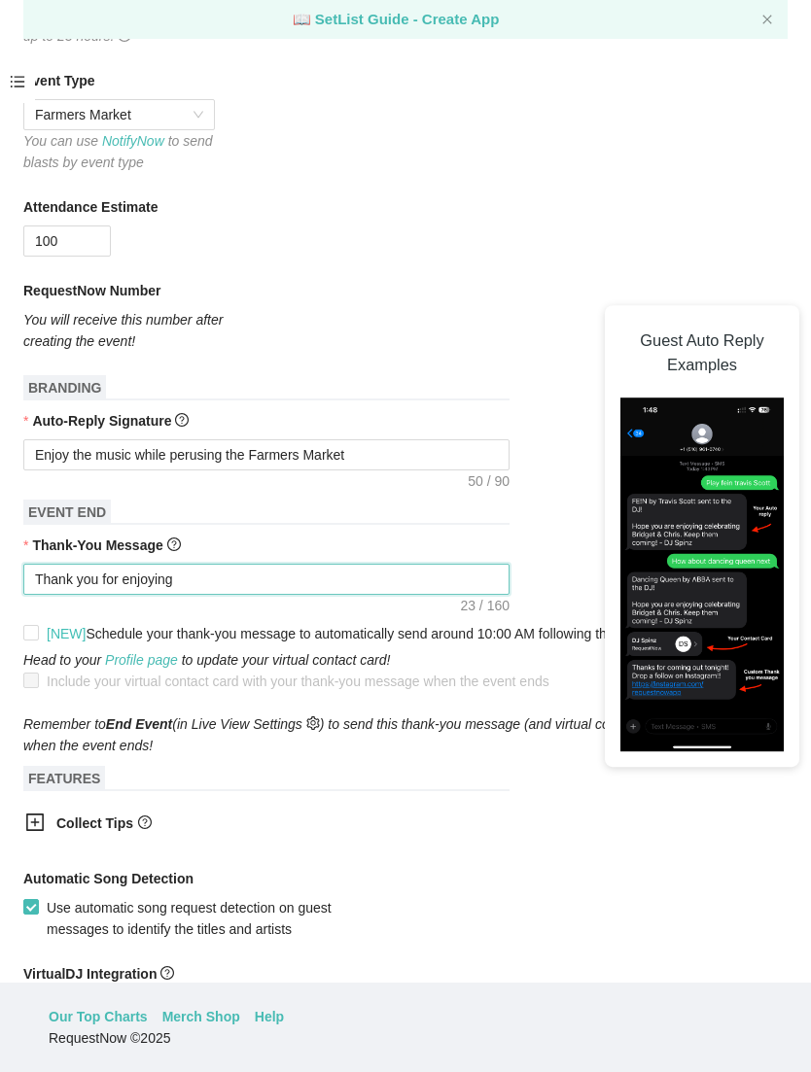
type textarea "Thank you for enjoying o"
type textarea "Thank you for enjoying ou"
type textarea "Thank you for enjoying our"
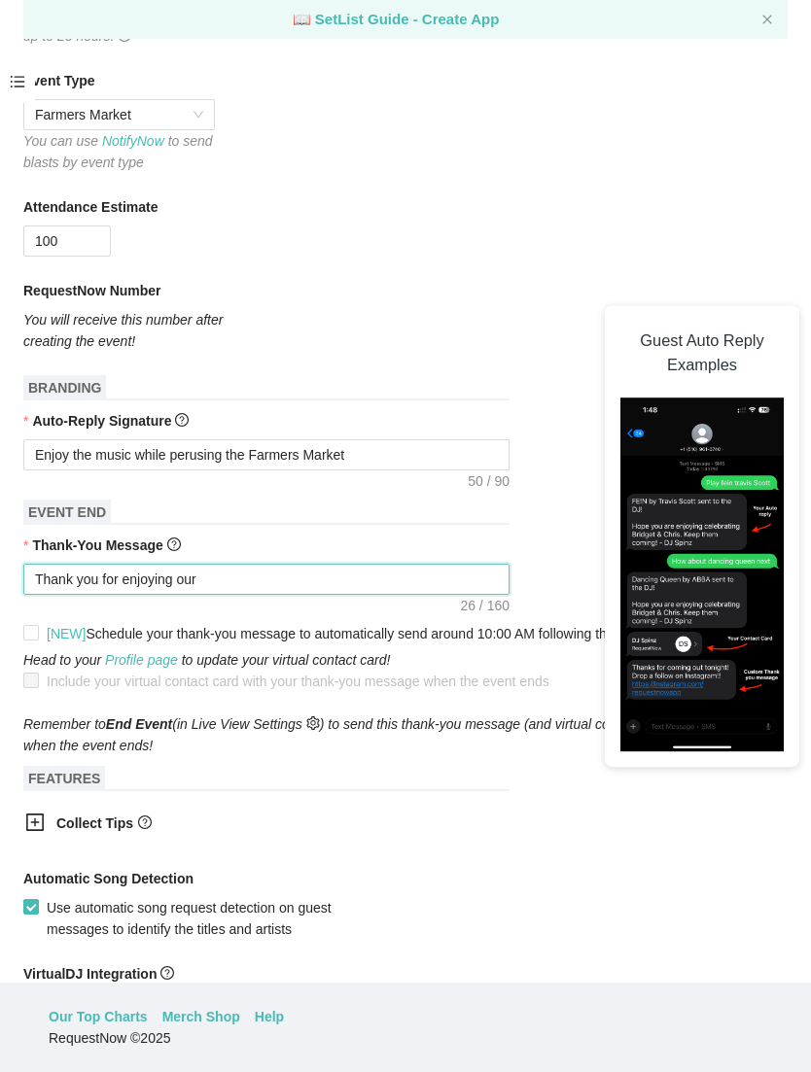
type textarea "Thank you for enjoying our"
type textarea "Thank you for enjoying our m"
type textarea "Thank you for enjoying our mu"
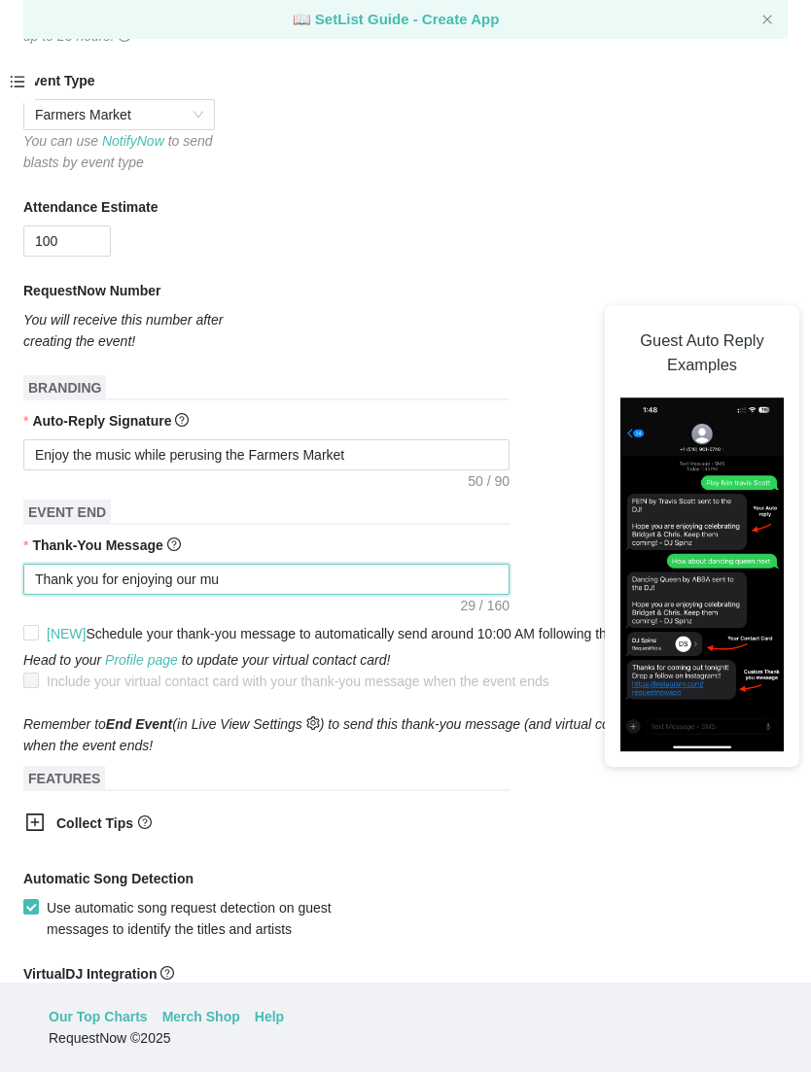
type textarea "Thank you for enjoying our mus"
type textarea "Thank you for enjoying our musi"
type textarea "Thank you for enjoying our music"
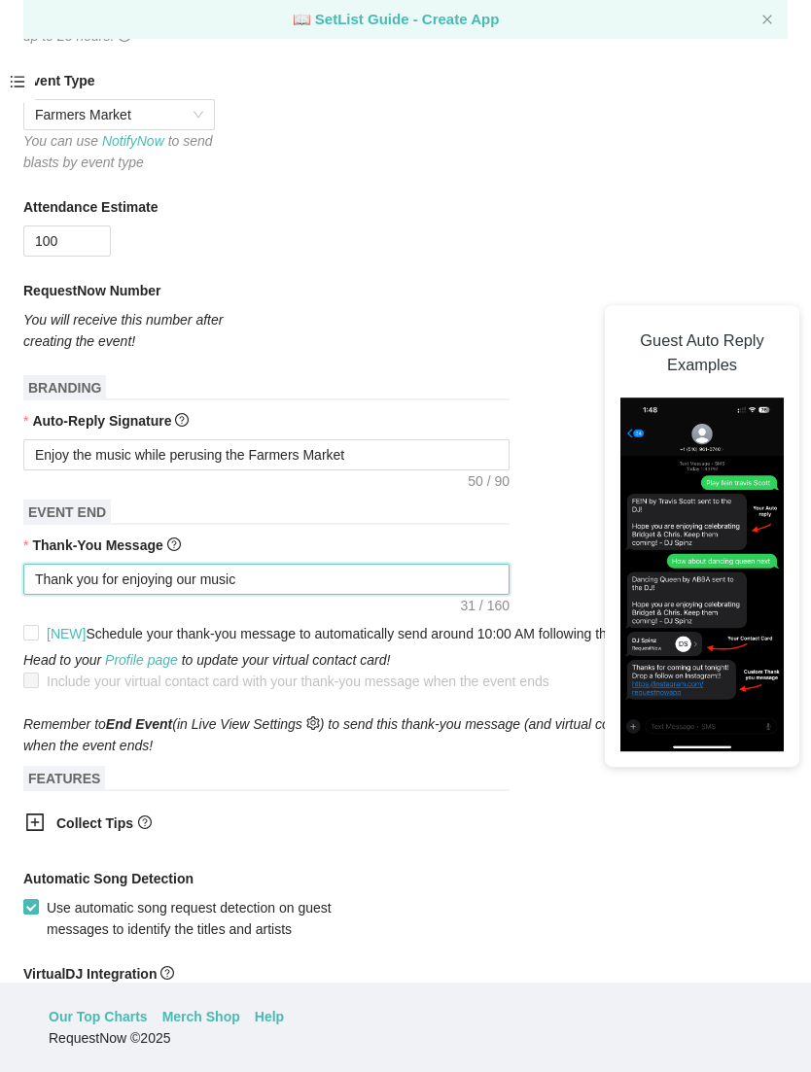
type textarea "Thank you for enjoying our music"
type textarea "Thank you for enjoying our music 🎼"
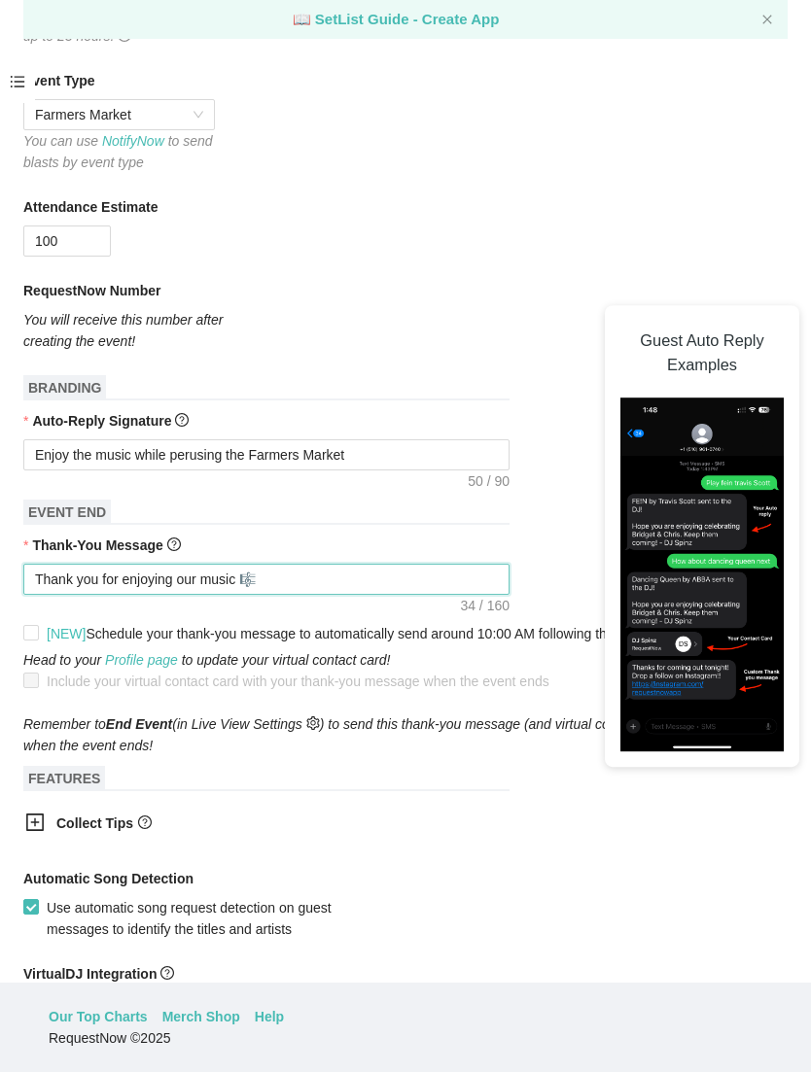
type textarea "Thank you for enjoying our music 🎼"
type textarea "Thank you for enjoying our music 🎼🎵"
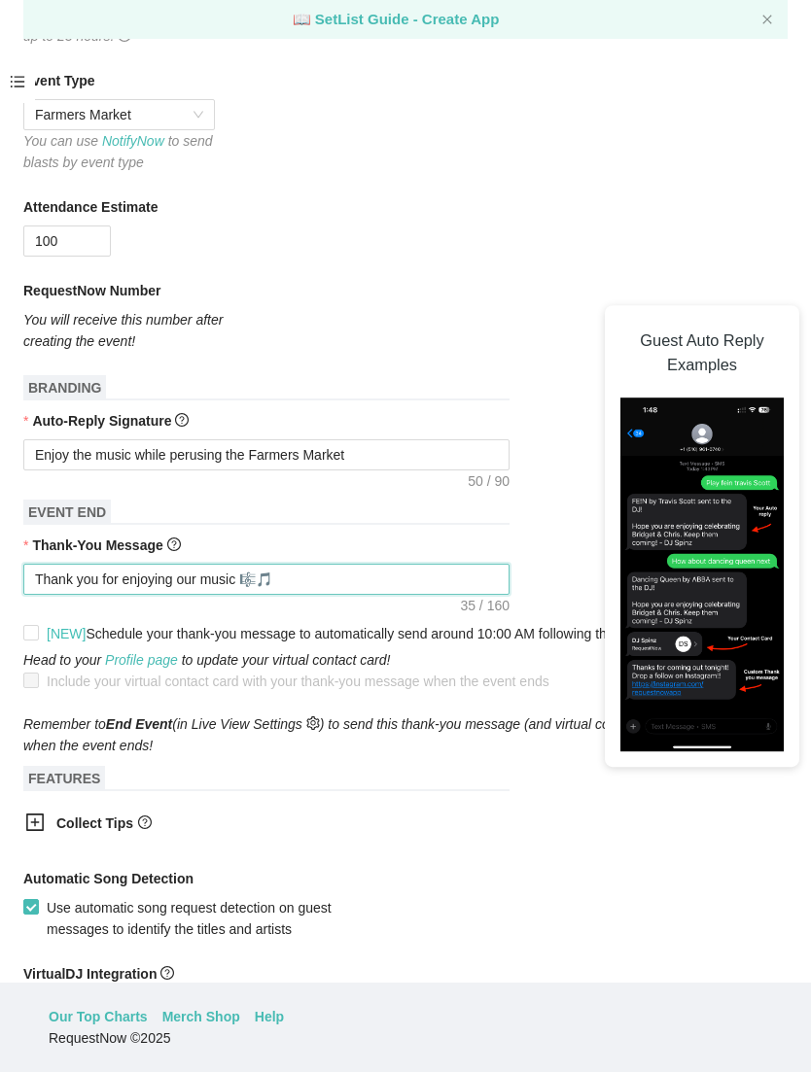
type textarea "Thank you for enjoying our music 🎼🎵🎶"
click at [36, 813] on icon "plus-square" at bounding box center [34, 822] width 19 height 19
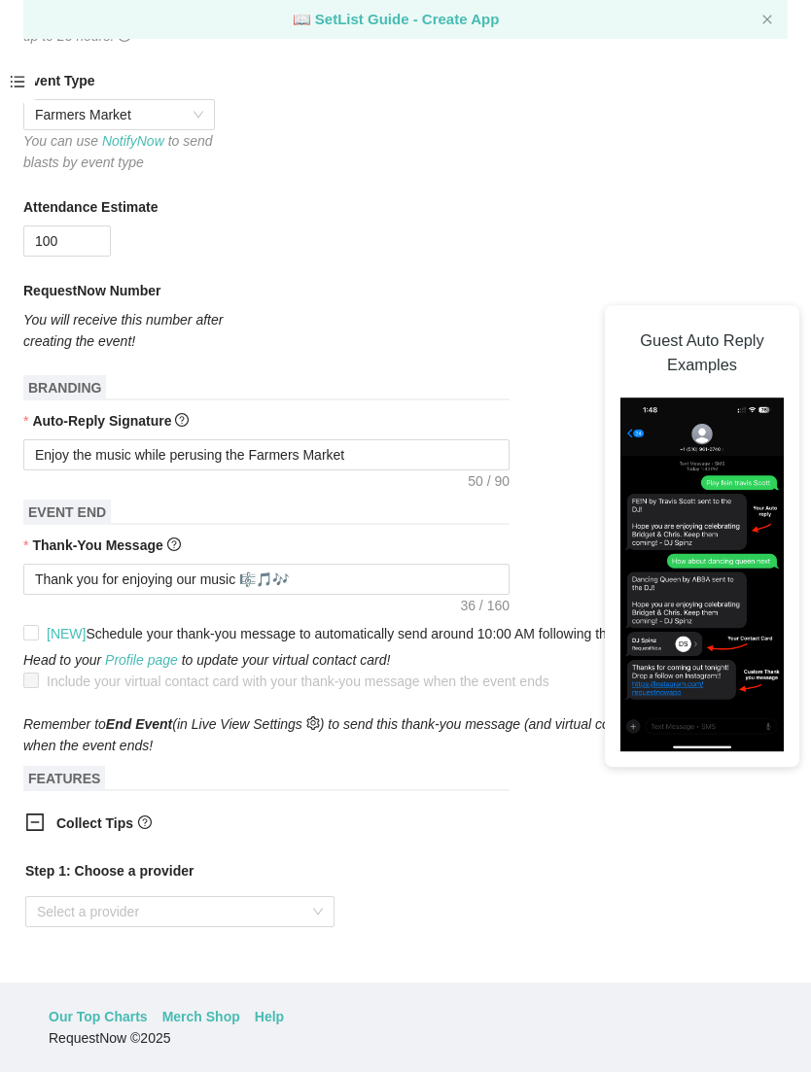
click at [327, 896] on div "Select a provider" at bounding box center [179, 911] width 309 height 31
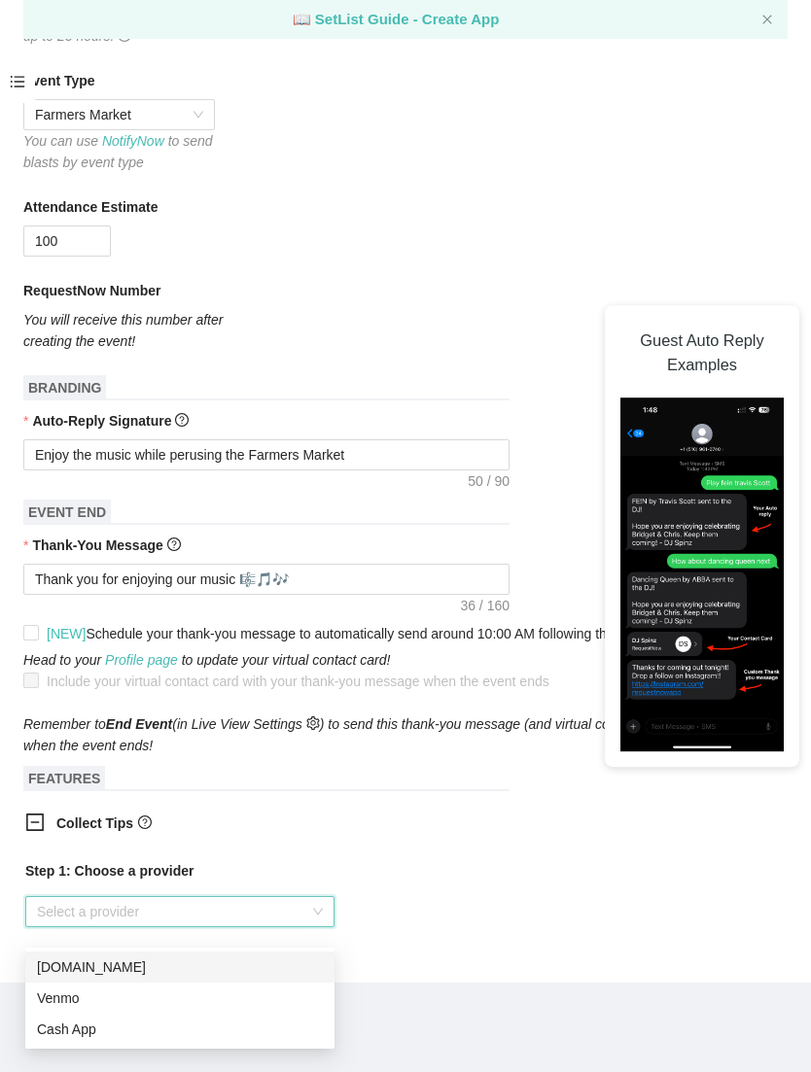
click at [97, 897] on input "search" at bounding box center [173, 911] width 272 height 29
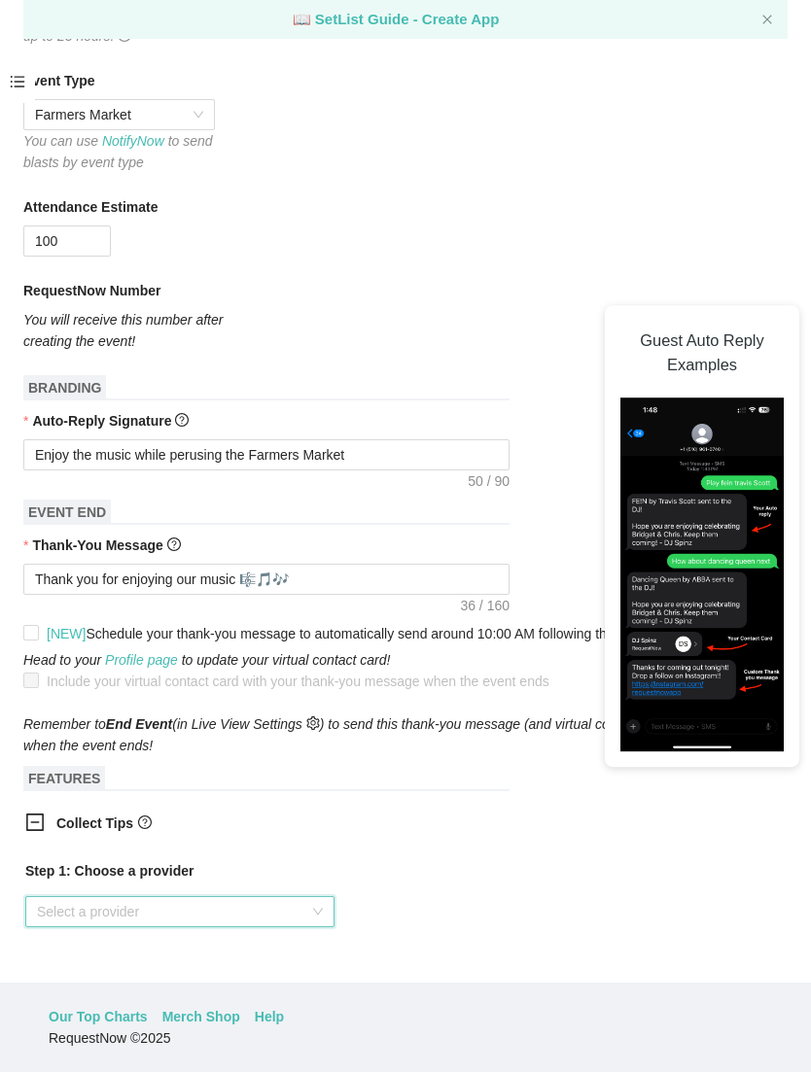
click at [66, 897] on input "search" at bounding box center [173, 911] width 272 height 29
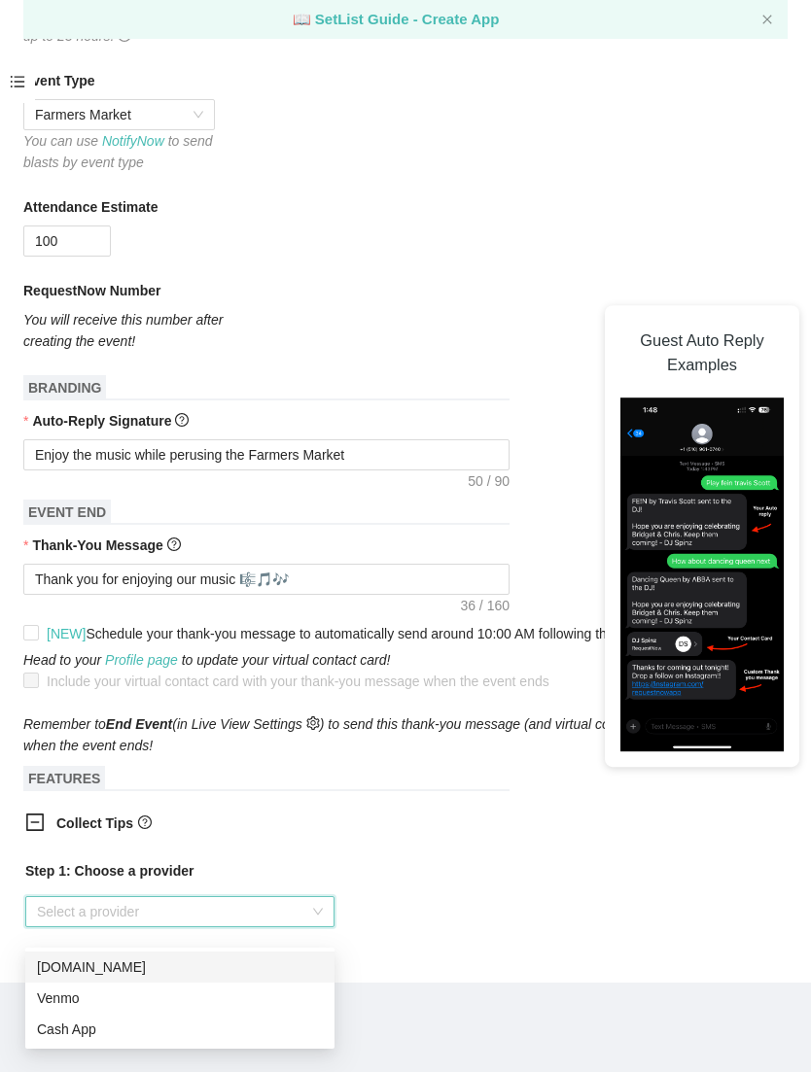
click at [330, 813] on span "Collect Tips" at bounding box center [268, 823] width 424 height 21
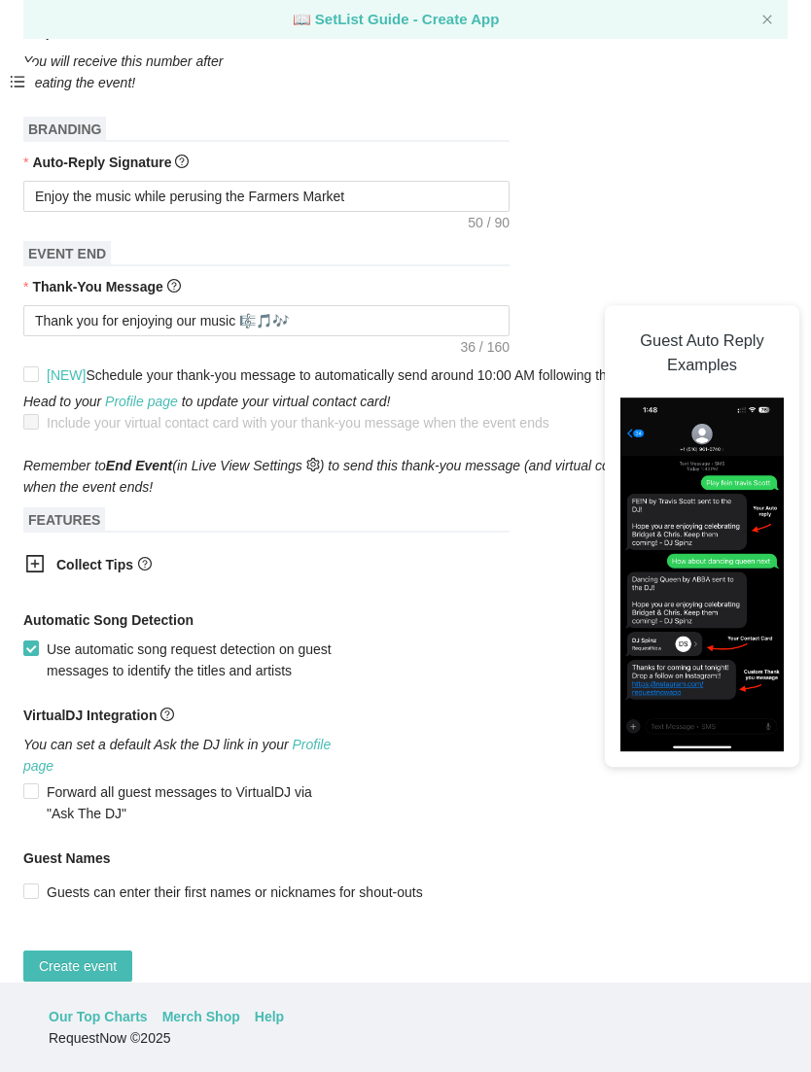
scroll to position [634, 0]
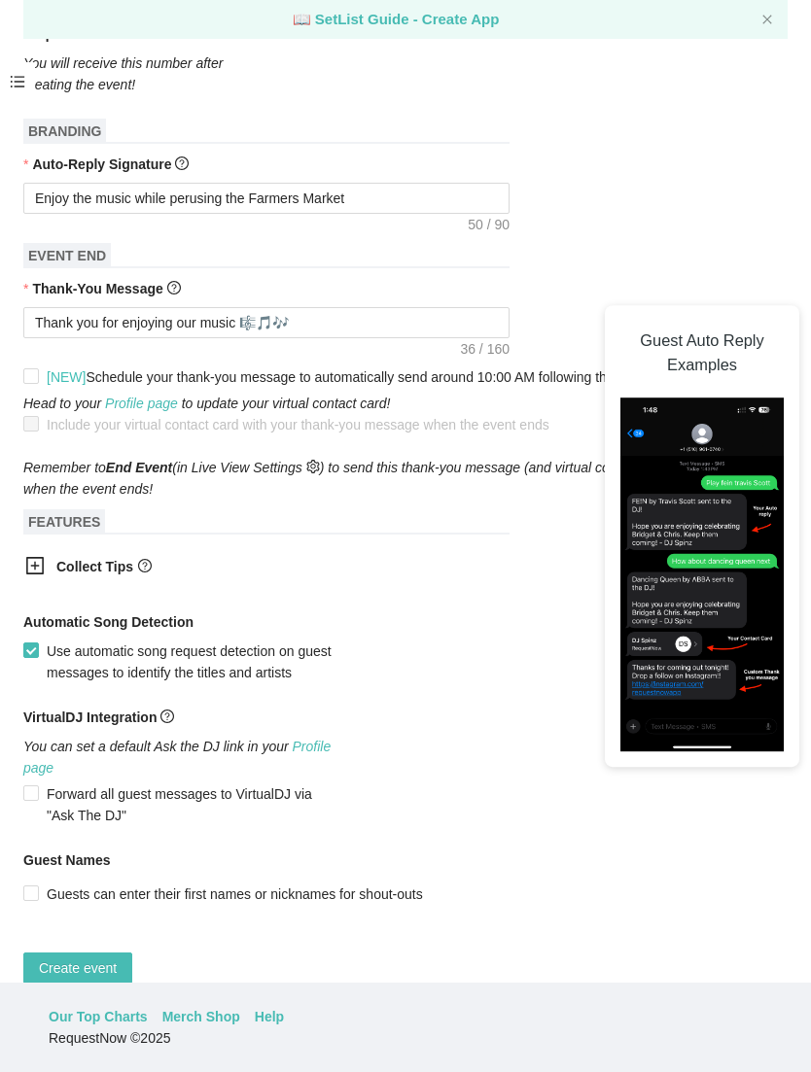
click at [100, 958] on span "Create event" at bounding box center [78, 968] width 78 height 21
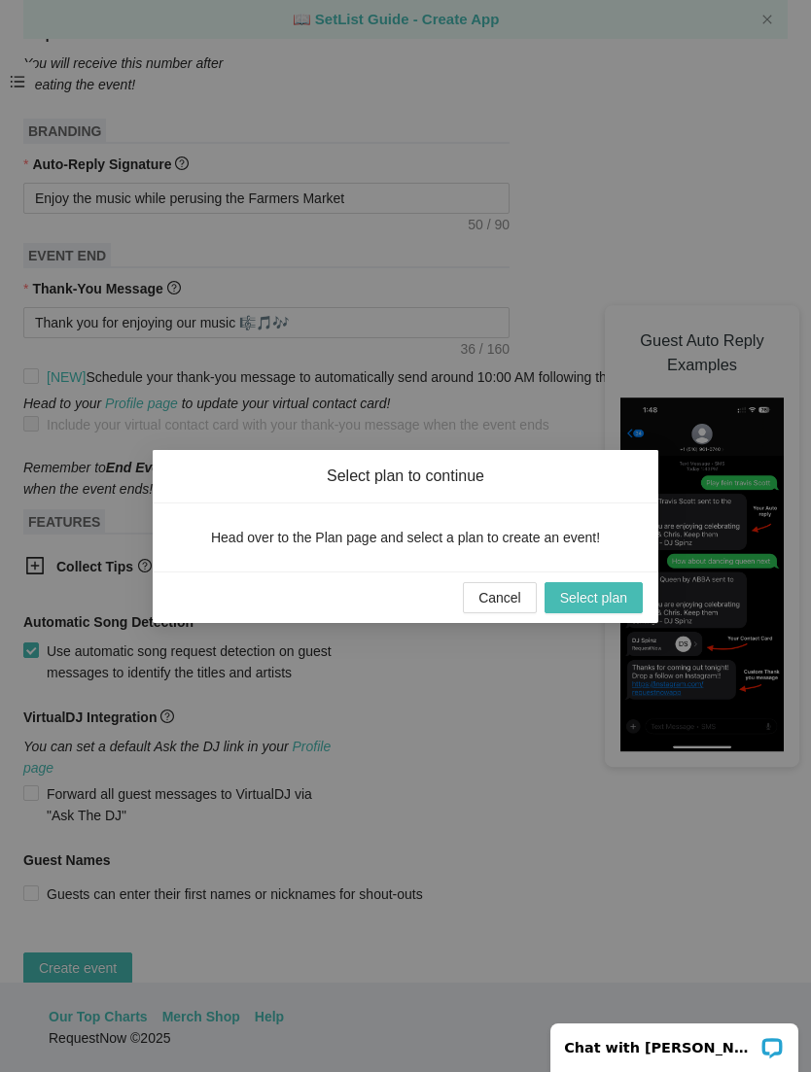
click at [600, 590] on span "Select plan" at bounding box center [593, 597] width 67 height 21
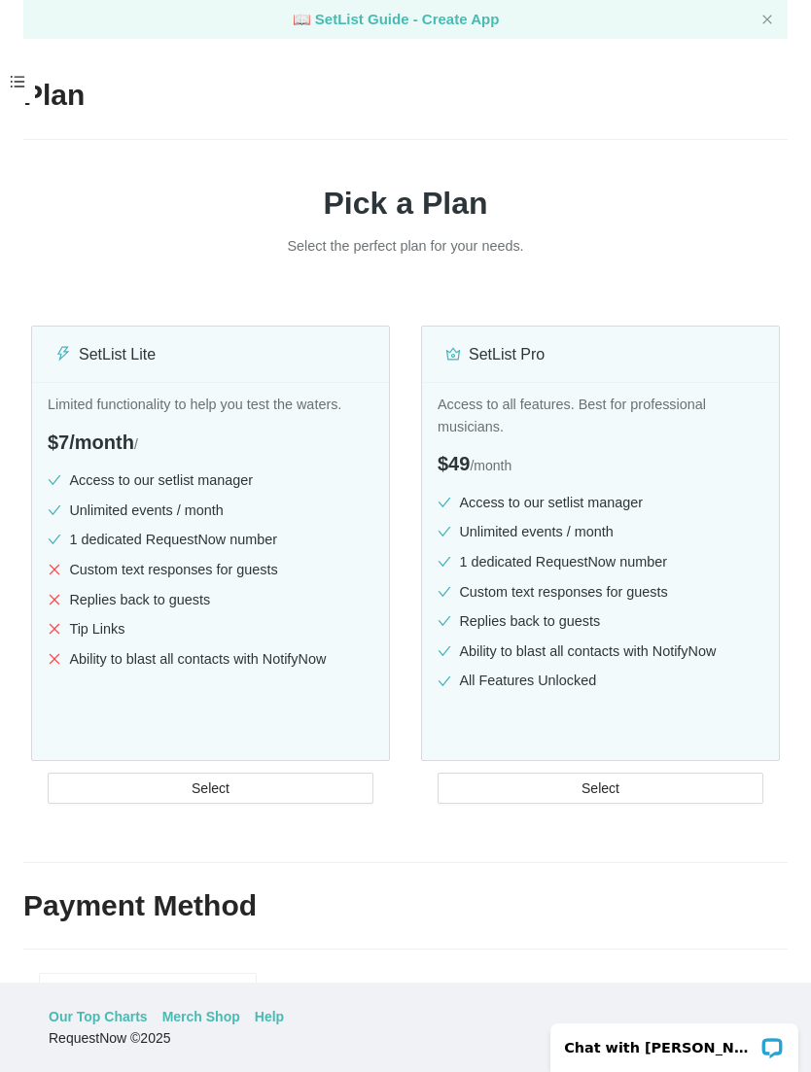
click at [243, 529] on li "1 dedicated RequestNow number" at bounding box center [211, 540] width 326 height 22
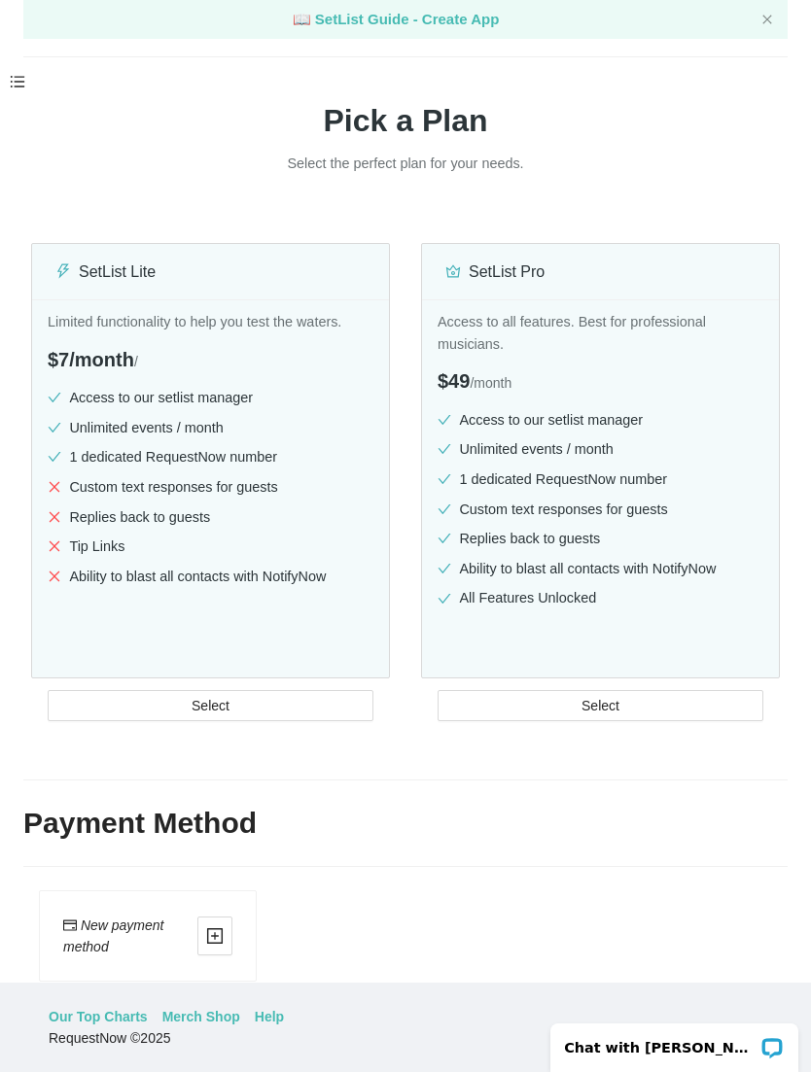
scroll to position [82, 0]
click at [285, 691] on button "Select" at bounding box center [211, 706] width 326 height 31
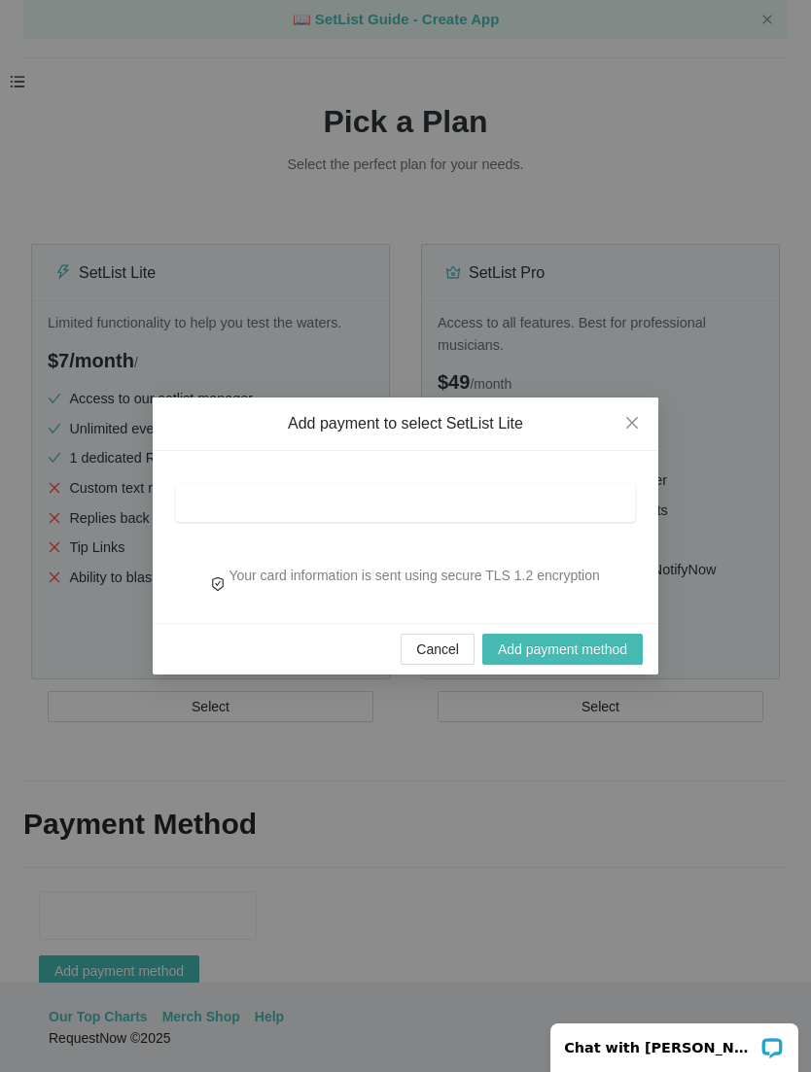
scroll to position [39, 0]
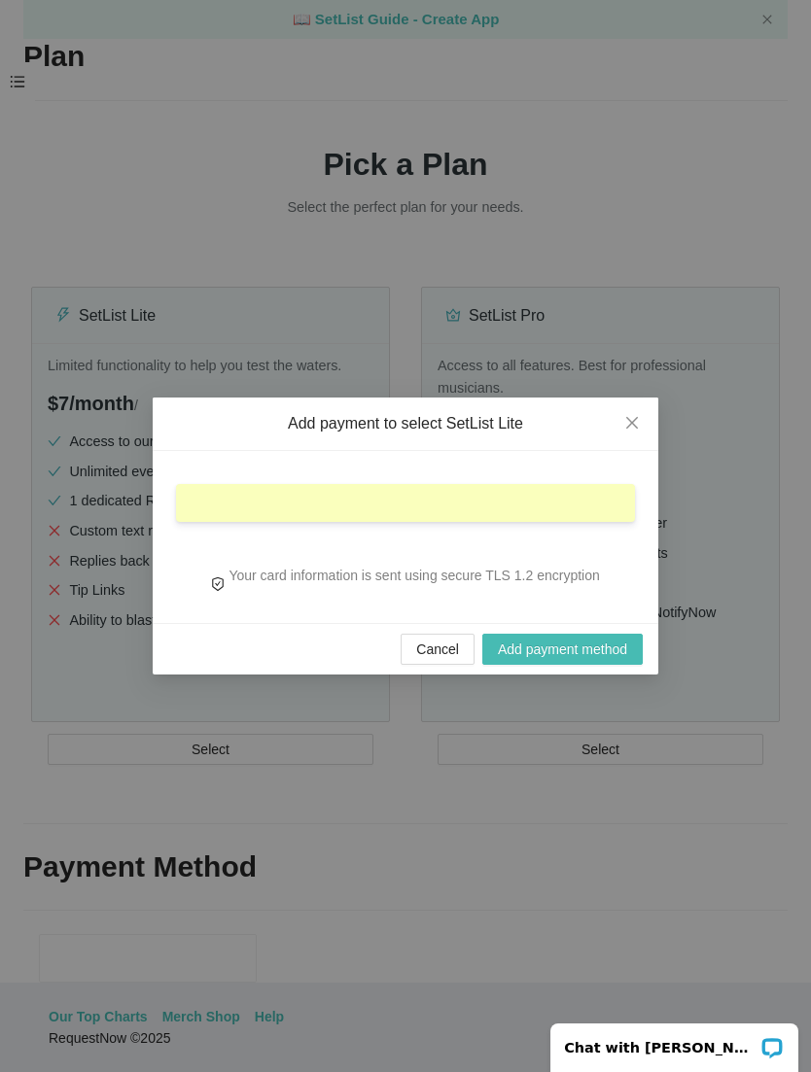
click at [568, 649] on span "Add payment method" at bounding box center [562, 649] width 129 height 21
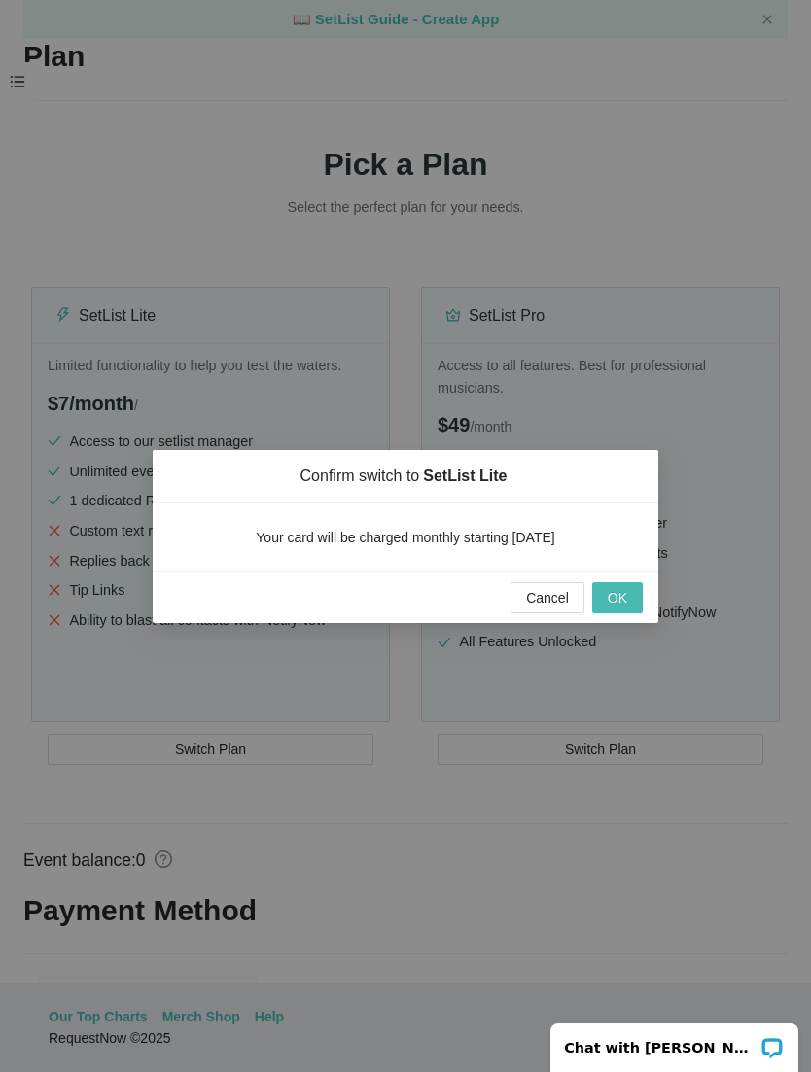
click at [622, 587] on span "OK" at bounding box center [617, 597] width 19 height 21
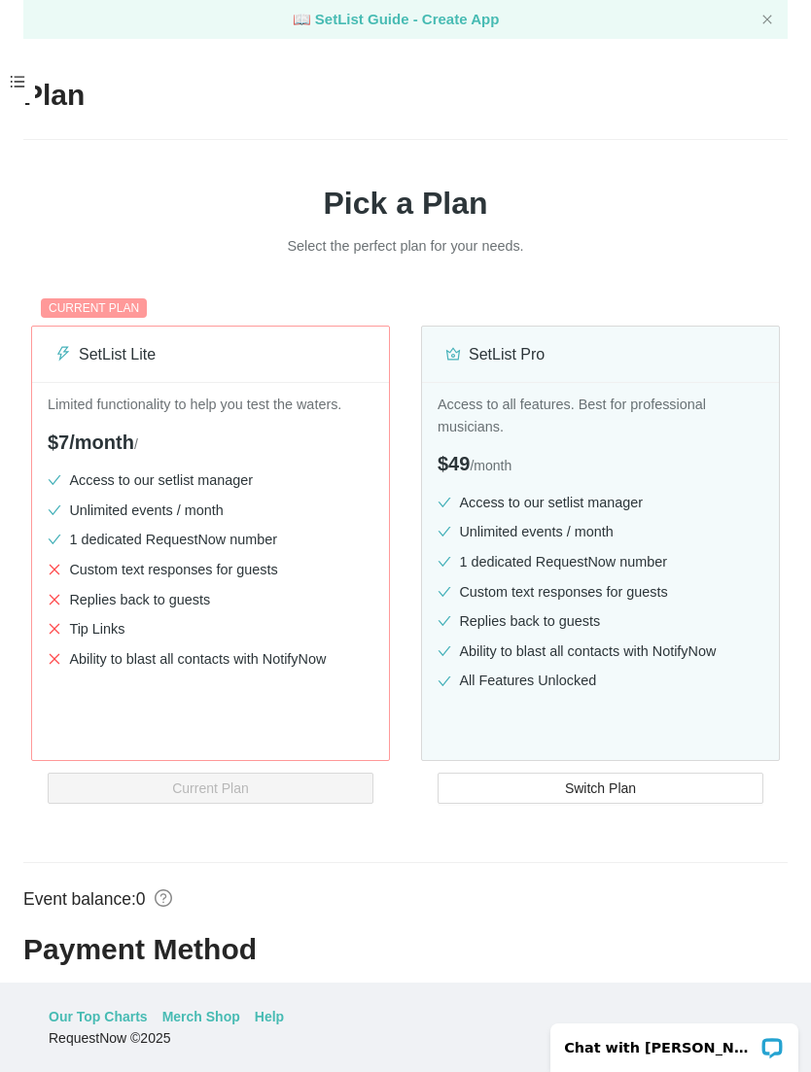
scroll to position [0, 0]
click at [767, 14] on icon "close" at bounding box center [767, 20] width 12 height 12
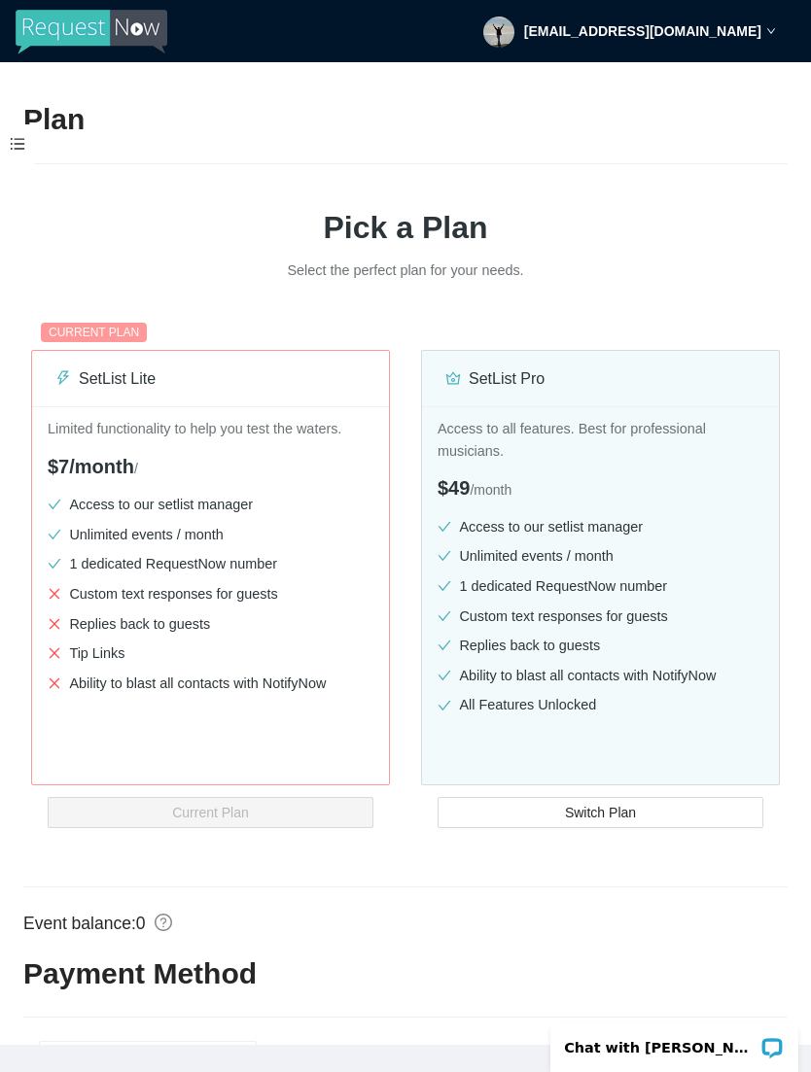
click at [768, 31] on icon "down" at bounding box center [771, 31] width 10 height 10
click at [433, 203] on h1 "Pick a Plan" at bounding box center [405, 227] width 764 height 49
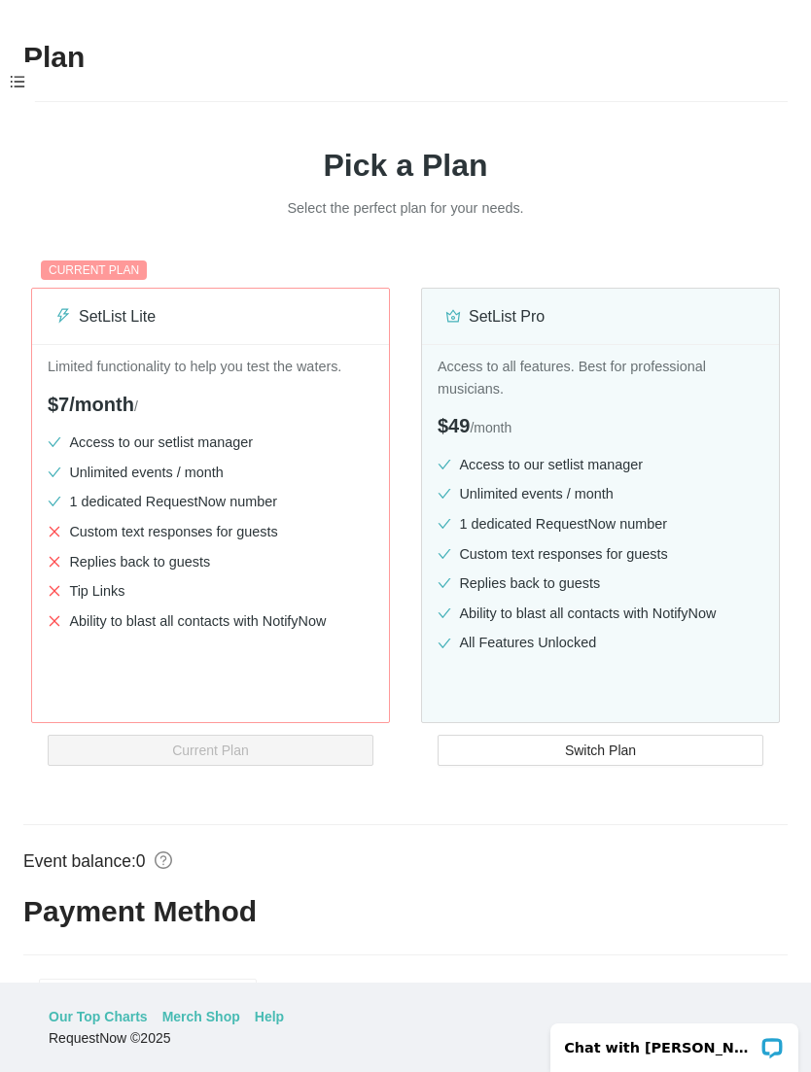
click at [277, 498] on li "1 dedicated RequestNow number" at bounding box center [211, 502] width 326 height 22
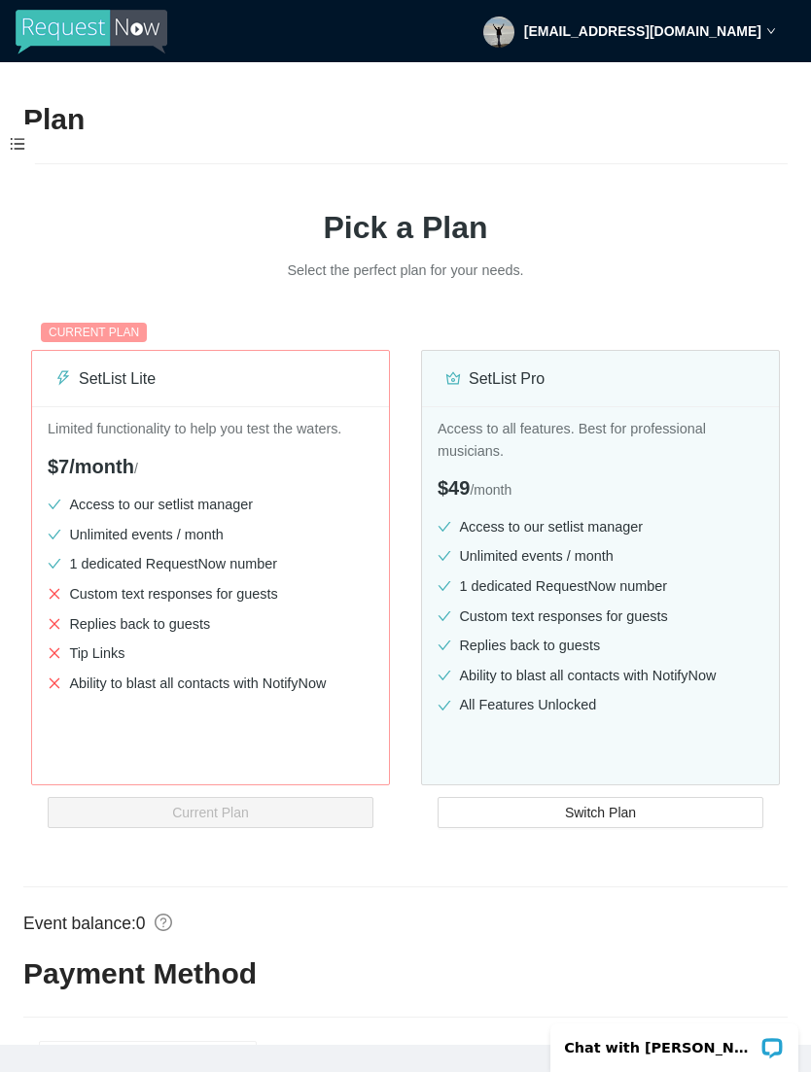
click at [31, 129] on span at bounding box center [17, 144] width 35 height 41
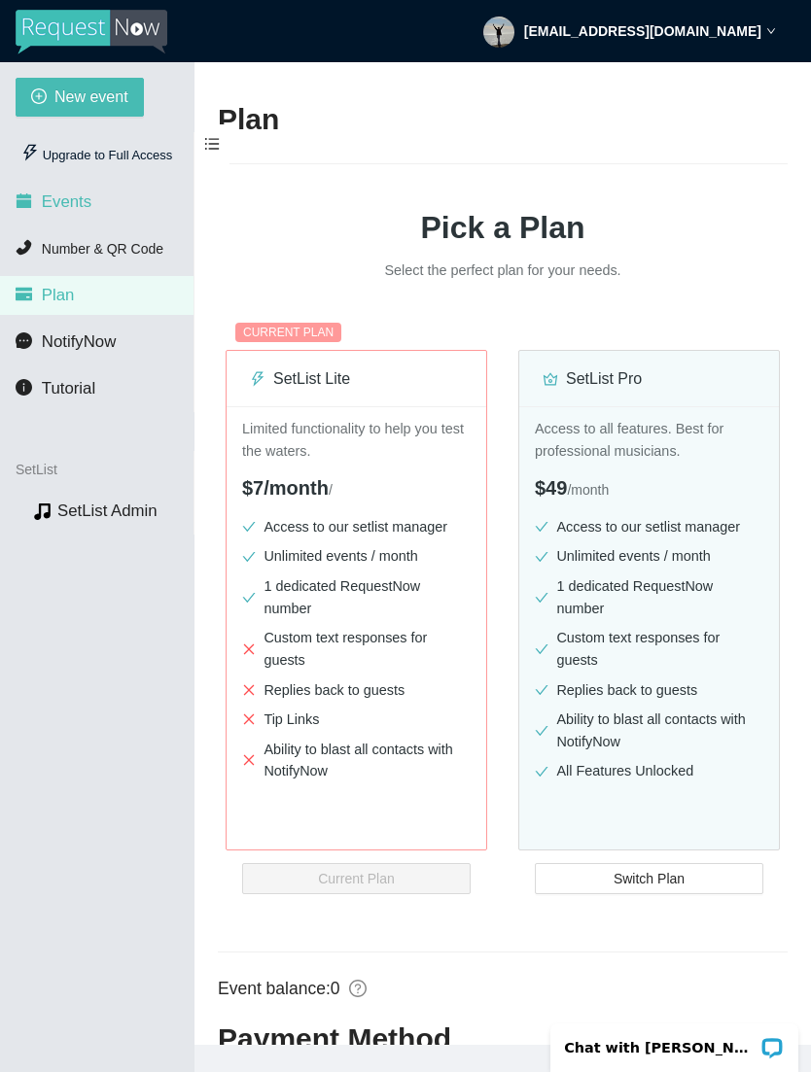
click at [89, 192] on span "Events" at bounding box center [67, 201] width 50 height 18
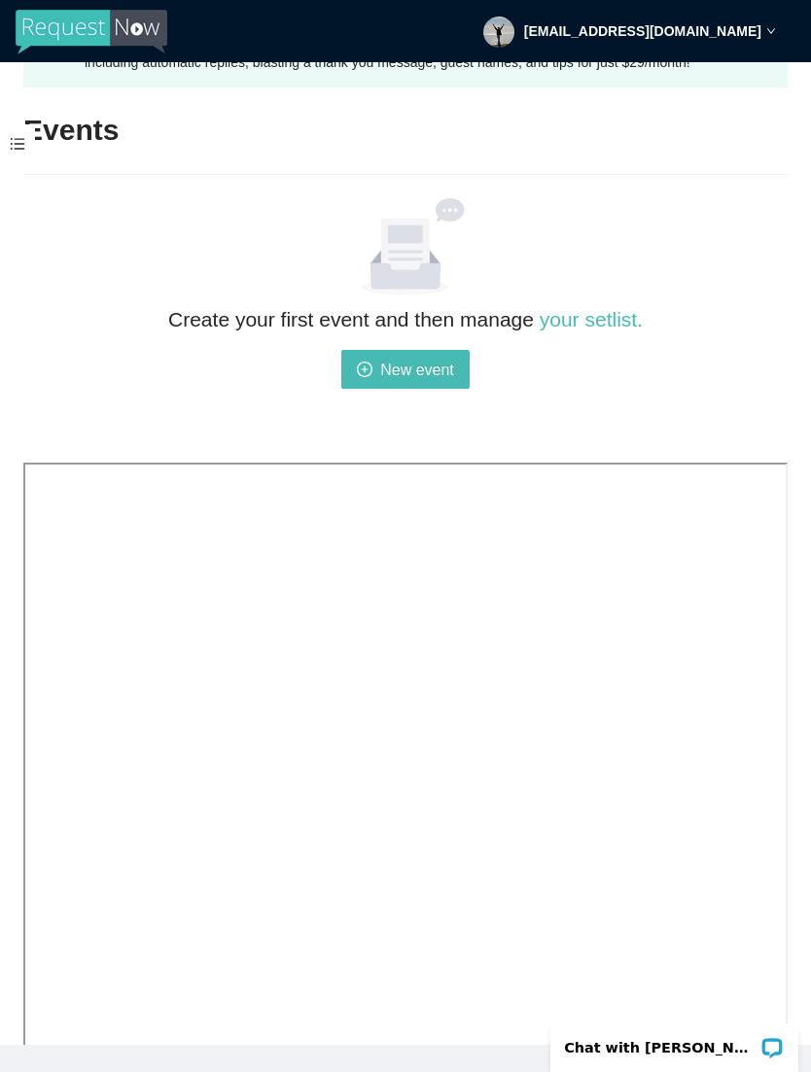
scroll to position [96, 0]
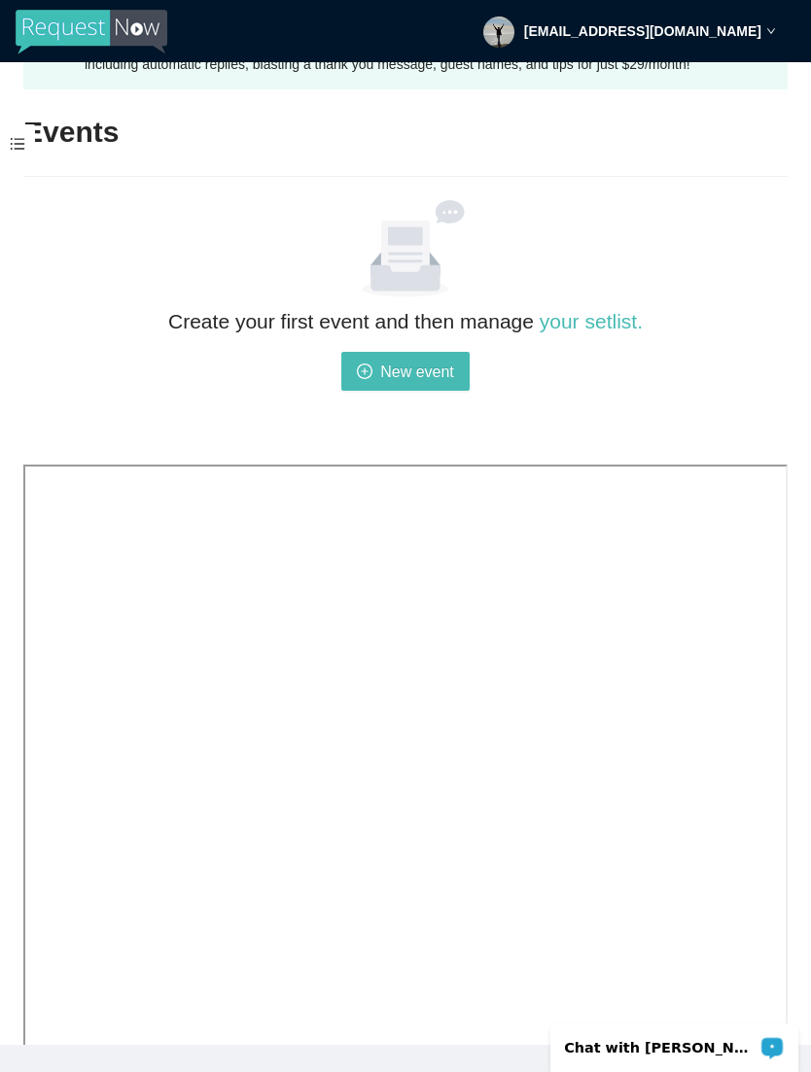
click at [660, 1041] on p "Chat with [PERSON_NAME]" at bounding box center [661, 1048] width 192 height 16
click at [271, 412] on div "Create your first event and then manage your setlist. New event" at bounding box center [405, 377] width 764 height 145
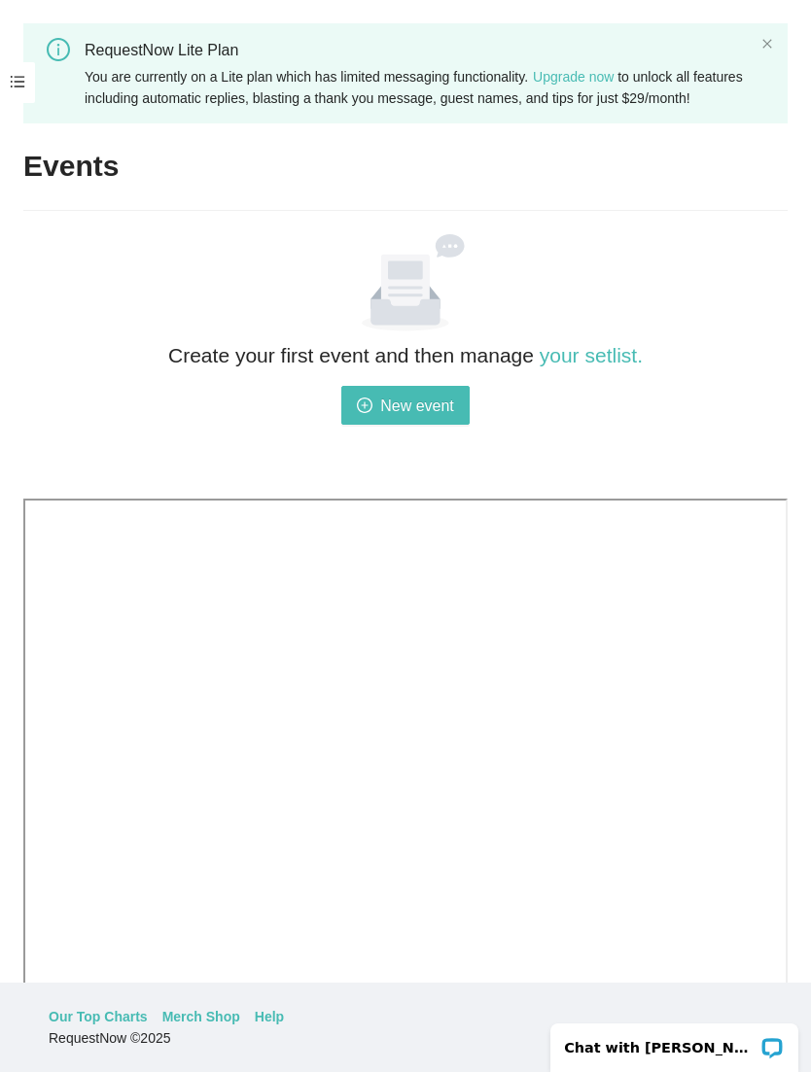
scroll to position [0, 0]
click at [606, 367] on link "your setlist." at bounding box center [591, 355] width 103 height 22
click at [603, 367] on link "your setlist." at bounding box center [591, 355] width 103 height 22
